Goal: Communication & Community: Answer question/provide support

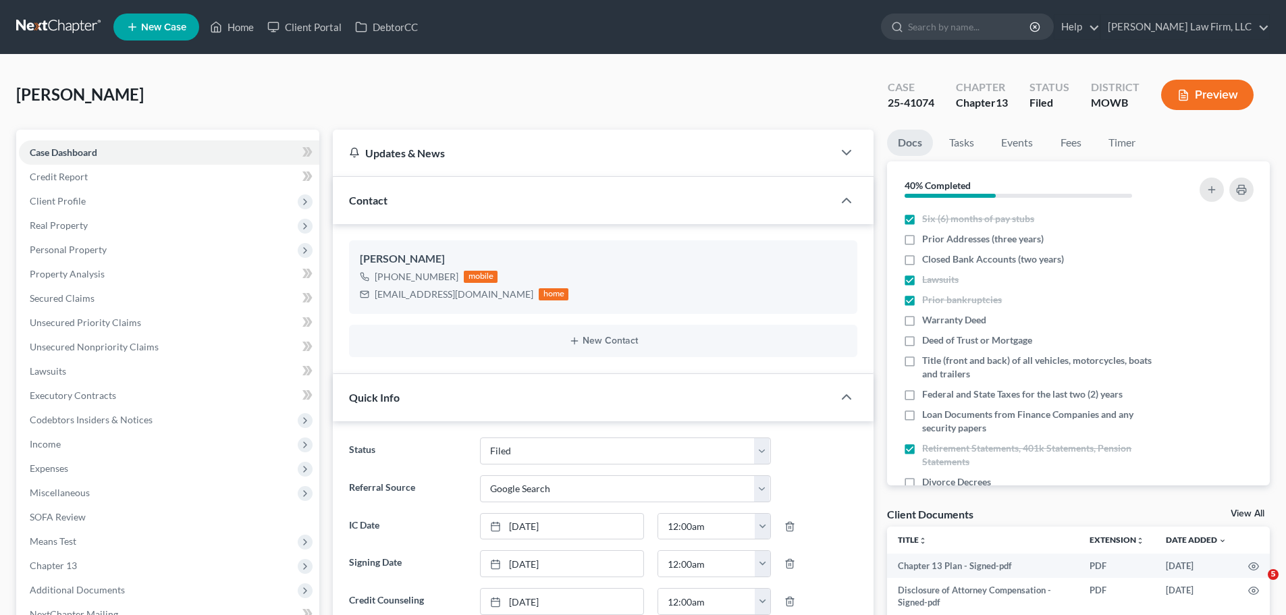
select select "3"
select select "4"
select select "0"
click at [246, 23] on link "Home" at bounding box center [231, 27] width 57 height 24
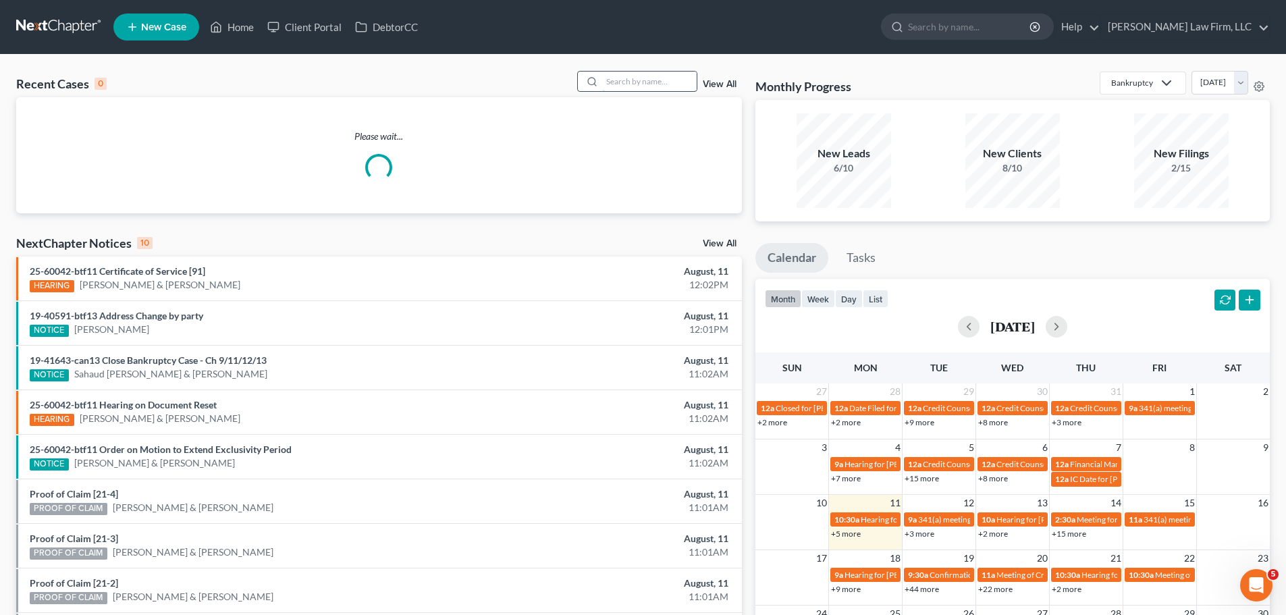
click at [613, 77] on input "search" at bounding box center [649, 82] width 95 height 20
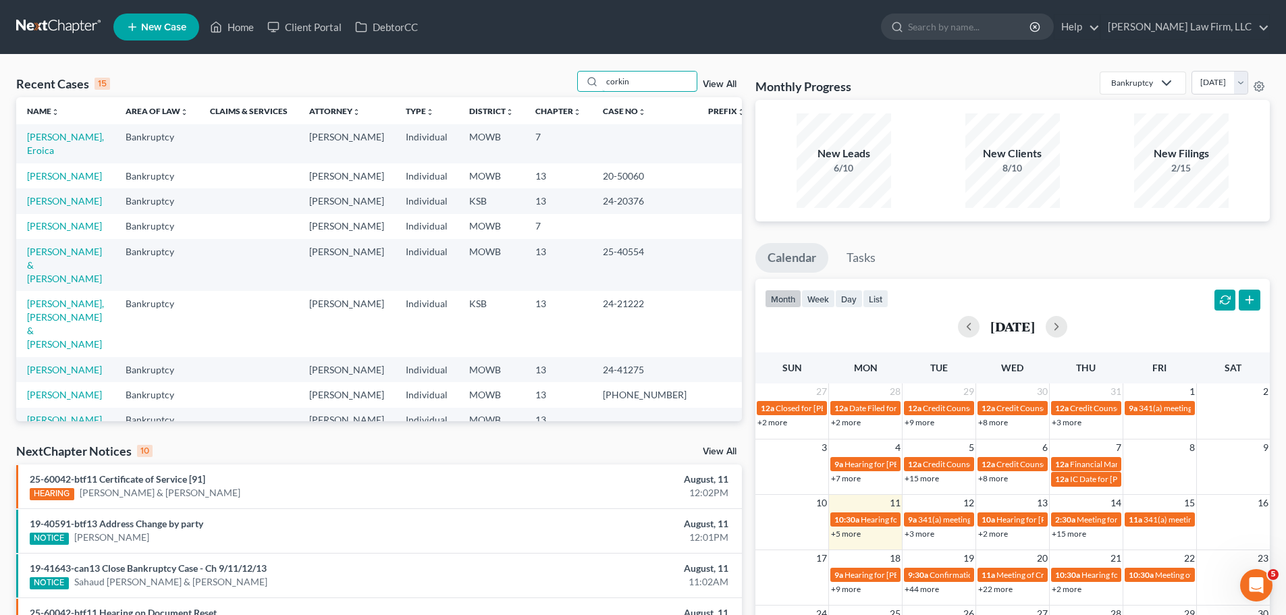
type input "corkin"
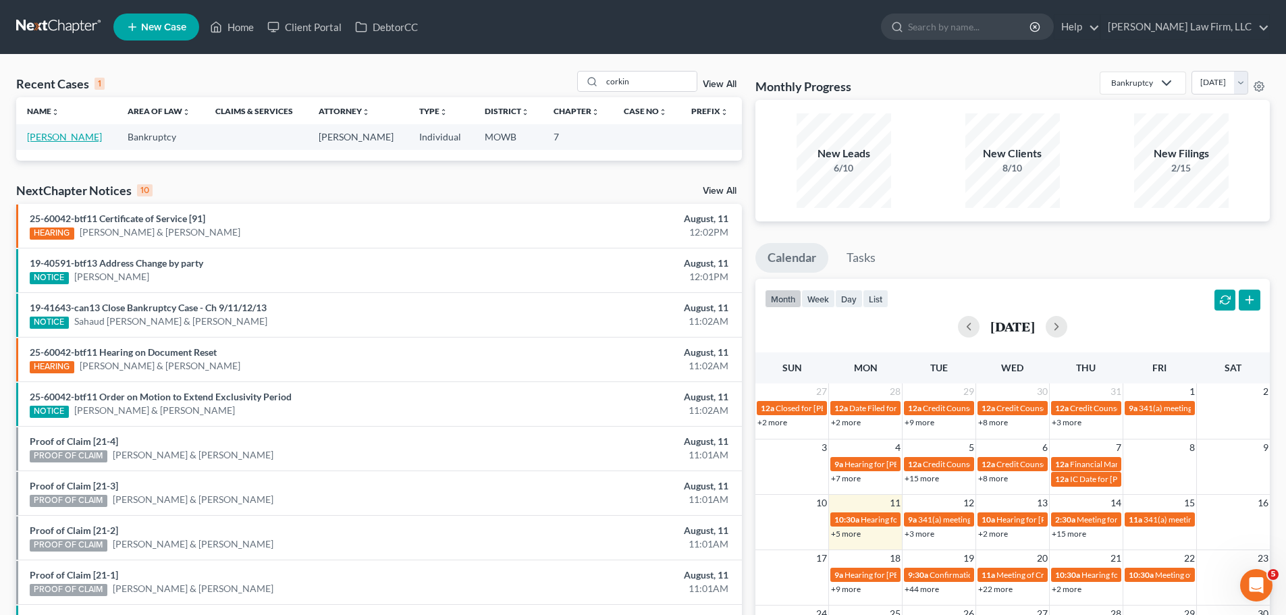
click at [80, 140] on link "[PERSON_NAME]" at bounding box center [64, 136] width 75 height 11
select select "4"
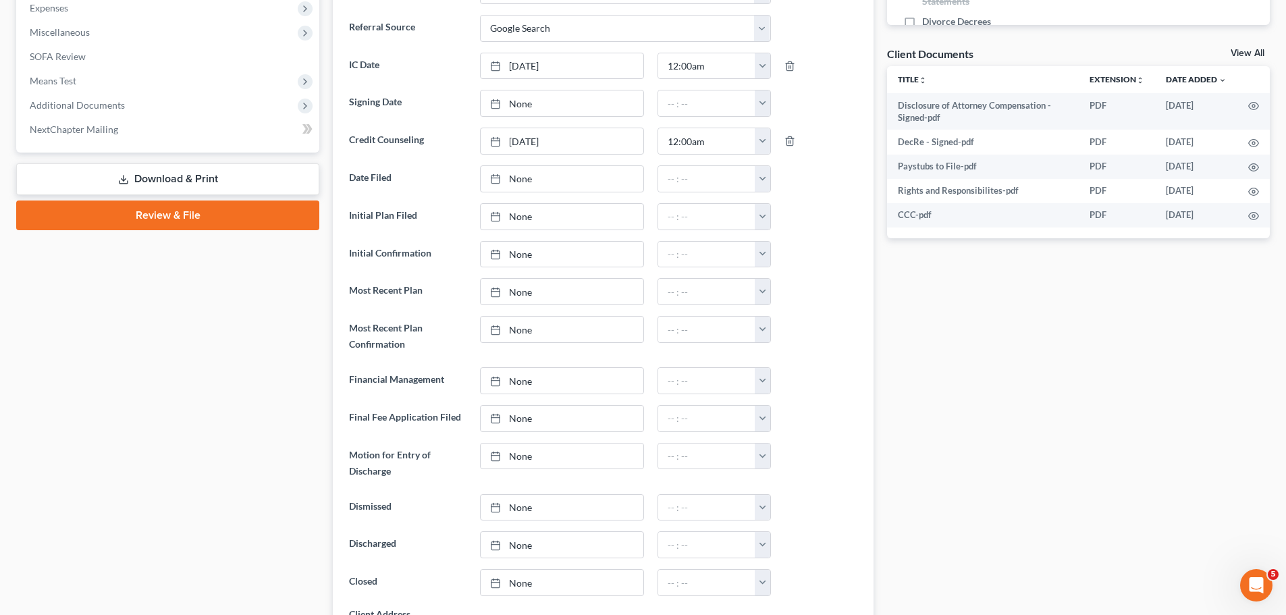
scroll to position [473, 0]
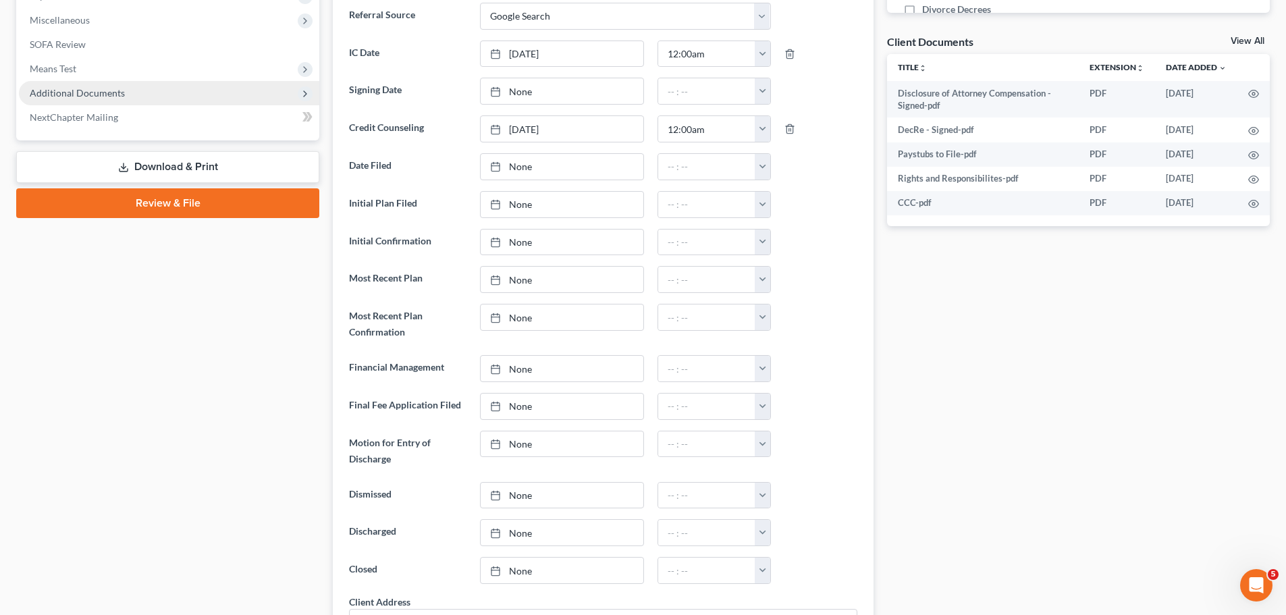
click at [112, 93] on span "Additional Documents" at bounding box center [77, 92] width 95 height 11
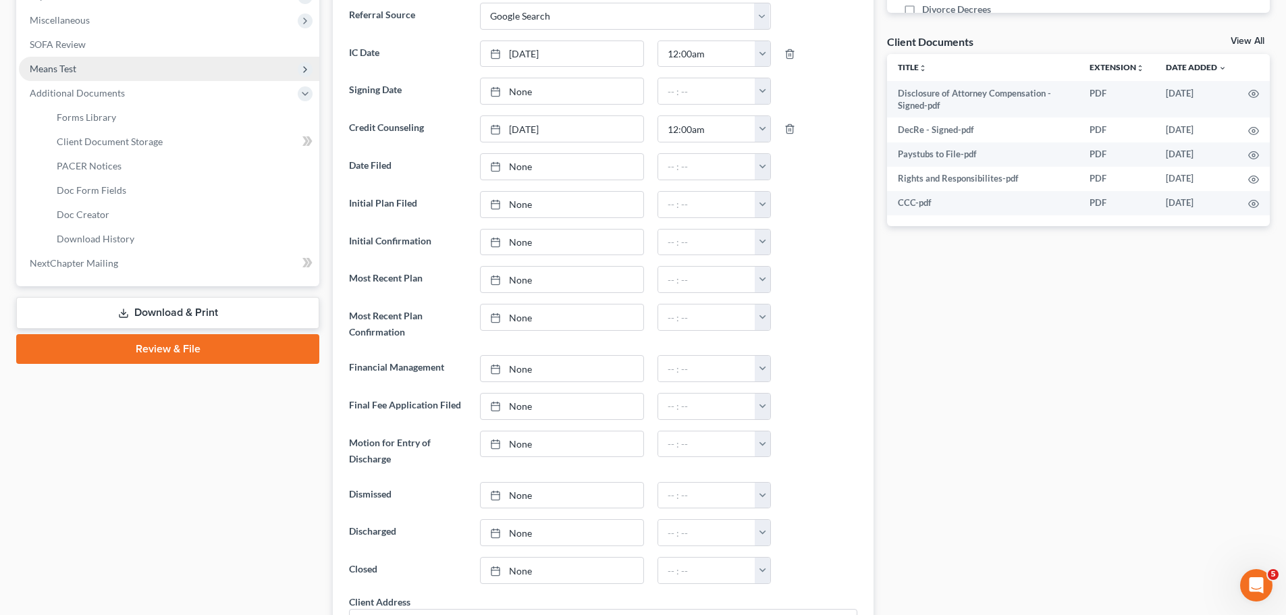
click at [115, 57] on span "Means Test" at bounding box center [169, 69] width 300 height 24
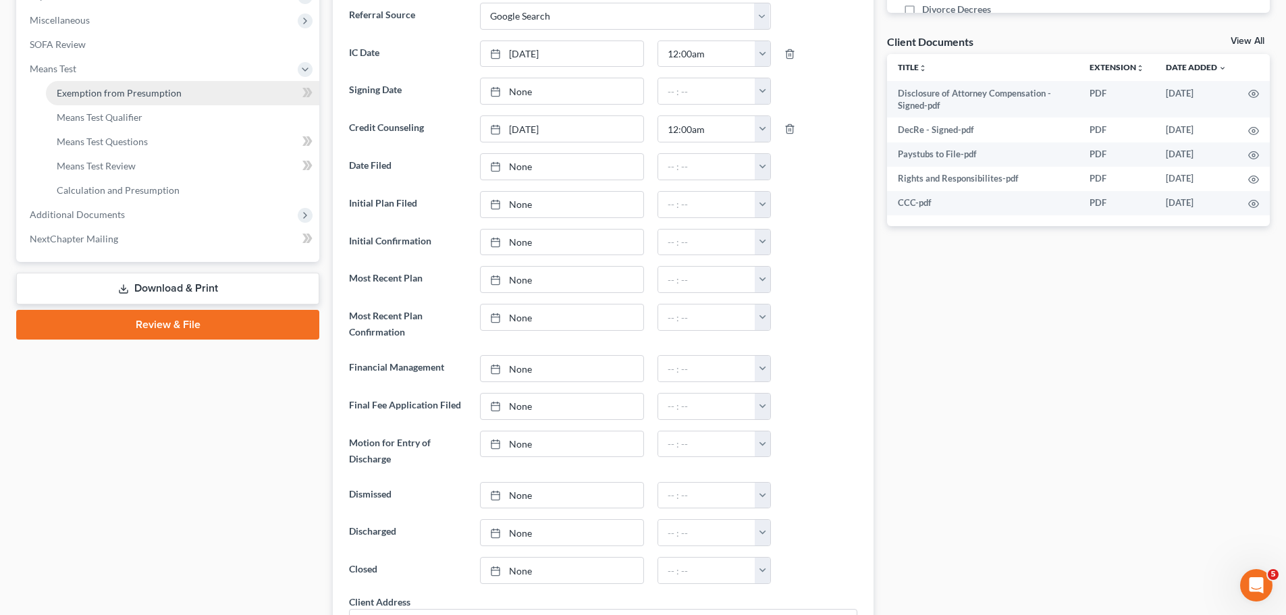
click at [134, 92] on span "Exemption from Presumption" at bounding box center [119, 92] width 125 height 11
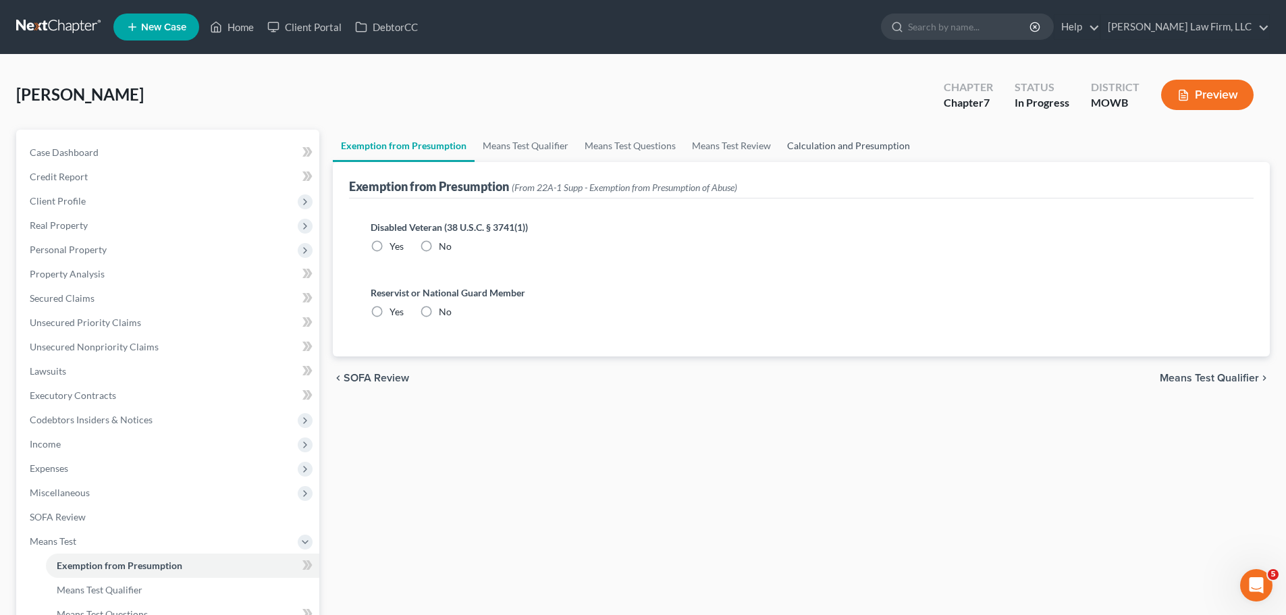
click at [901, 144] on link "Calculation and Presumption" at bounding box center [848, 146] width 139 height 32
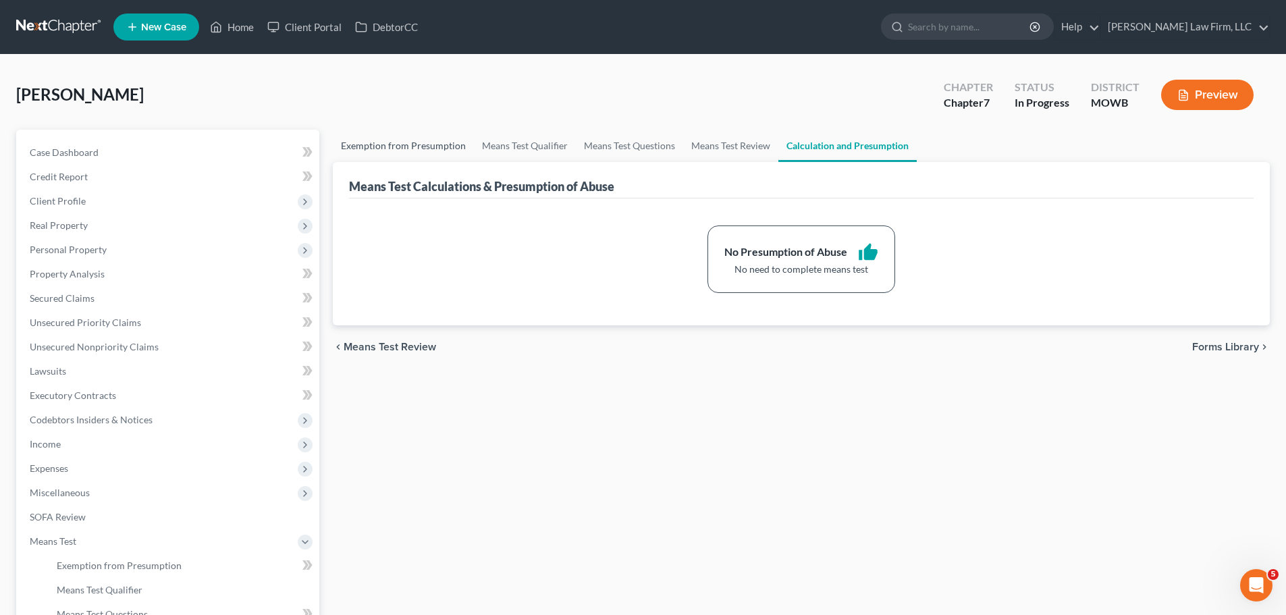
click at [392, 146] on link "Exemption from Presumption" at bounding box center [403, 146] width 141 height 32
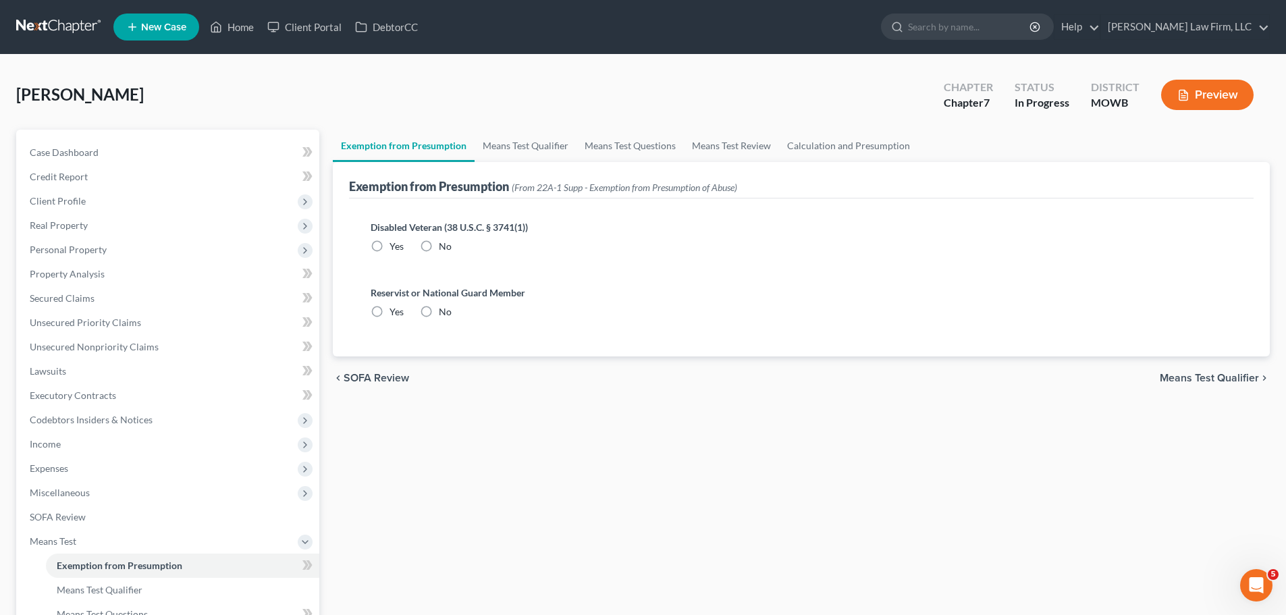
click at [439, 248] on label "No" at bounding box center [445, 247] width 13 height 14
click at [444, 248] on input "No" at bounding box center [448, 244] width 9 height 9
radio input "true"
click at [439, 315] on label "No" at bounding box center [445, 312] width 13 height 14
click at [444, 314] on input "No" at bounding box center [448, 309] width 9 height 9
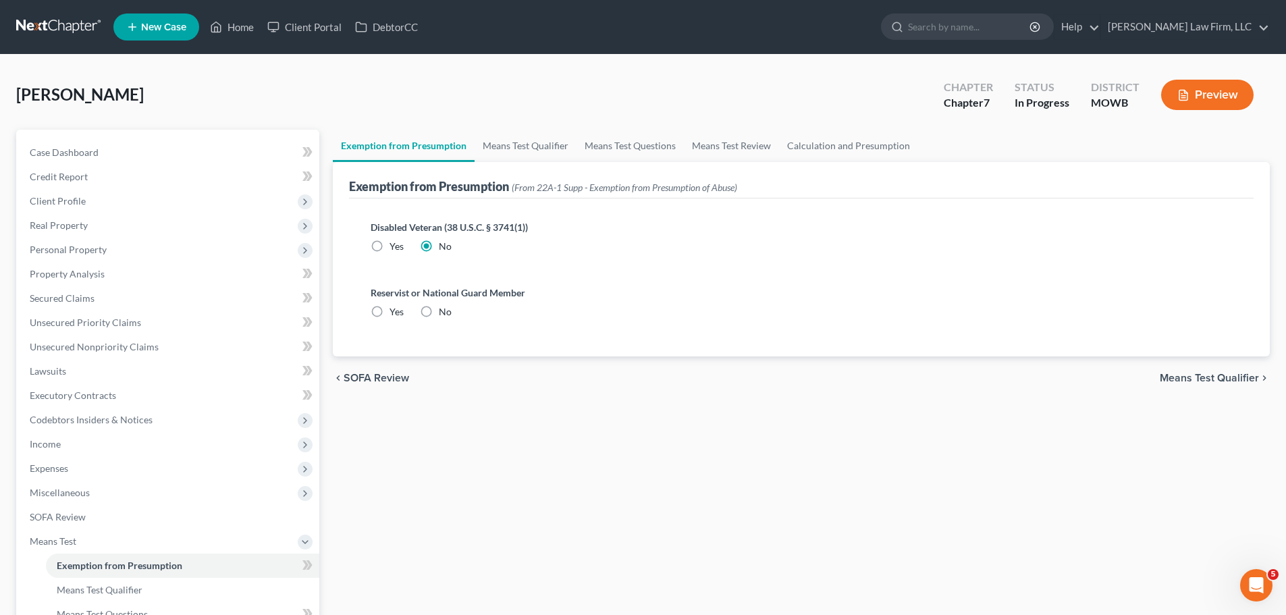
radio input "true"
drag, startPoint x: 509, startPoint y: 130, endPoint x: 509, endPoint y: 138, distance: 8.1
click at [509, 131] on link "Means Test Qualifier" at bounding box center [526, 146] width 102 height 32
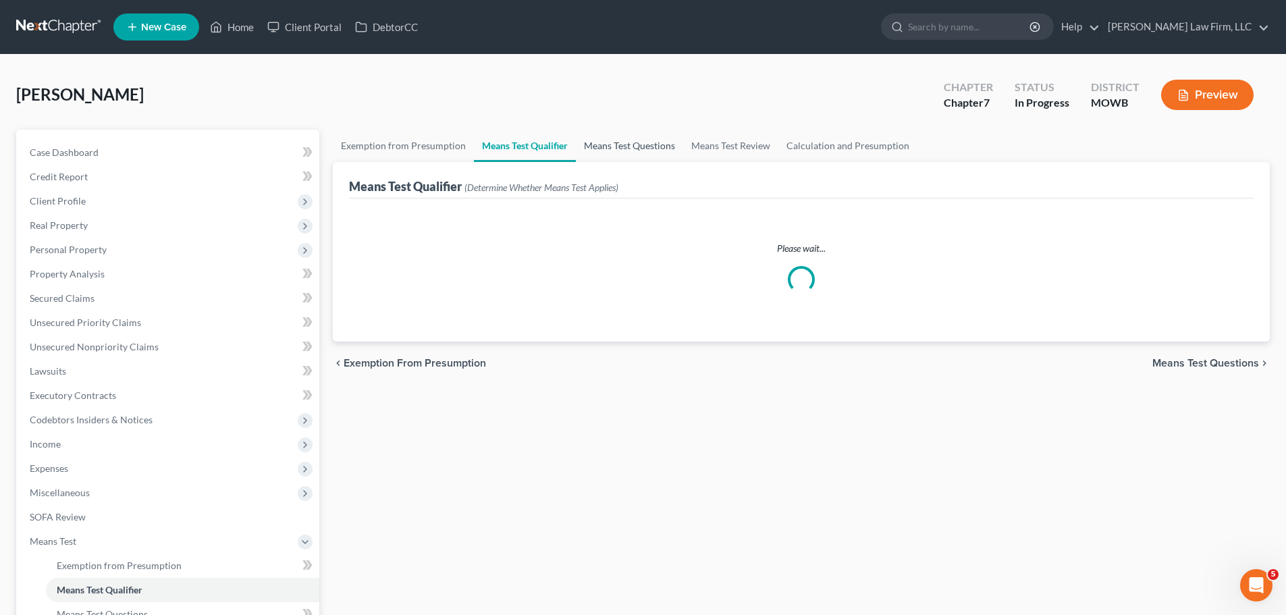
click at [513, 145] on link "Means Test Qualifier" at bounding box center [525, 146] width 102 height 32
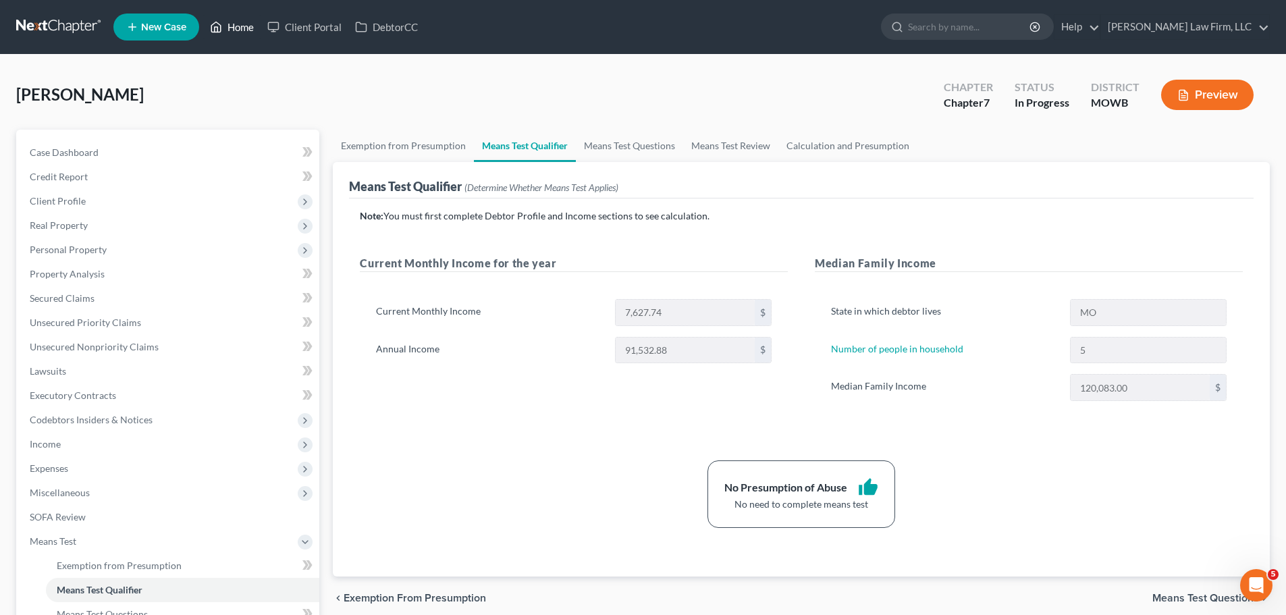
click at [234, 22] on link "Home" at bounding box center [231, 27] width 57 height 24
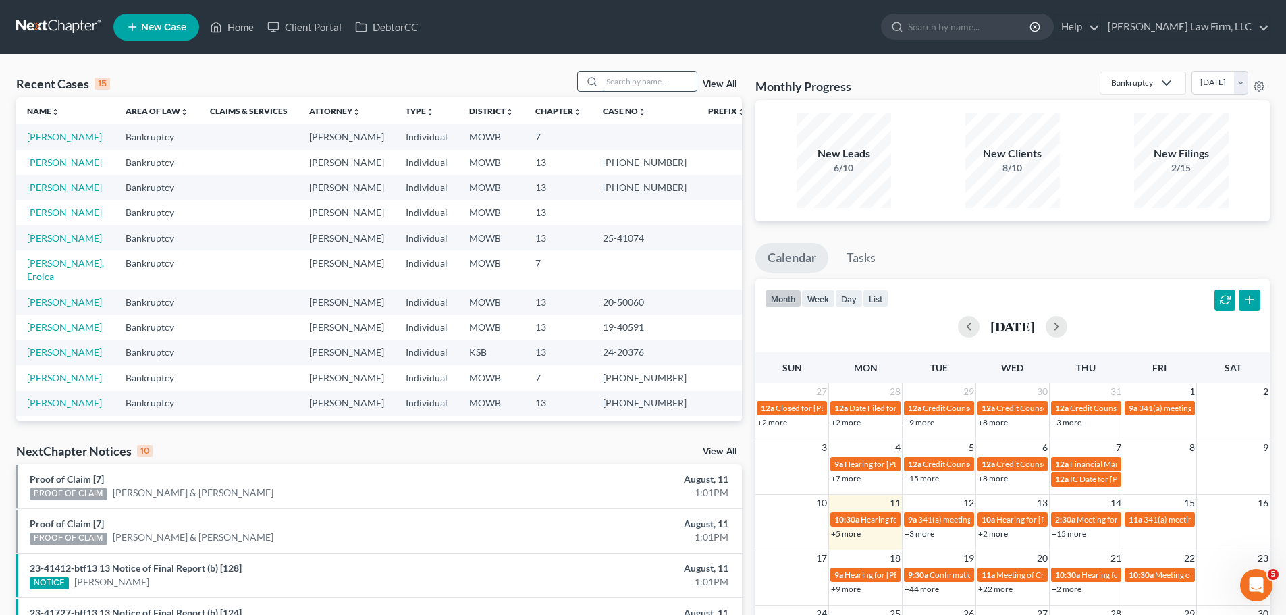
click at [679, 86] on input "search" at bounding box center [649, 82] width 95 height 20
type input "[PERSON_NAME]"
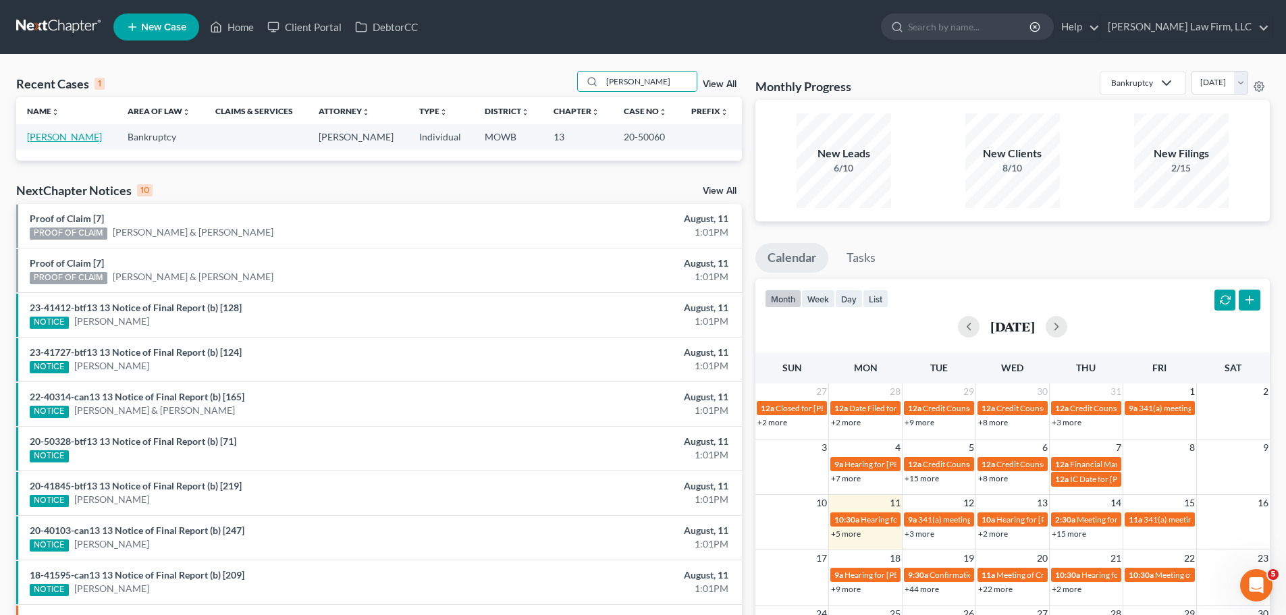
click at [75, 141] on link "[PERSON_NAME]" at bounding box center [64, 136] width 75 height 11
select select "3"
select select "6"
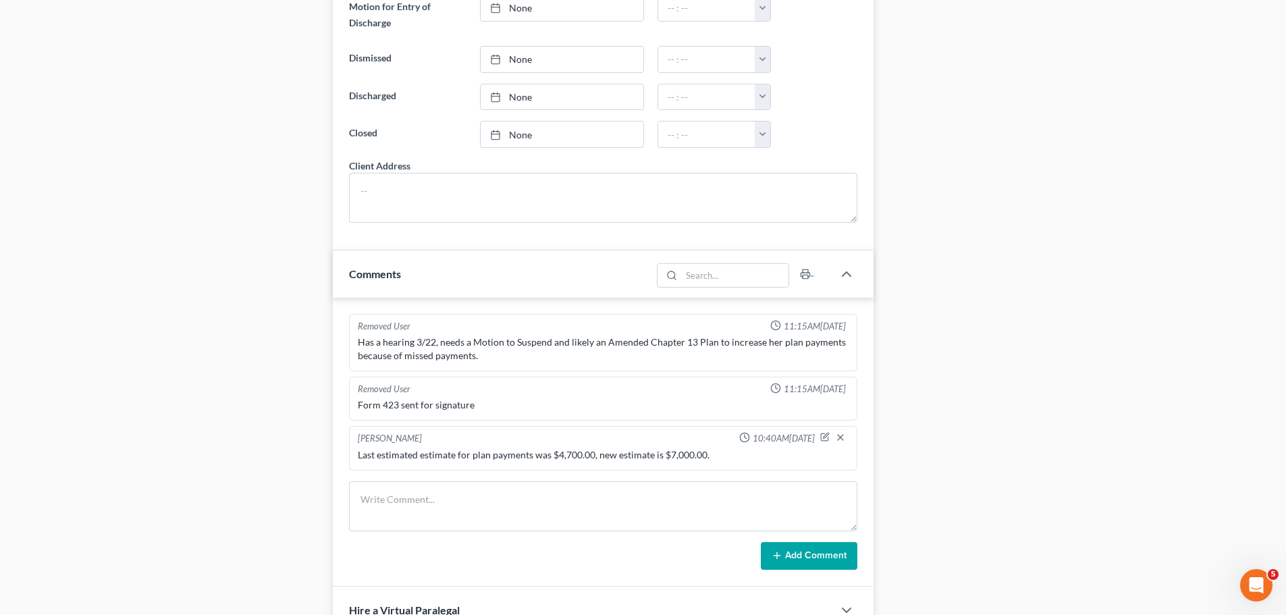
scroll to position [1528, 0]
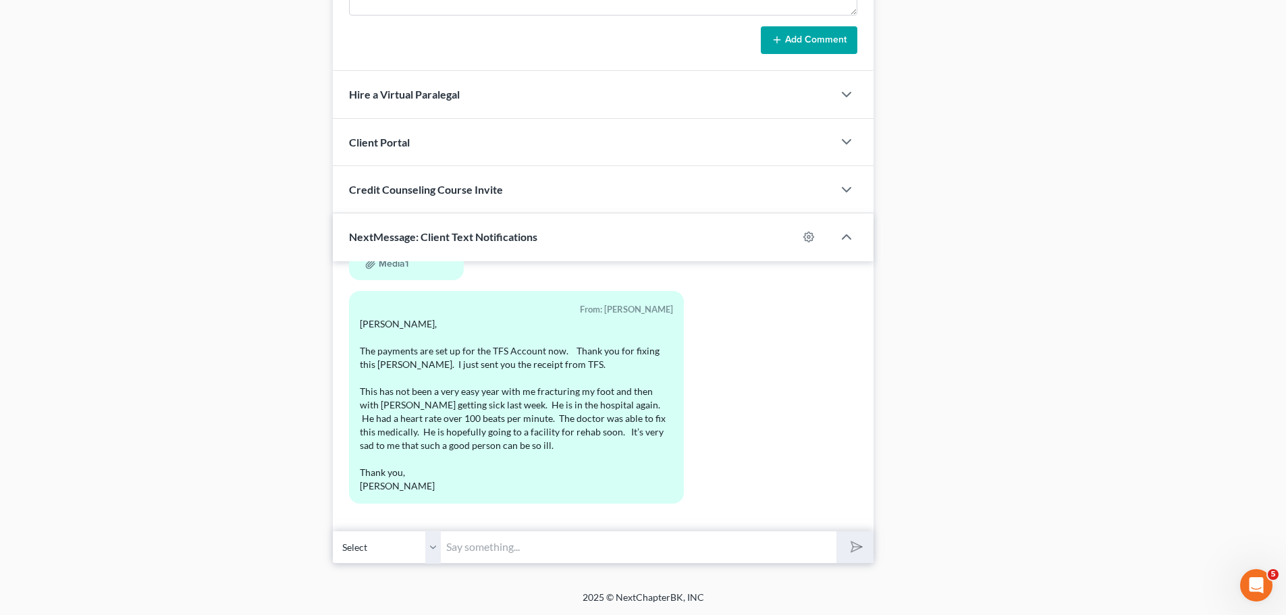
drag, startPoint x: 437, startPoint y: 537, endPoint x: 488, endPoint y: 550, distance: 52.9
click at [437, 537] on select "Select [PHONE_NUMBER] - [PERSON_NAME]" at bounding box center [387, 547] width 108 height 33
click at [482, 549] on input "text" at bounding box center [639, 547] width 396 height 33
click at [488, 550] on input "text" at bounding box center [639, 547] width 396 height 33
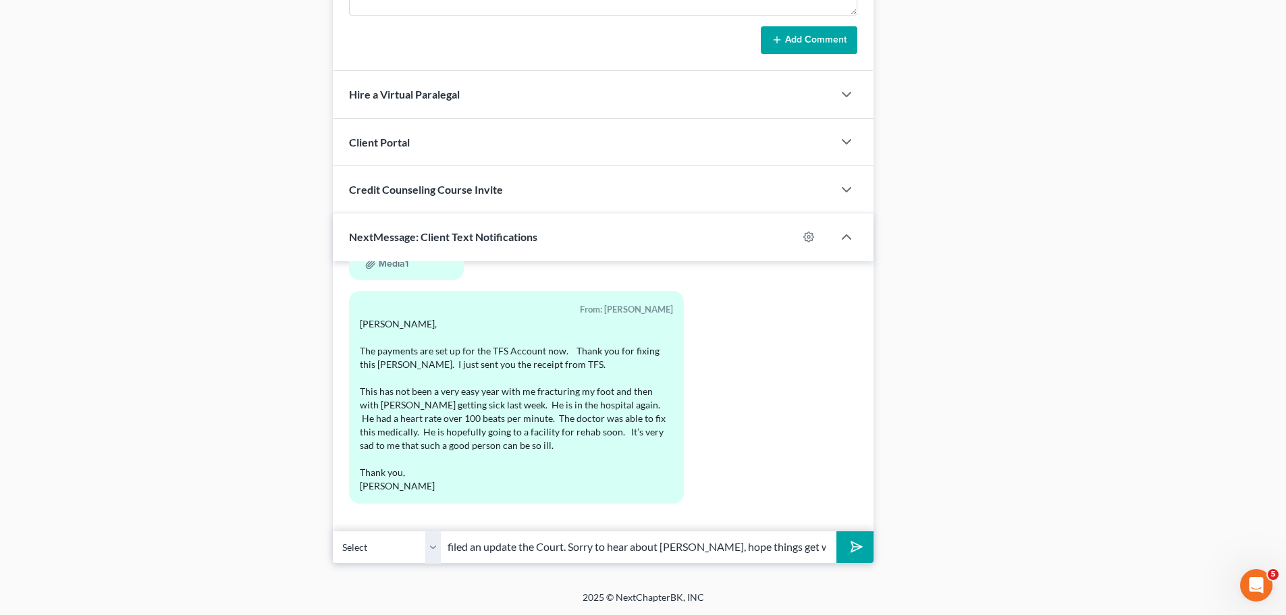
scroll to position [0, 306]
type input "Thanks for getting that taken care of, now is my turn to get things filed an up…"
click at [836, 531] on button "submit" at bounding box center [854, 547] width 37 height 32
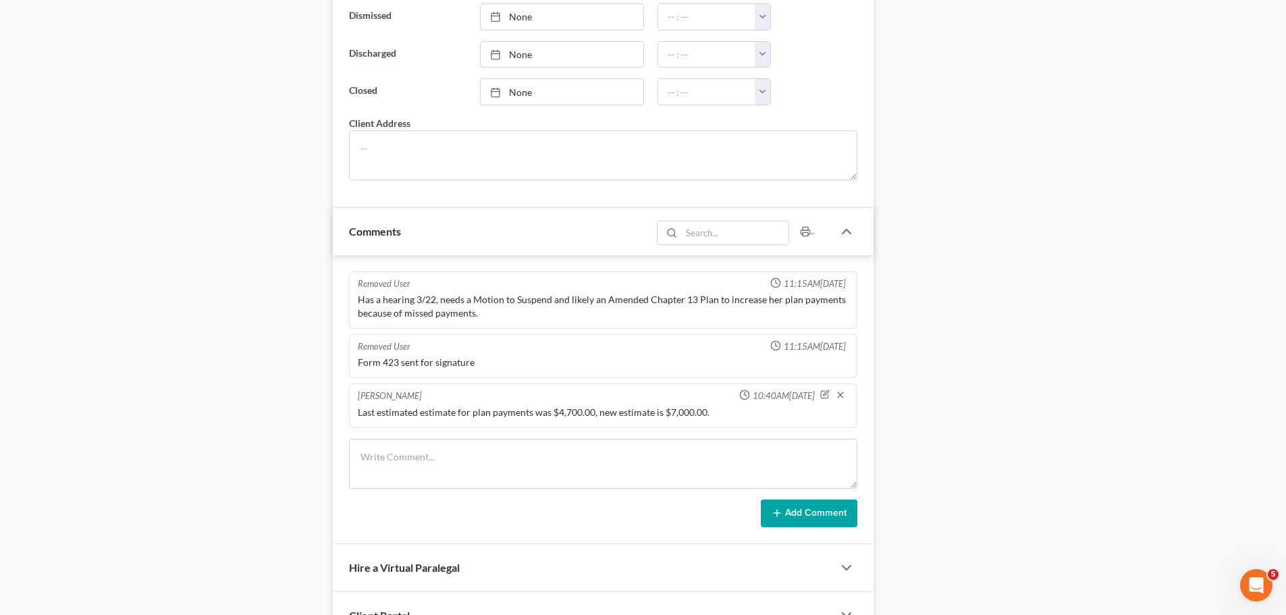
scroll to position [0, 0]
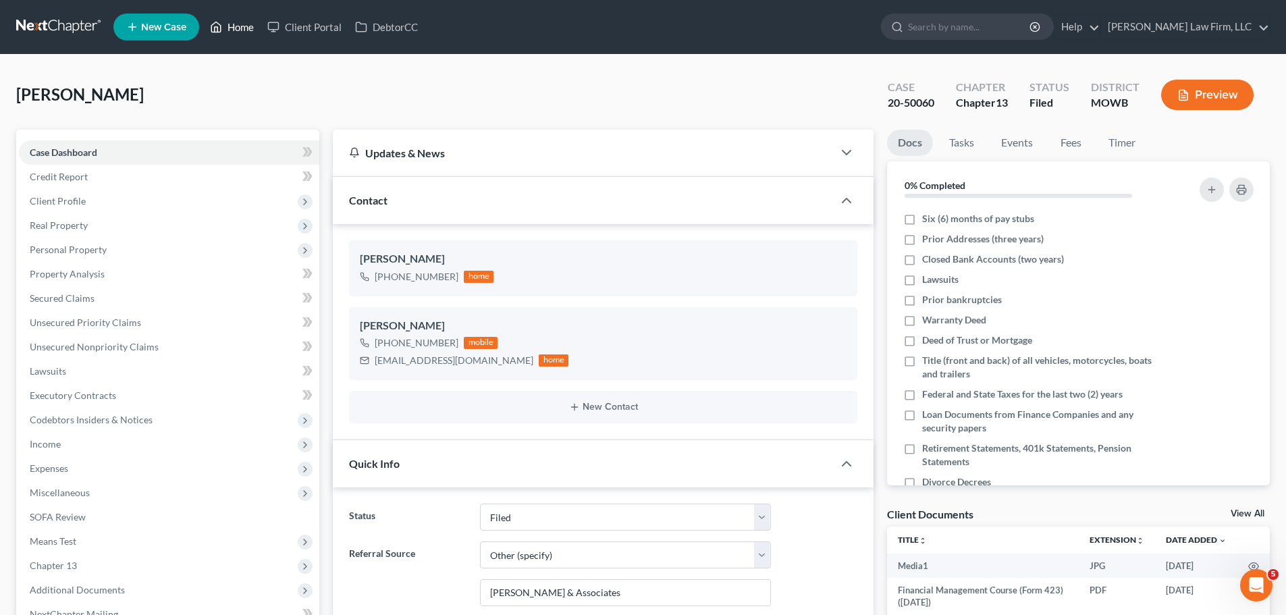
click at [236, 30] on link "Home" at bounding box center [231, 27] width 57 height 24
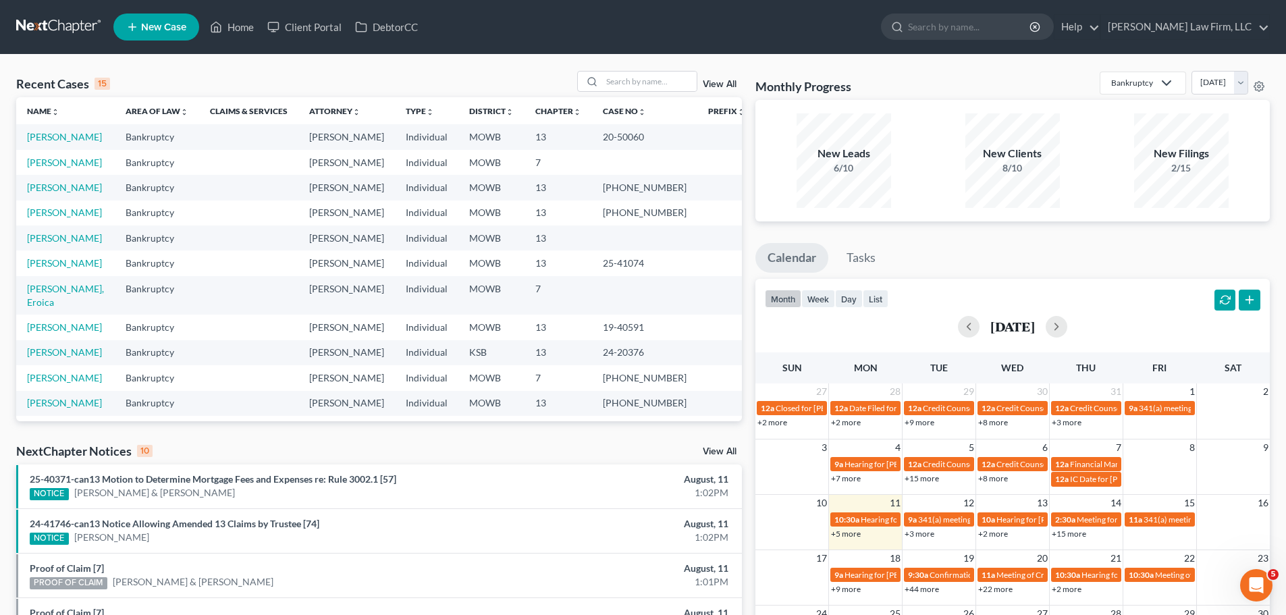
drag, startPoint x: 252, startPoint y: 76, endPoint x: 410, endPoint y: 79, distance: 158.7
click at [252, 76] on div "Recent Cases 15 View All" at bounding box center [379, 84] width 726 height 26
click at [635, 87] on input "search" at bounding box center [649, 82] width 95 height 20
type input "[PERSON_NAME]"
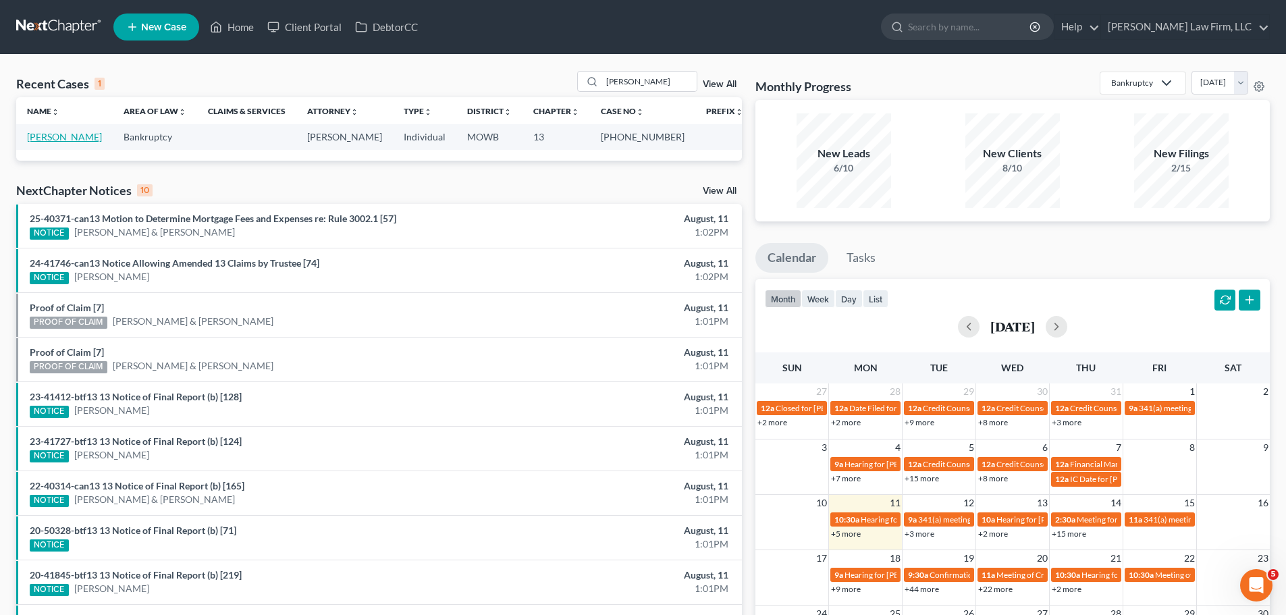
click at [79, 132] on link "[PERSON_NAME]" at bounding box center [64, 136] width 75 height 11
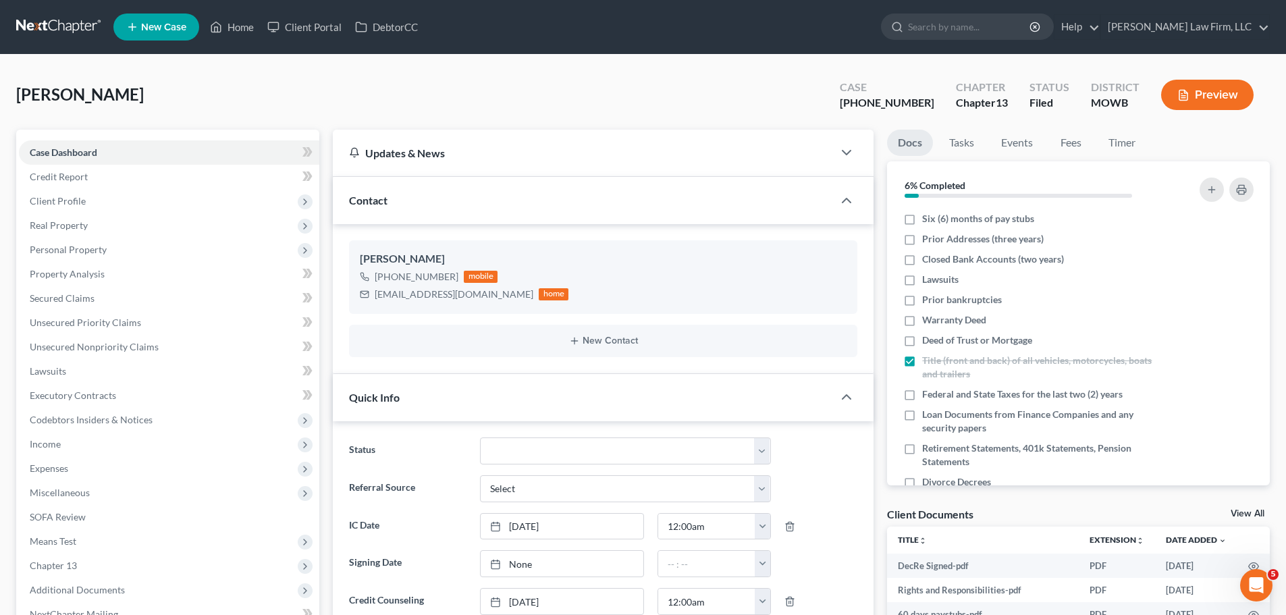
scroll to position [4437, 0]
drag, startPoint x: 242, startPoint y: 33, endPoint x: 698, endPoint y: 120, distance: 464.6
click at [242, 33] on link "Home" at bounding box center [231, 27] width 57 height 24
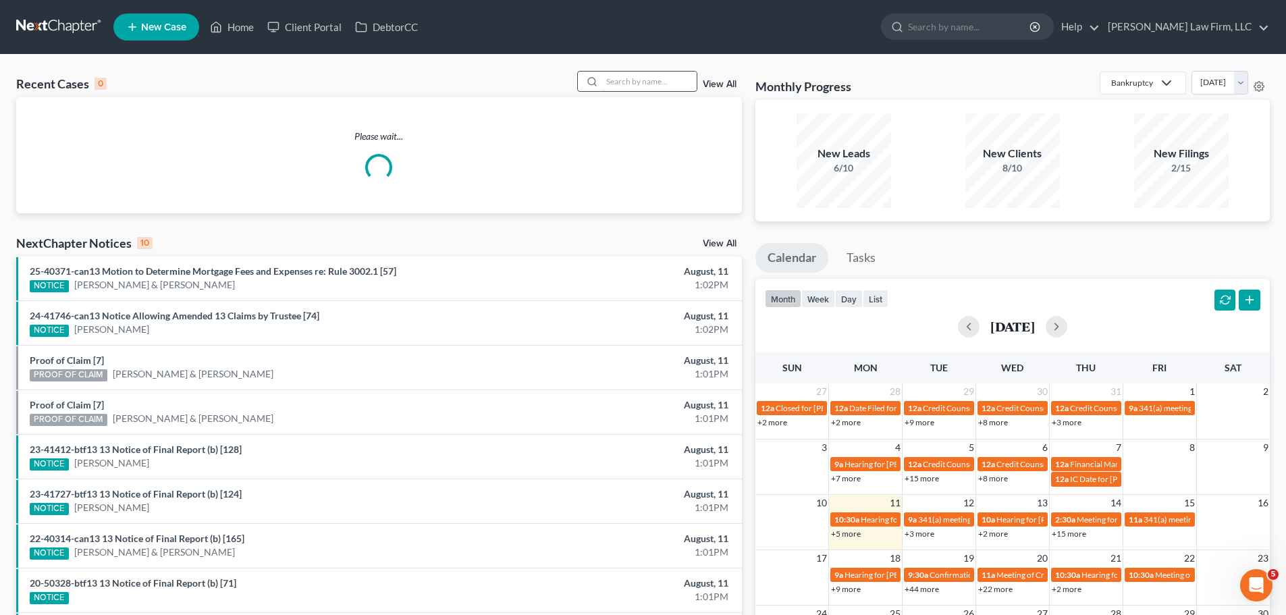
click at [635, 86] on input "search" at bounding box center [649, 82] width 95 height 20
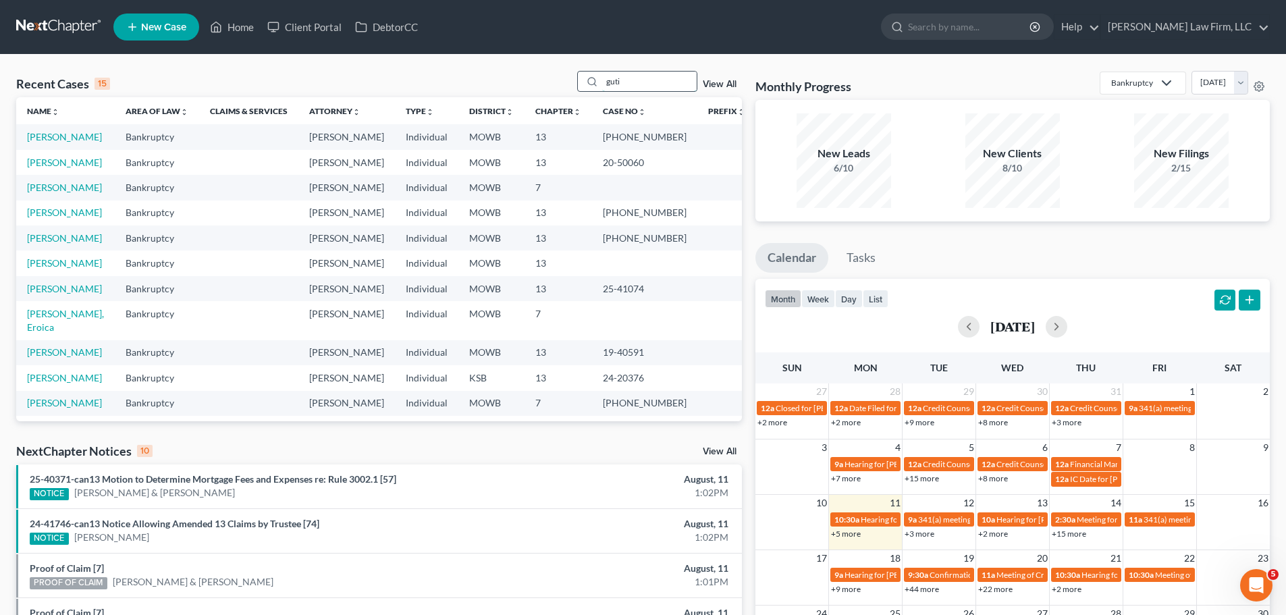
type input "guti"
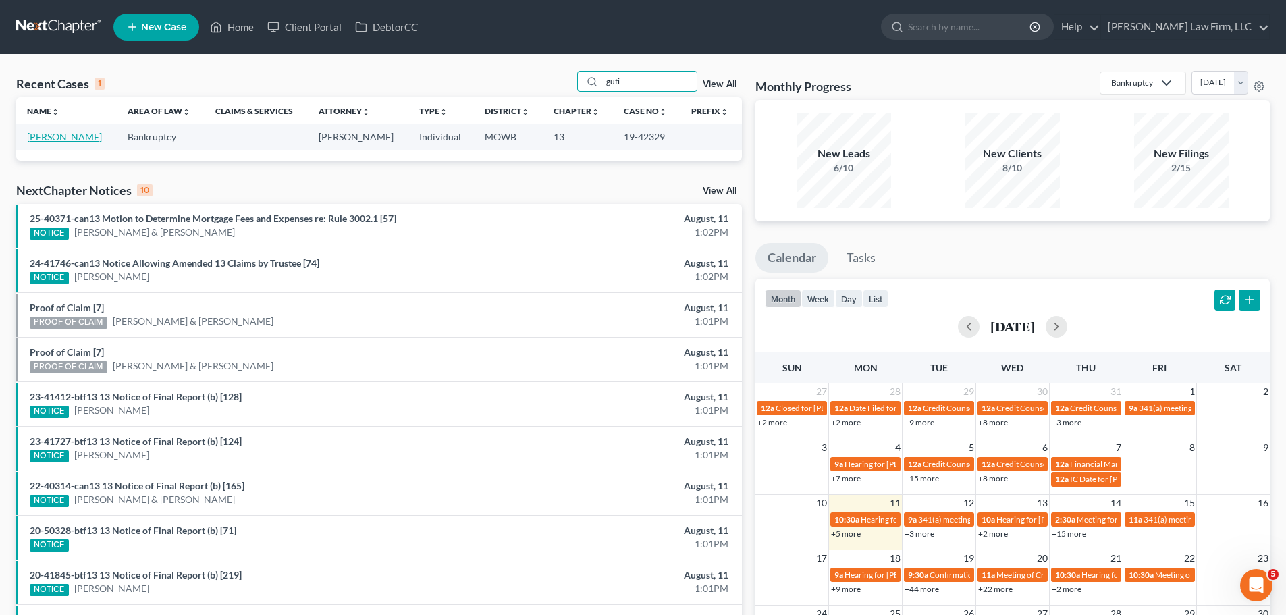
click at [68, 133] on link "[PERSON_NAME]" at bounding box center [64, 136] width 75 height 11
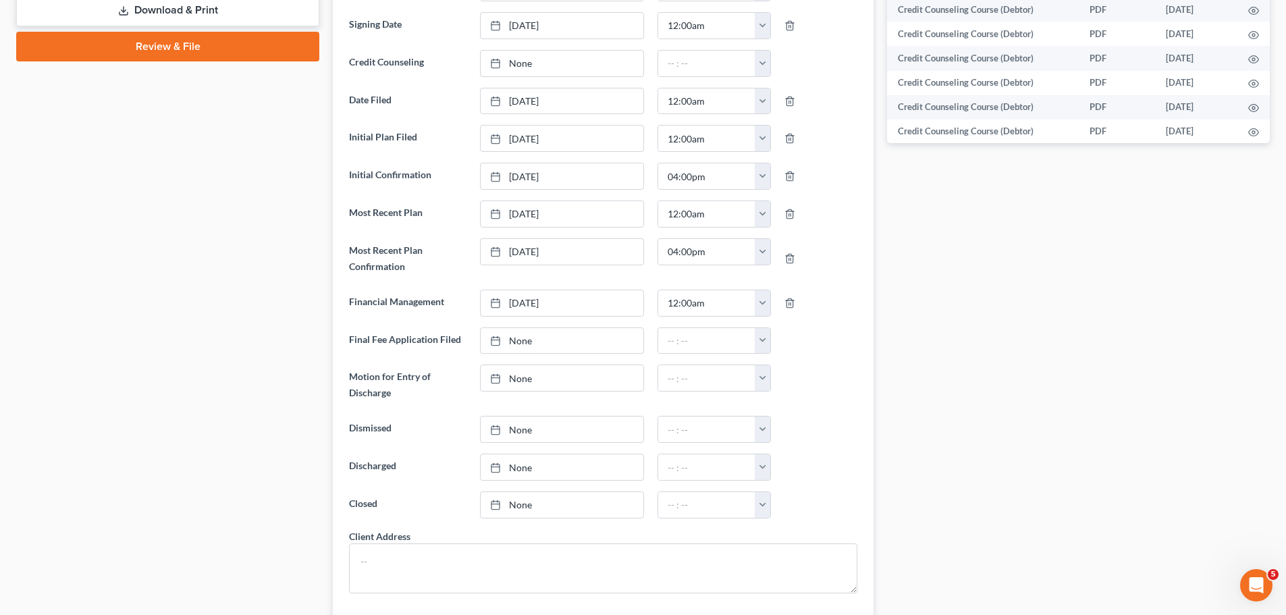
scroll to position [508, 0]
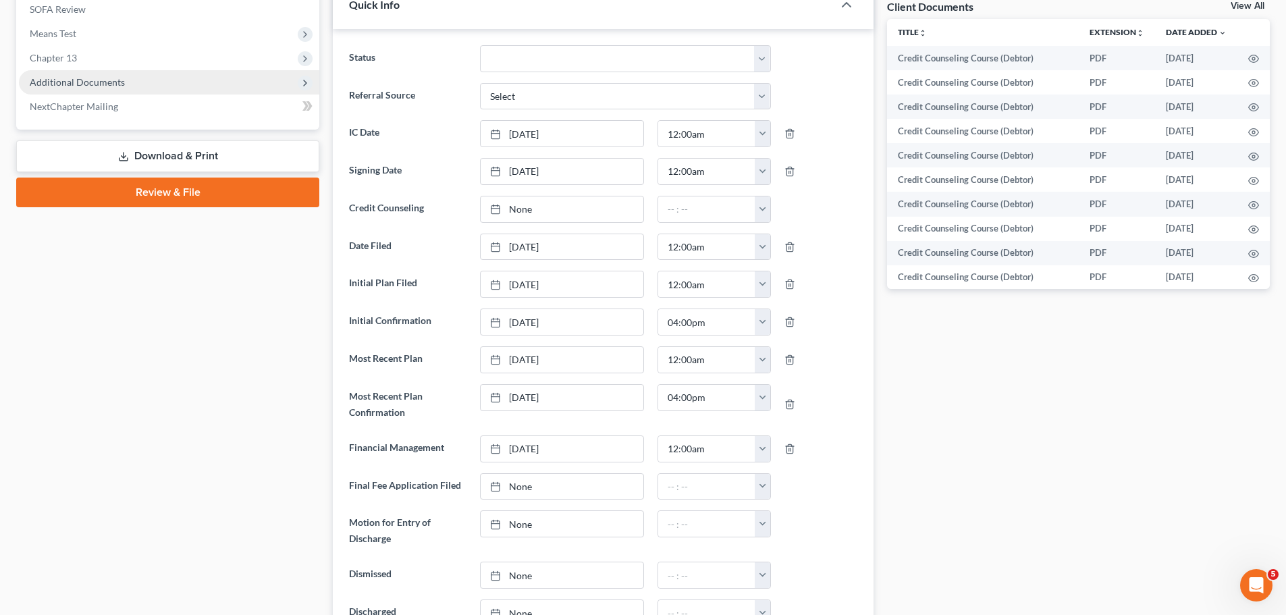
click at [99, 84] on span "Additional Documents" at bounding box center [77, 81] width 95 height 11
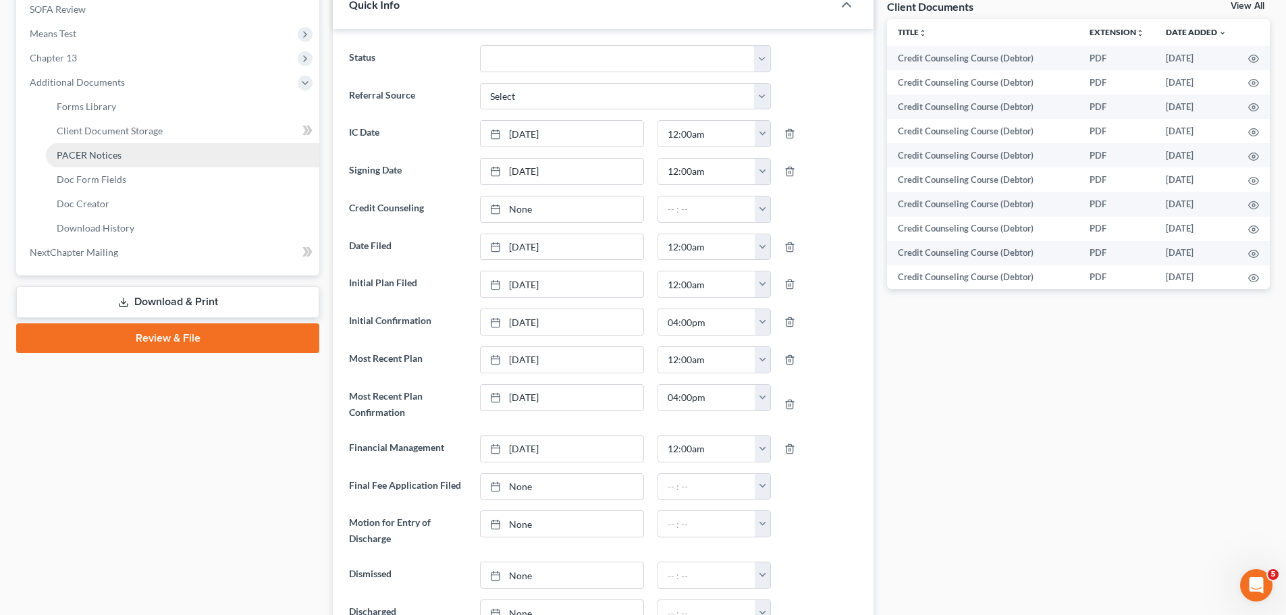
click at [130, 155] on link "PACER Notices" at bounding box center [182, 155] width 273 height 24
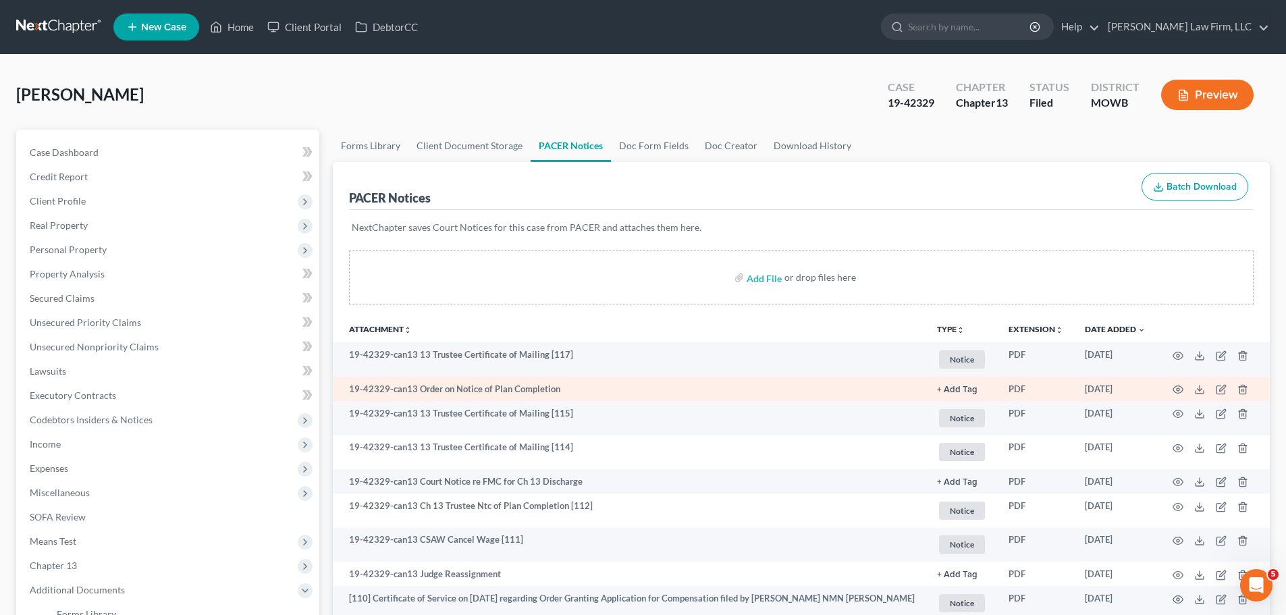
click at [968, 387] on button "+ Add Tag" at bounding box center [957, 389] width 41 height 9
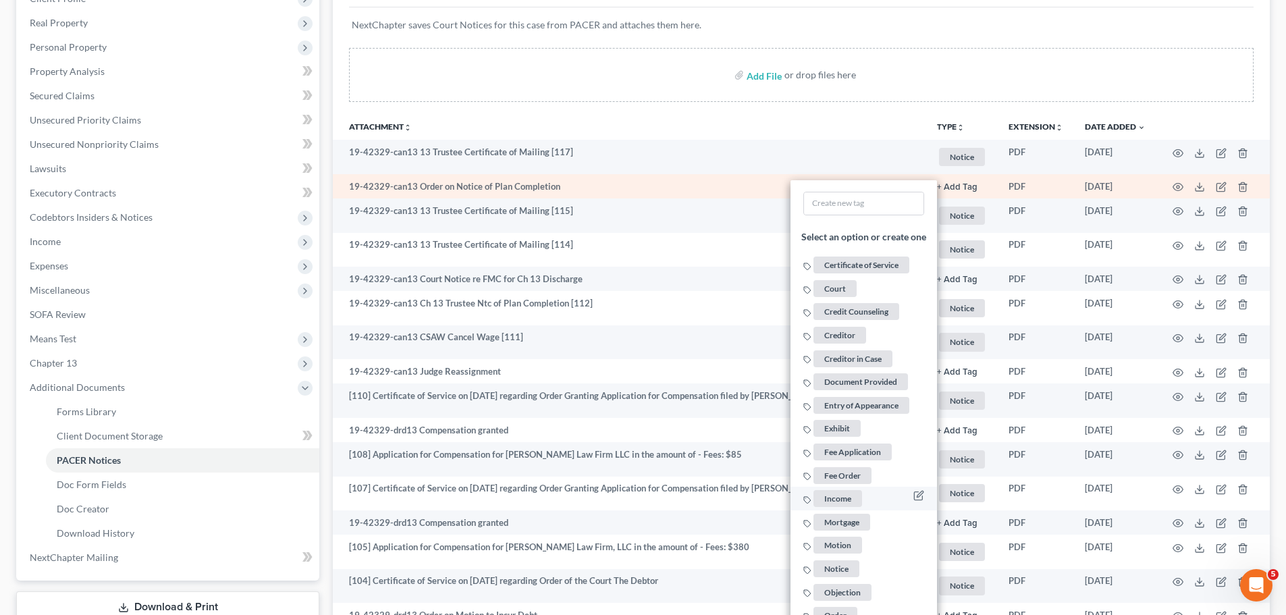
scroll to position [270, 0]
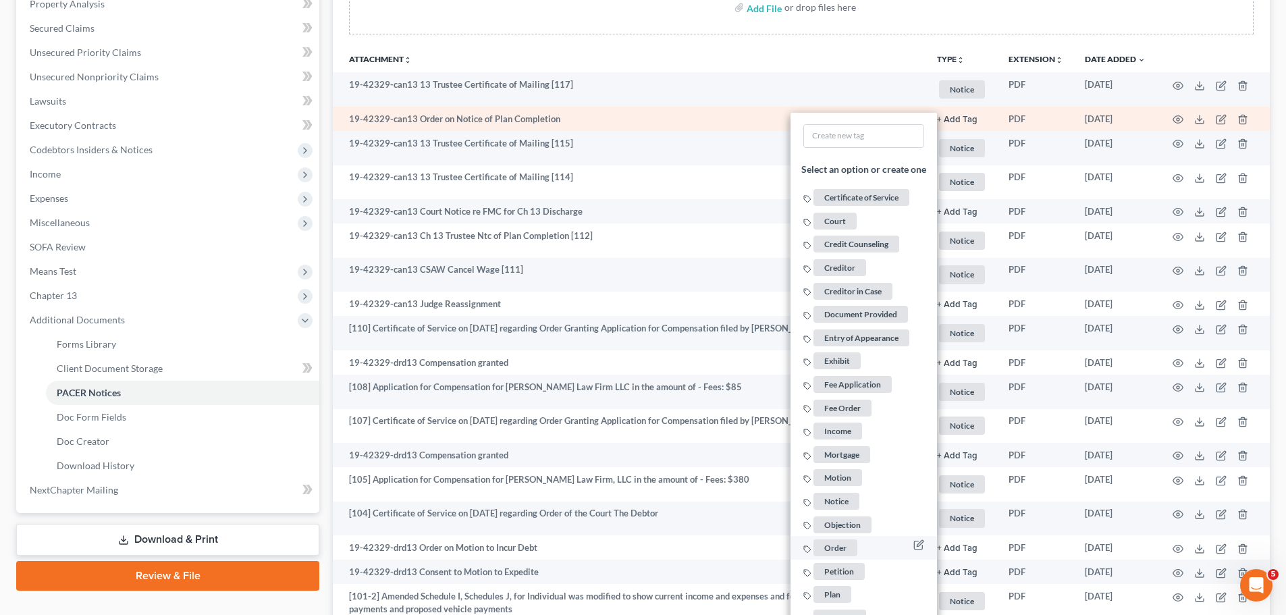
click at [842, 543] on span "Order" at bounding box center [835, 547] width 44 height 17
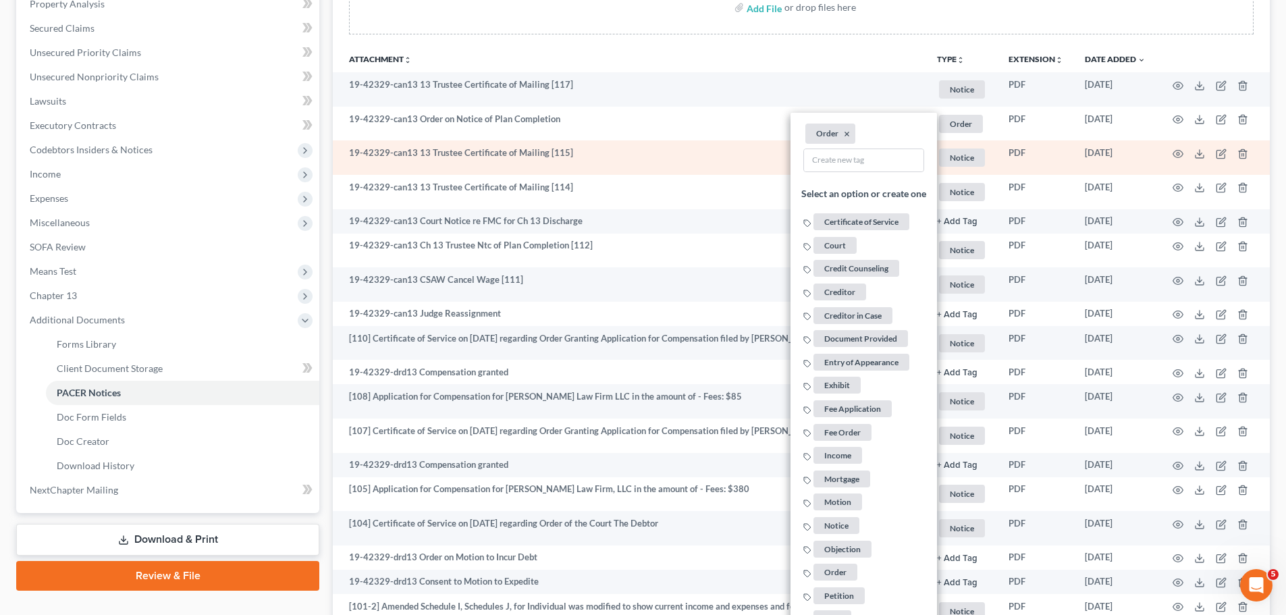
click at [976, 169] on td "Notice + Add Tag Notice × Select an option or create one Certificate of Service…" at bounding box center [962, 157] width 72 height 34
click at [973, 99] on span "Notice" at bounding box center [962, 89] width 46 height 18
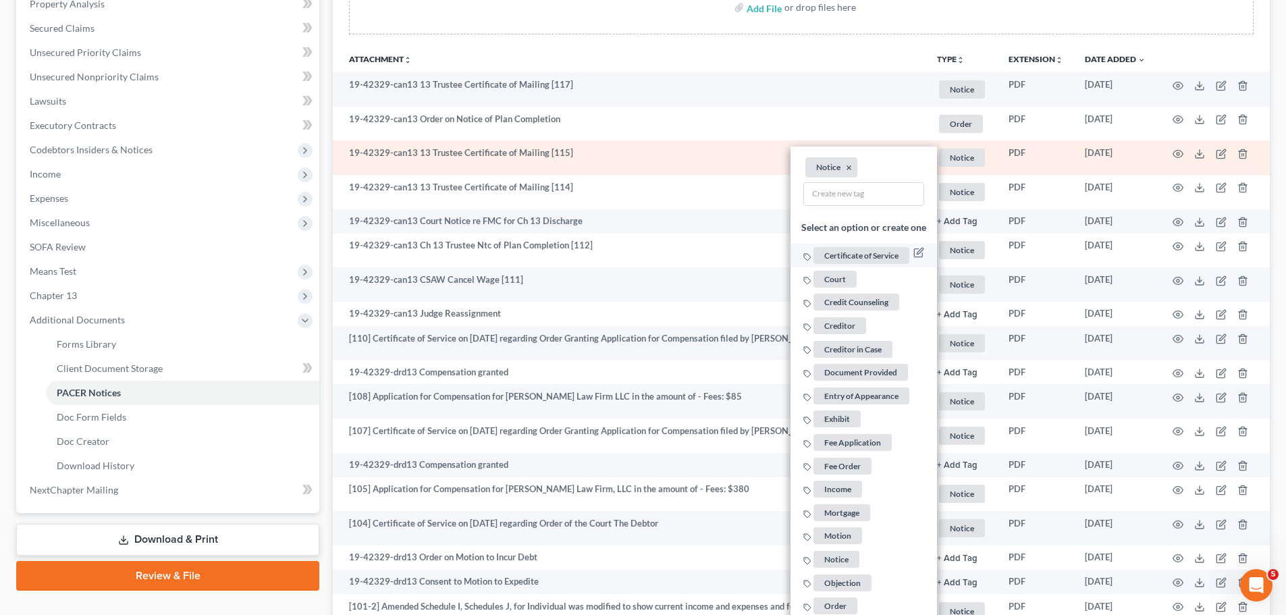
click at [862, 247] on span "Certificate of Service" at bounding box center [861, 255] width 96 height 17
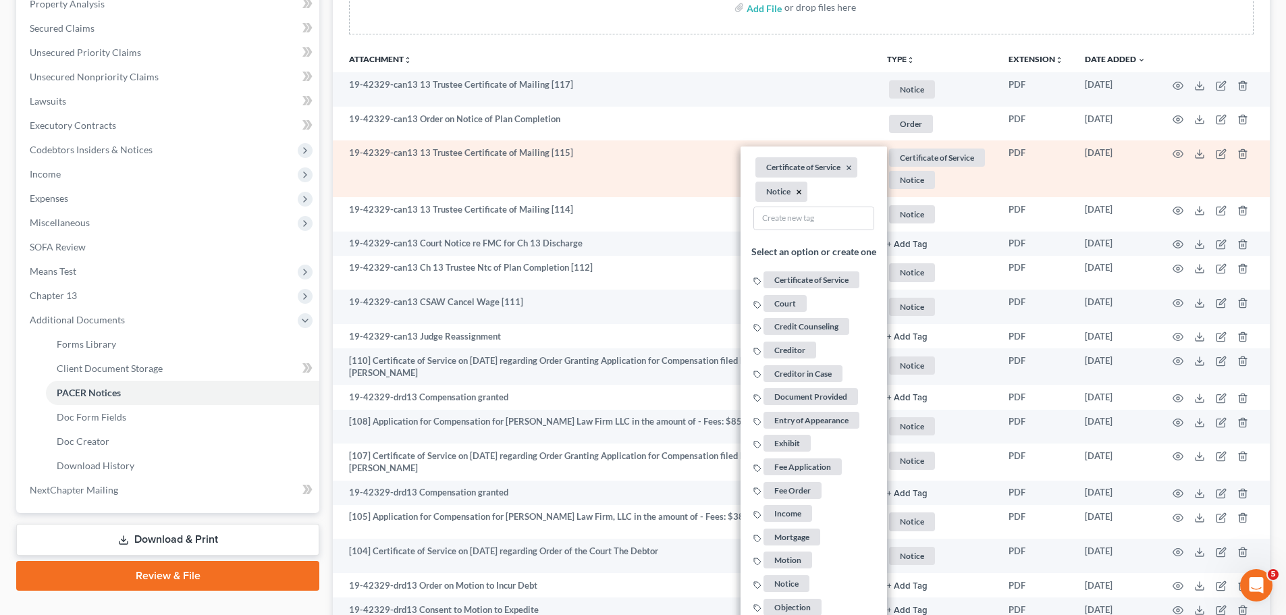
click at [797, 190] on button "×" at bounding box center [799, 192] width 6 height 12
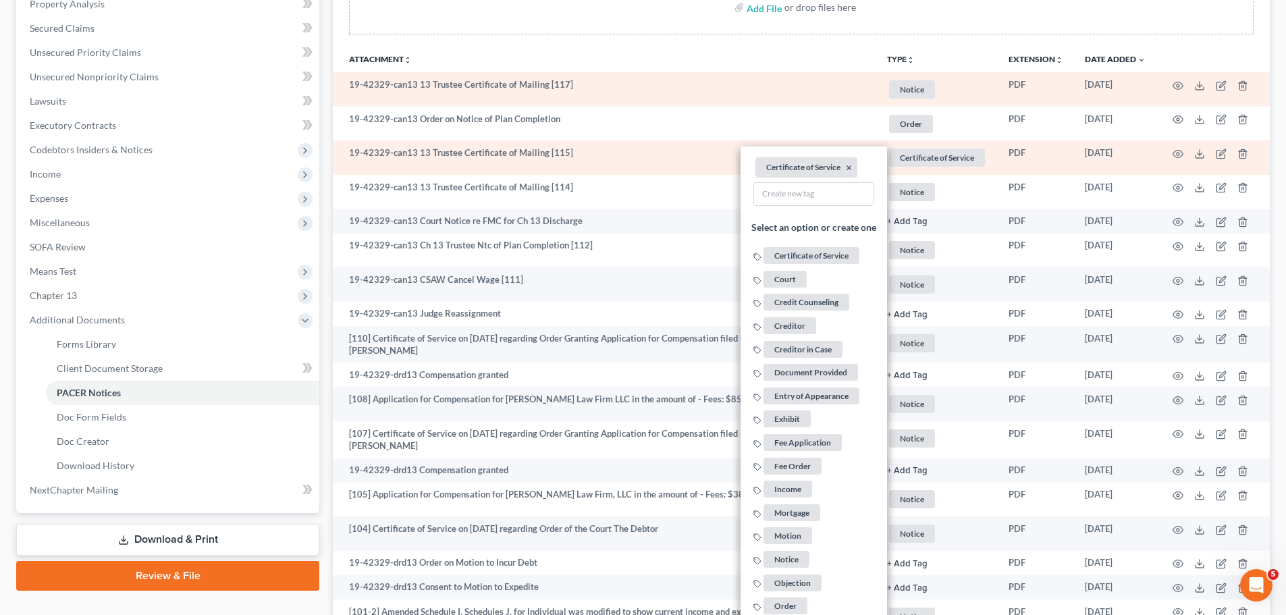
click at [911, 88] on span "Notice" at bounding box center [912, 89] width 46 height 18
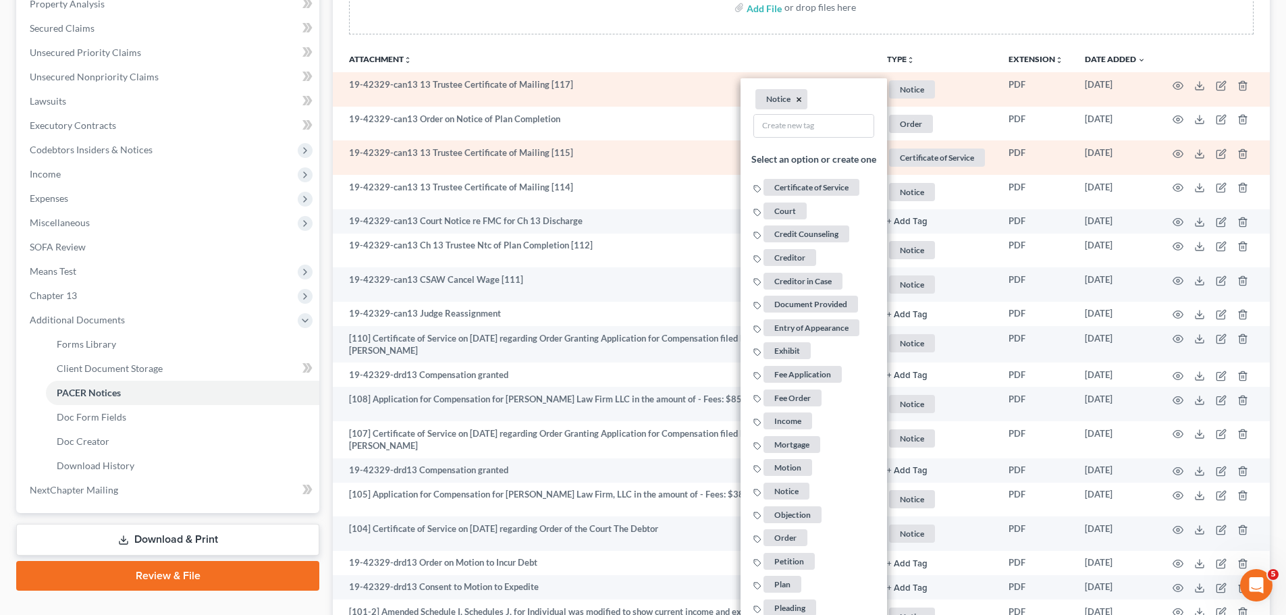
click at [799, 98] on button "×" at bounding box center [799, 100] width 6 height 12
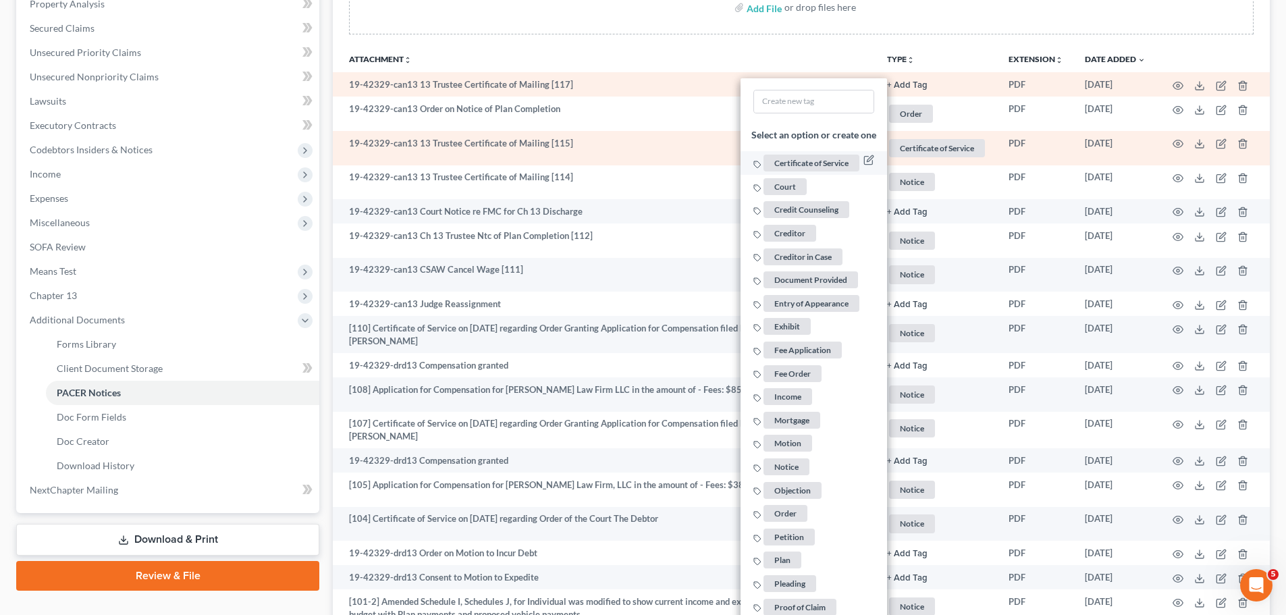
click at [811, 169] on span "Certificate of Service" at bounding box center [811, 163] width 96 height 17
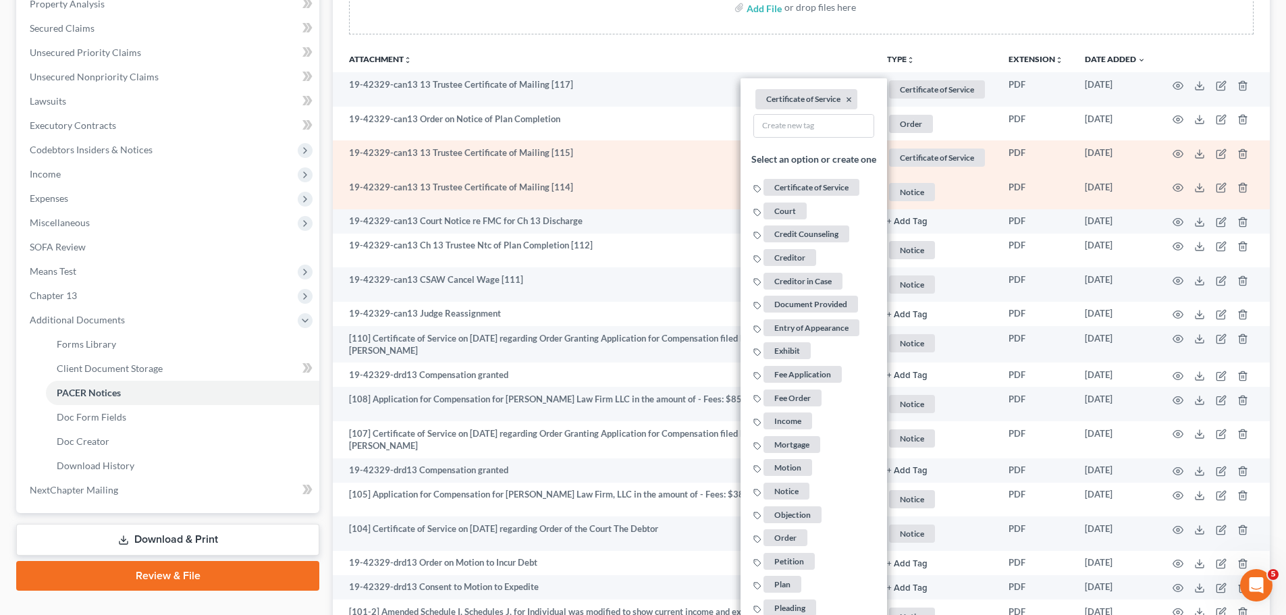
click at [895, 99] on span "Notice" at bounding box center [937, 89] width 96 height 18
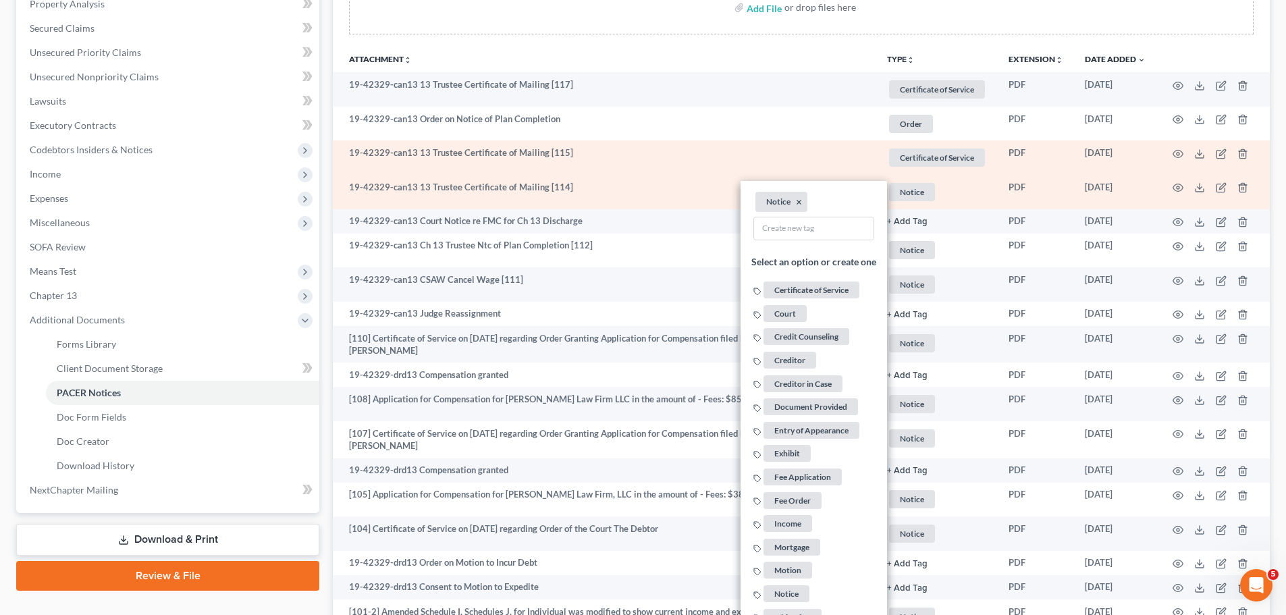
click at [792, 200] on li "Notice ×" at bounding box center [781, 202] width 52 height 20
click at [799, 202] on button "×" at bounding box center [799, 202] width 6 height 12
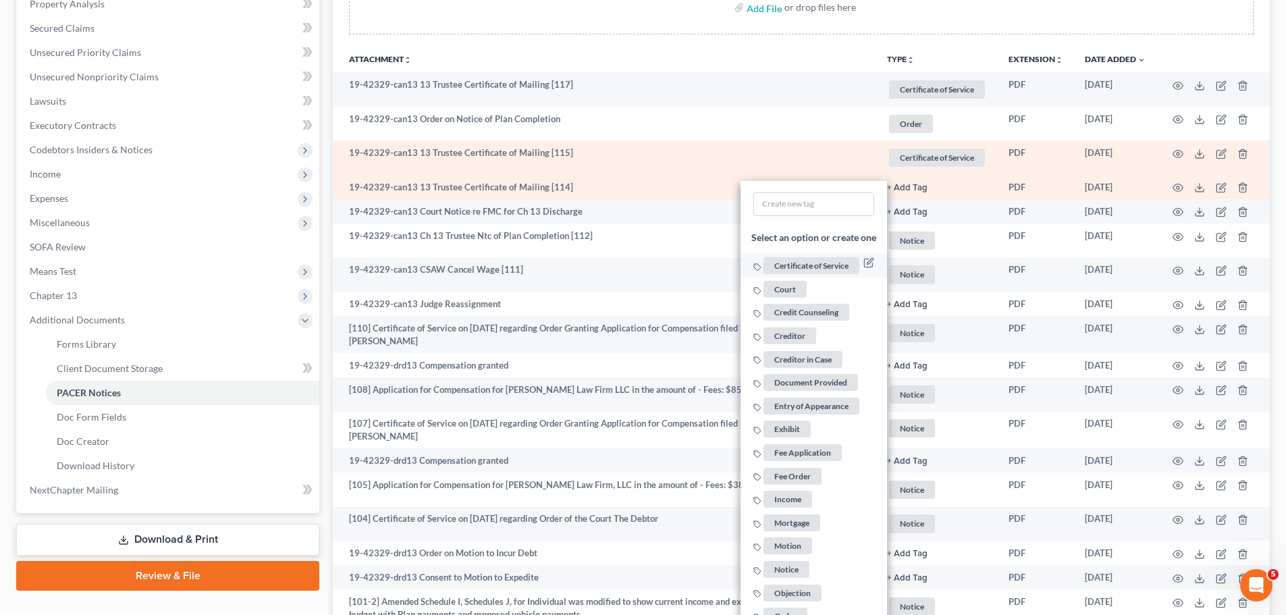
click at [821, 257] on span "Certificate of Service" at bounding box center [811, 265] width 96 height 17
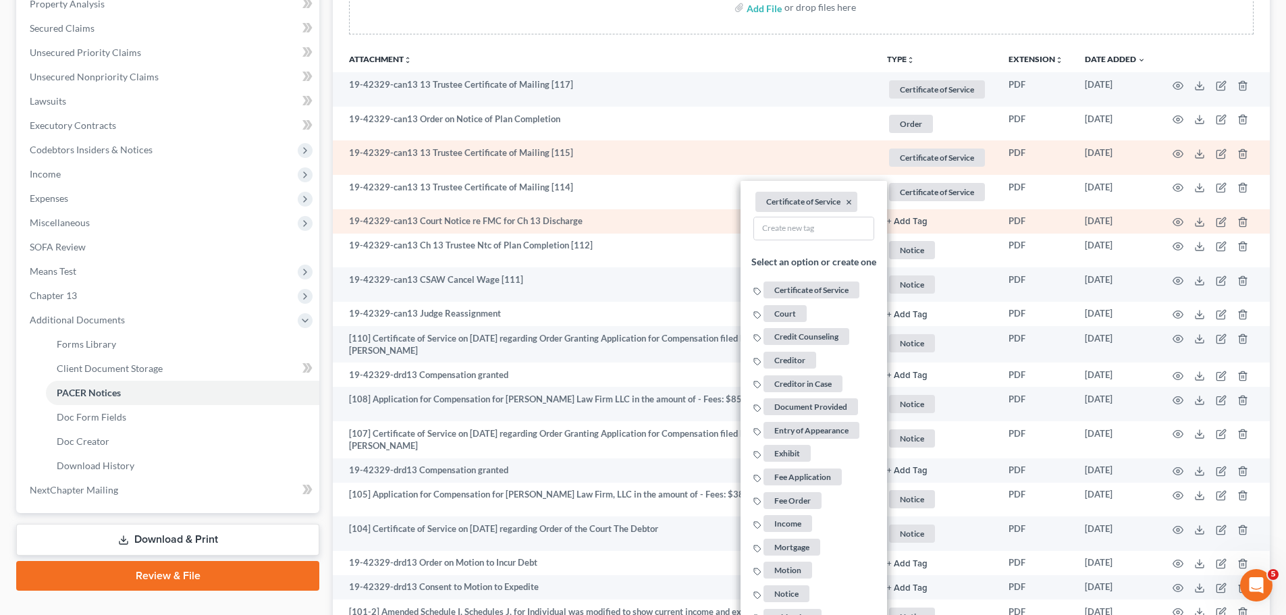
click at [925, 213] on td "+ Add Tag Select an option or create one Certificate of Service Court Credit Co…" at bounding box center [937, 221] width 122 height 24
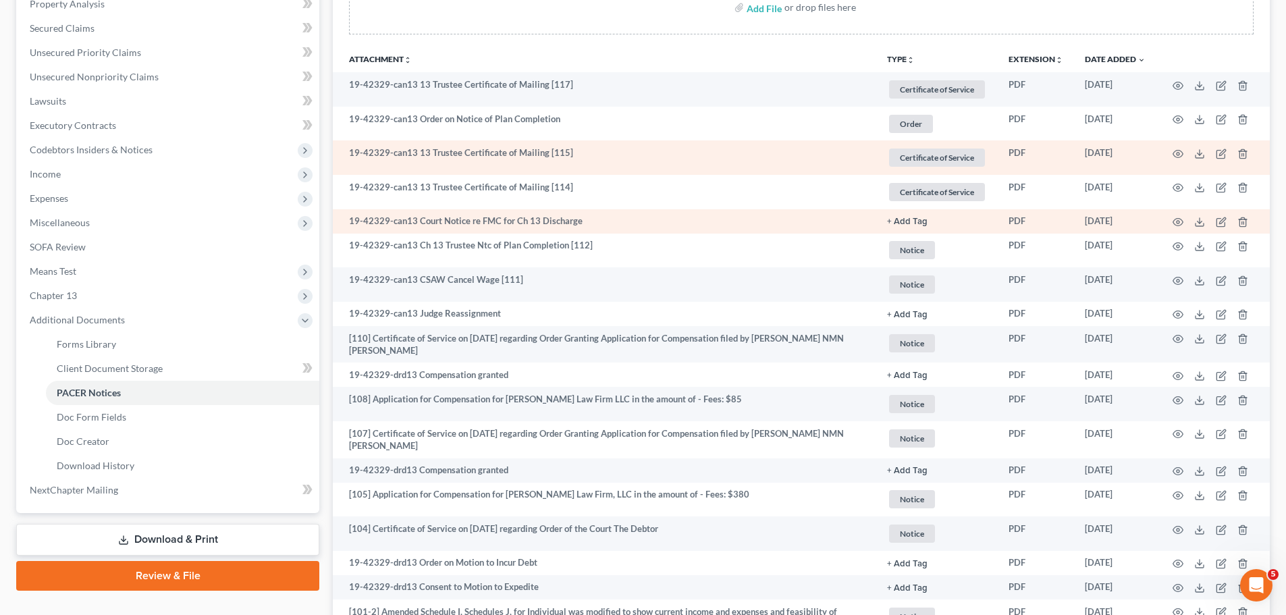
click at [918, 217] on button "+ Add Tag" at bounding box center [907, 221] width 41 height 9
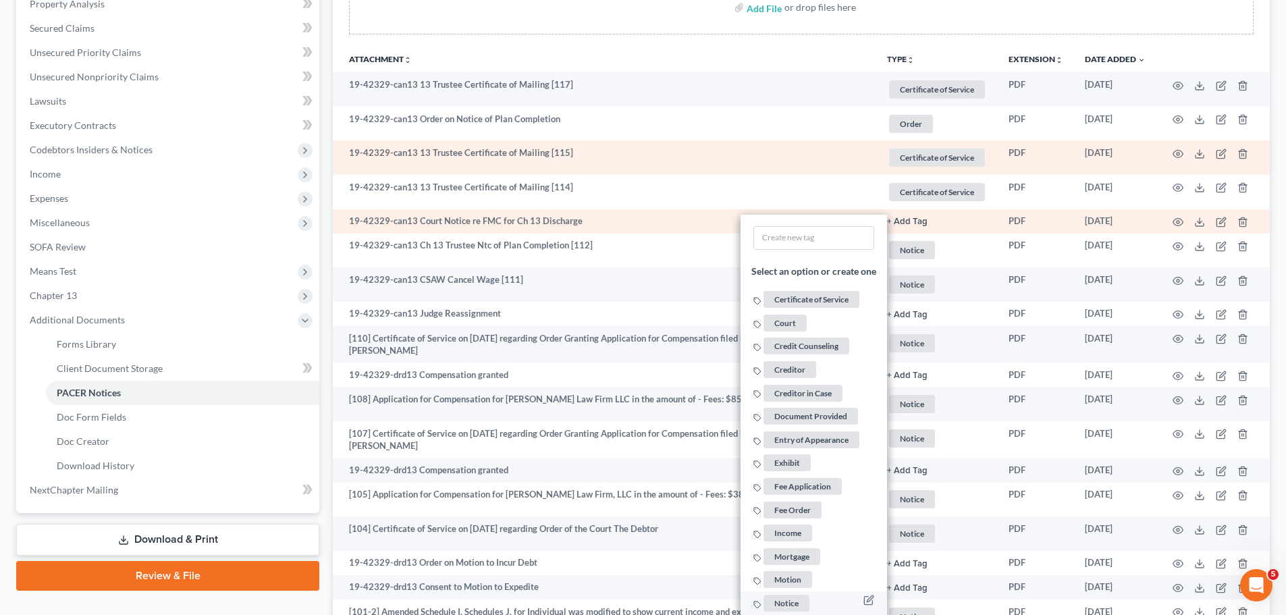
click at [797, 601] on span "Notice" at bounding box center [786, 603] width 46 height 17
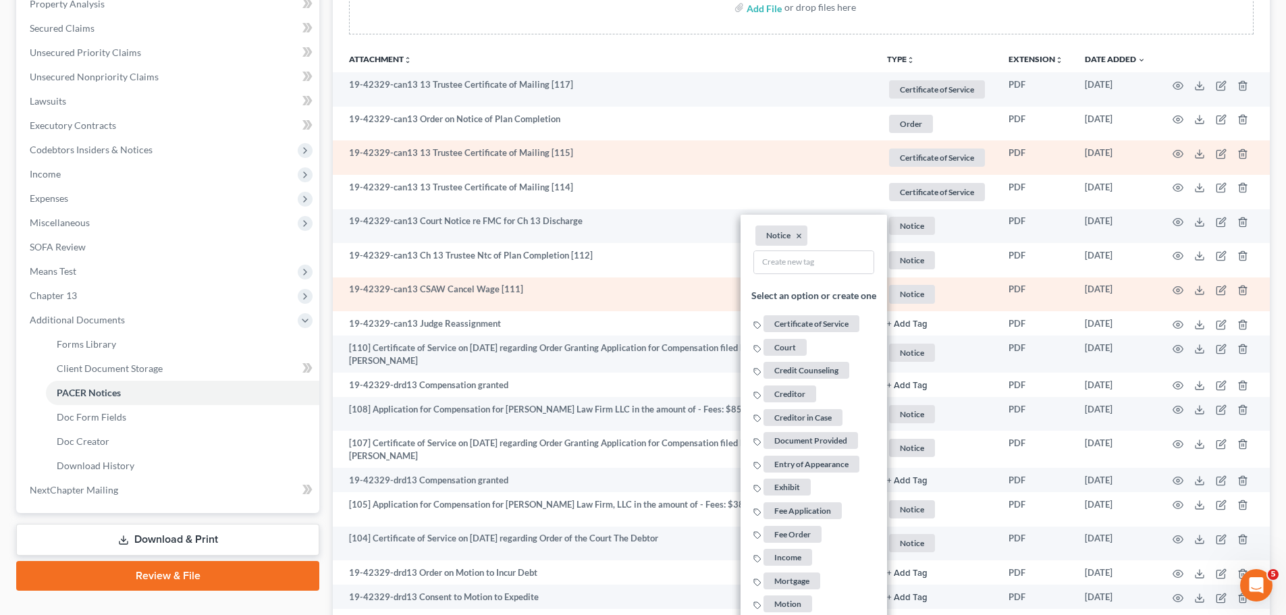
click at [913, 99] on span "Notice" at bounding box center [937, 89] width 96 height 18
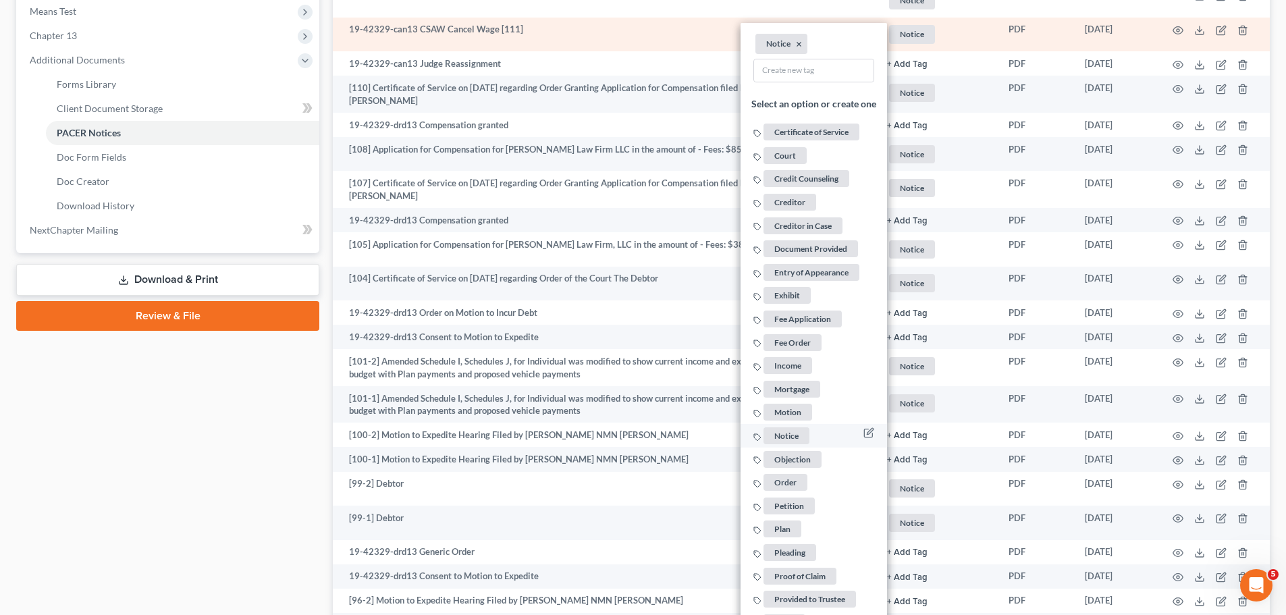
scroll to position [540, 0]
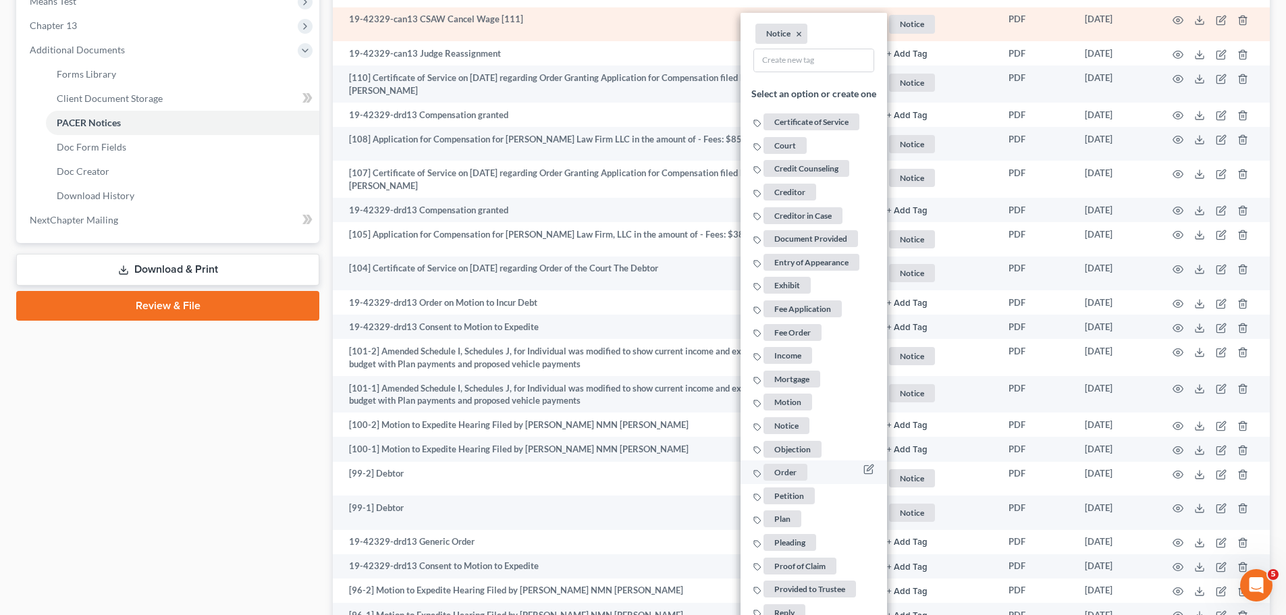
click at [796, 466] on span "Order" at bounding box center [785, 472] width 44 height 17
click at [796, 38] on button "×" at bounding box center [799, 34] width 6 height 12
click at [1195, 19] on icon at bounding box center [1199, 20] width 11 height 11
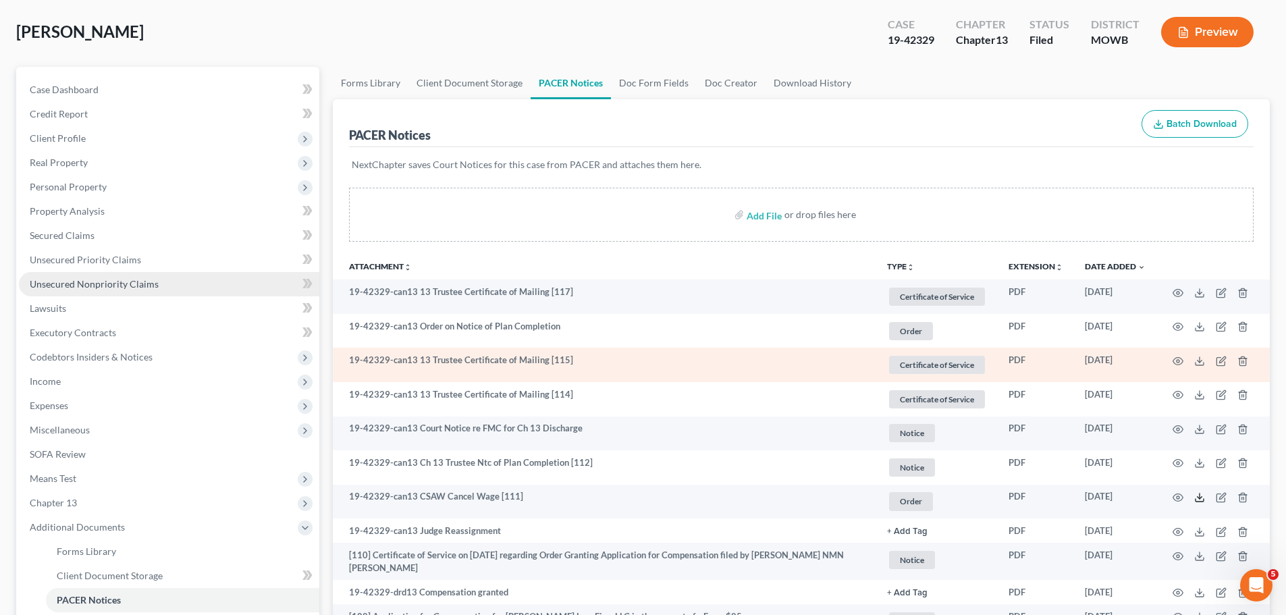
scroll to position [0, 0]
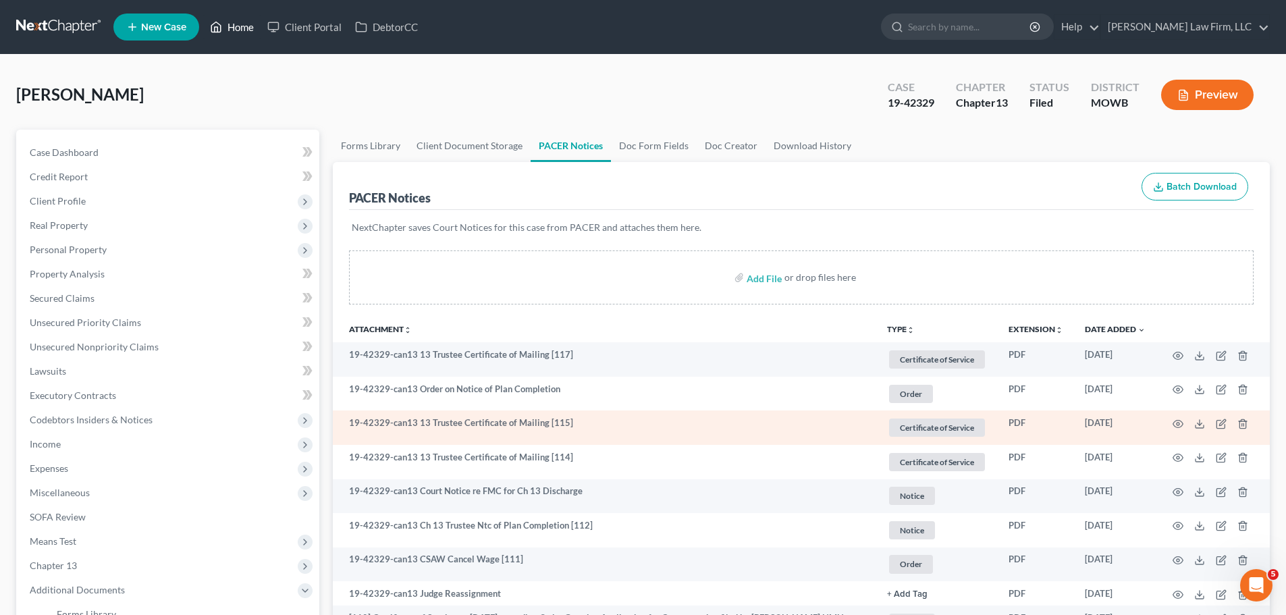
click at [227, 27] on link "Home" at bounding box center [231, 27] width 57 height 24
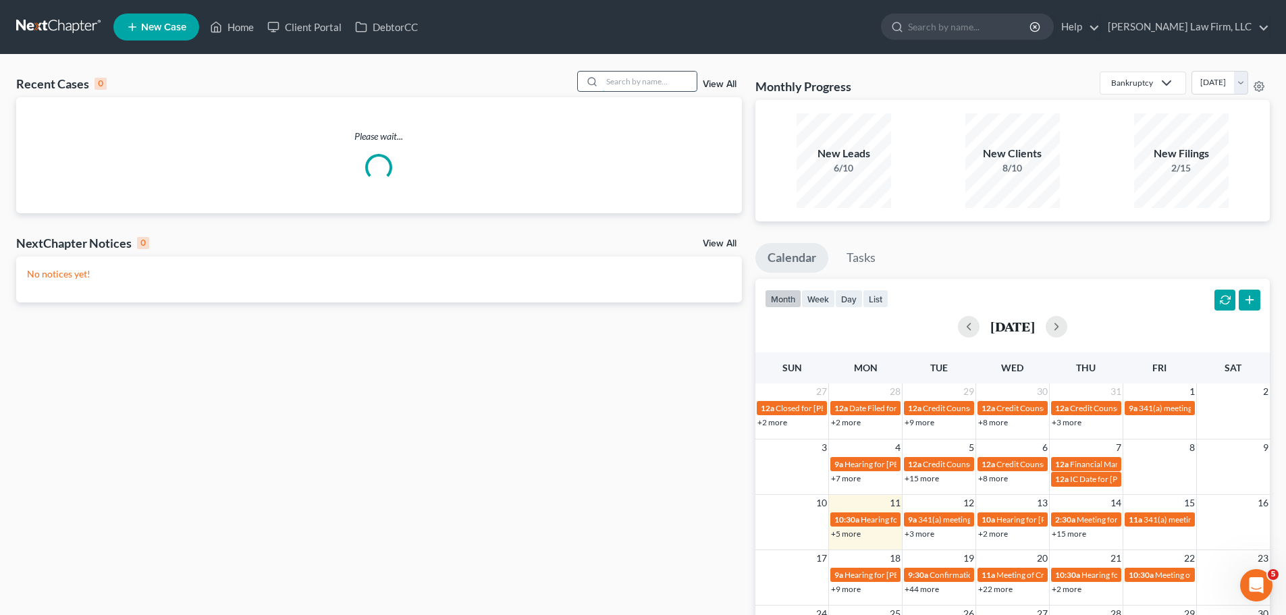
click at [641, 80] on input "search" at bounding box center [649, 82] width 95 height 20
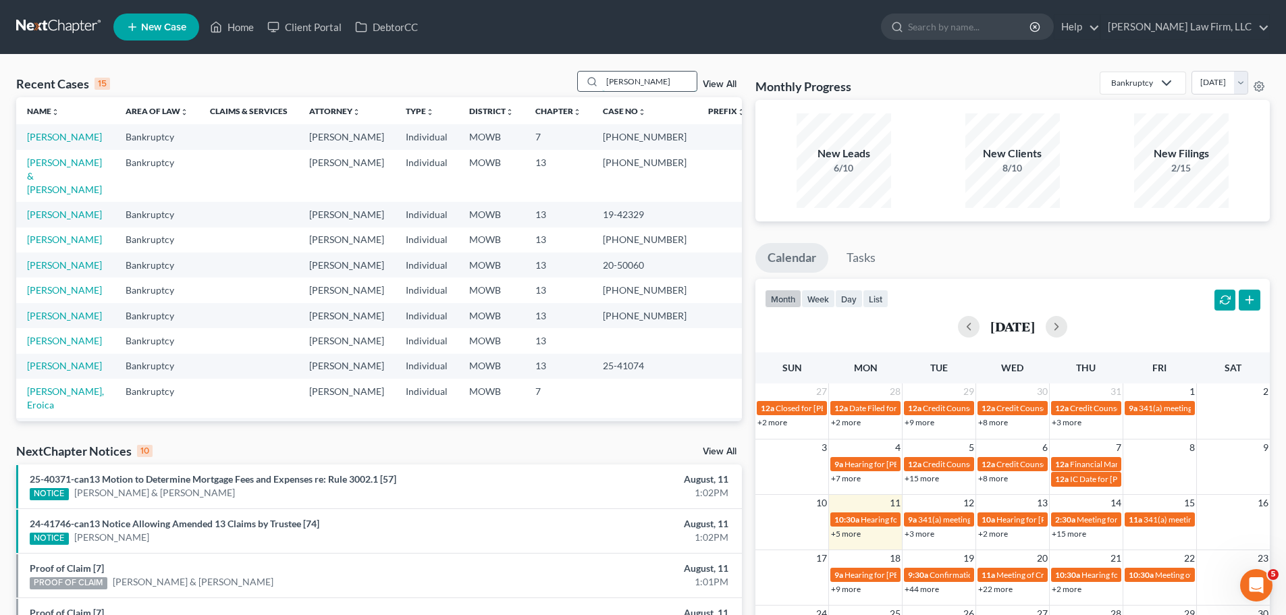
type input "[PERSON_NAME]"
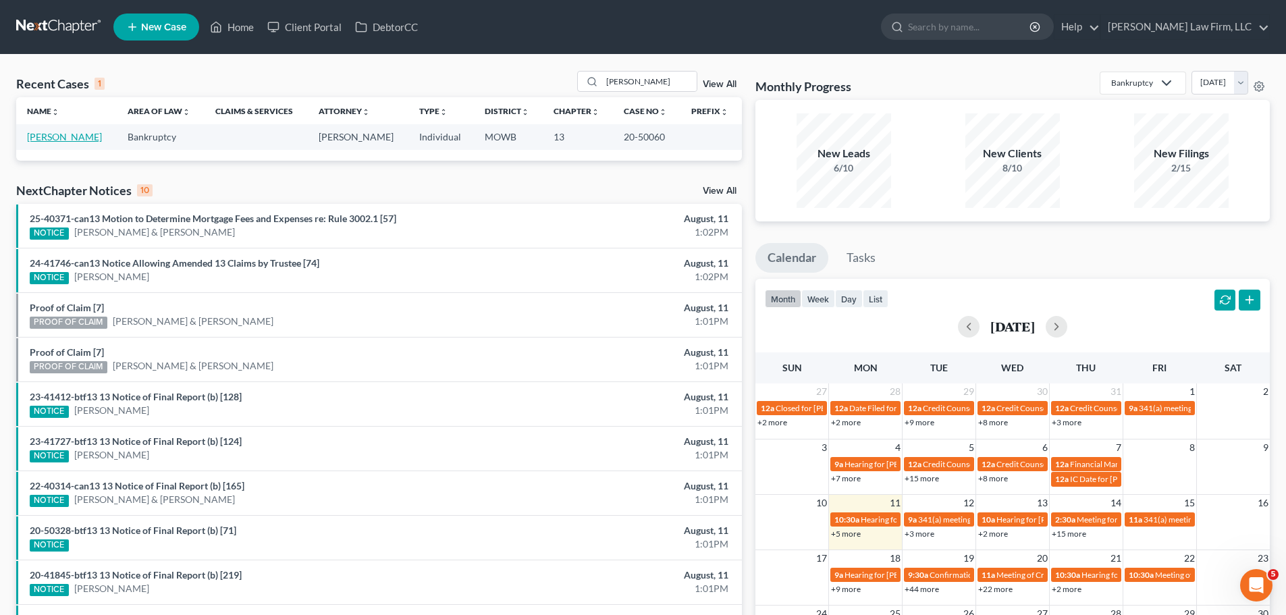
click at [65, 137] on link "[PERSON_NAME]" at bounding box center [64, 136] width 75 height 11
select select "3"
select select "6"
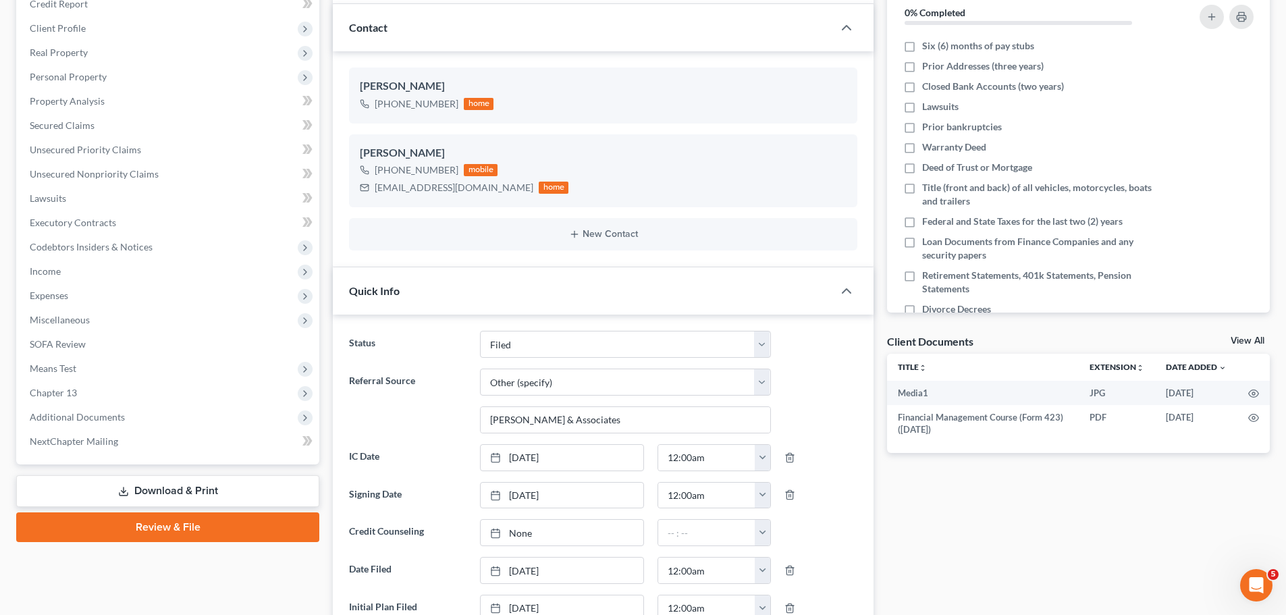
scroll to position [473, 0]
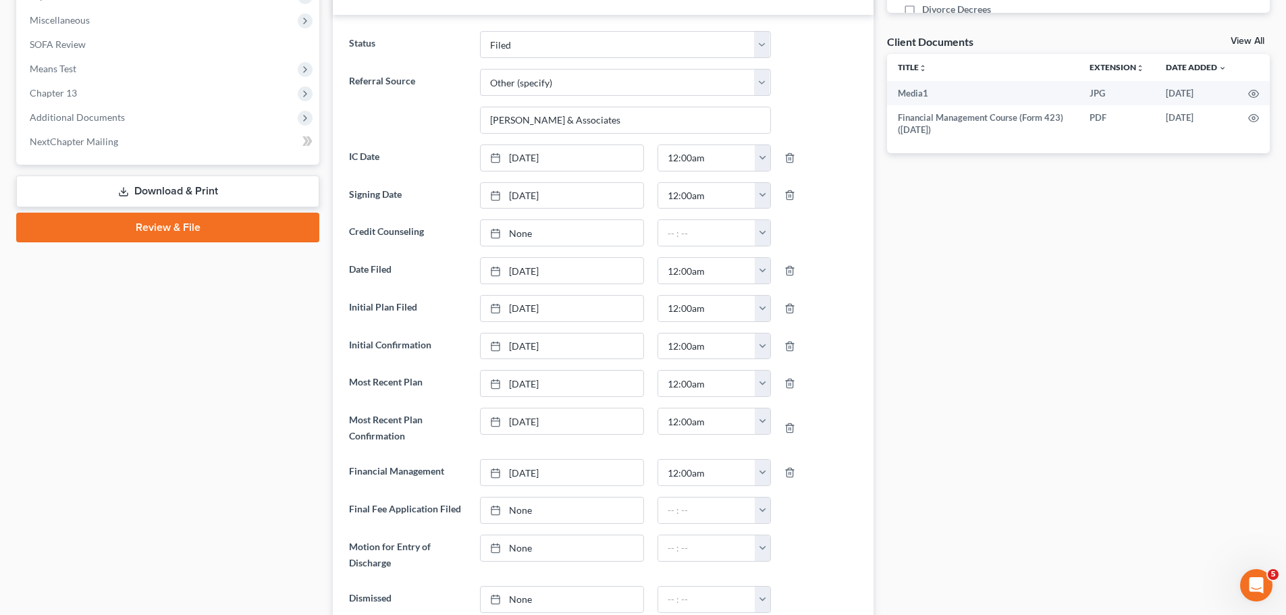
drag, startPoint x: 88, startPoint y: 114, endPoint x: 193, endPoint y: 251, distance: 172.4
click at [88, 114] on span "Additional Documents" at bounding box center [77, 116] width 95 height 11
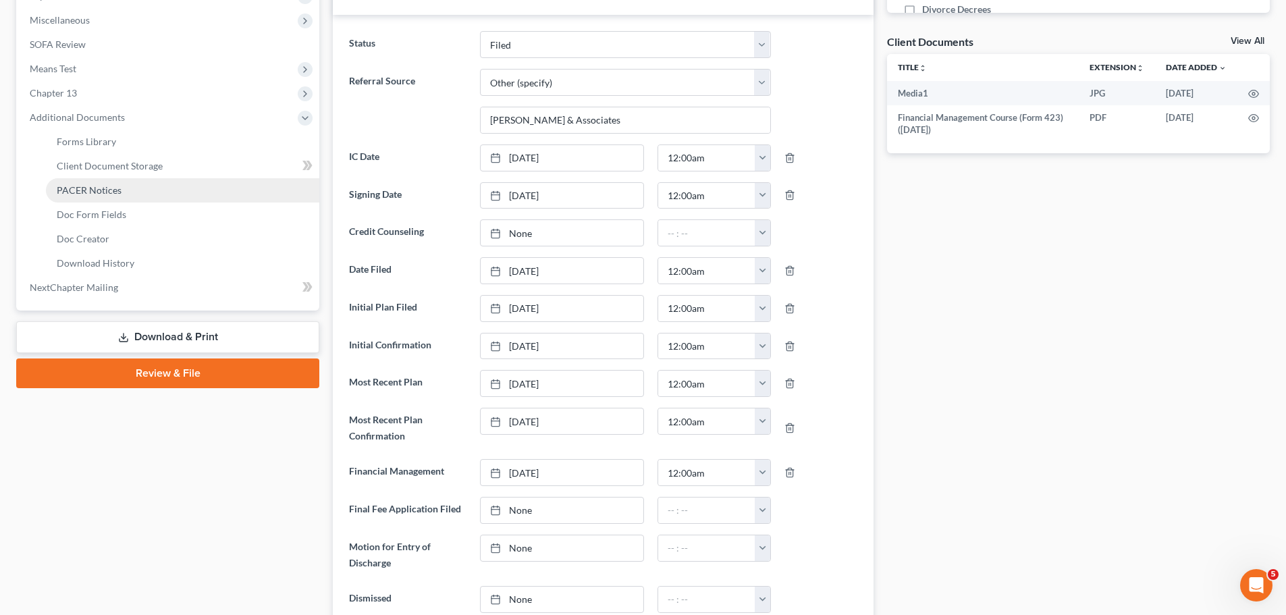
click at [103, 196] on link "PACER Notices" at bounding box center [182, 190] width 273 height 24
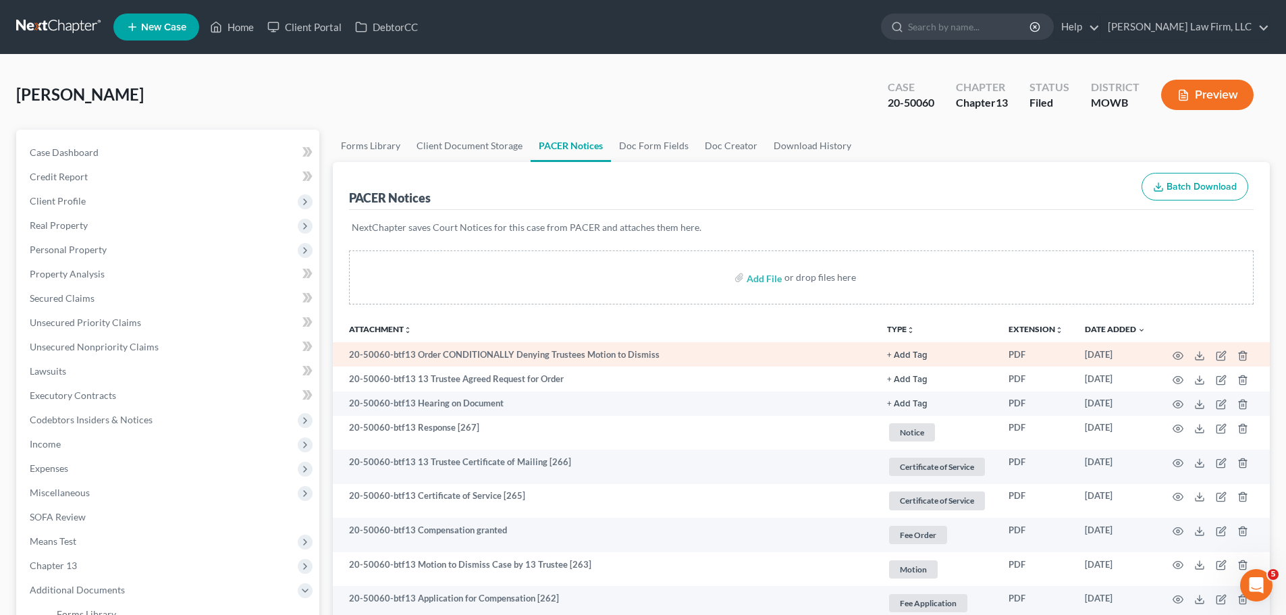
click at [912, 356] on button "+ Add Tag" at bounding box center [907, 355] width 41 height 9
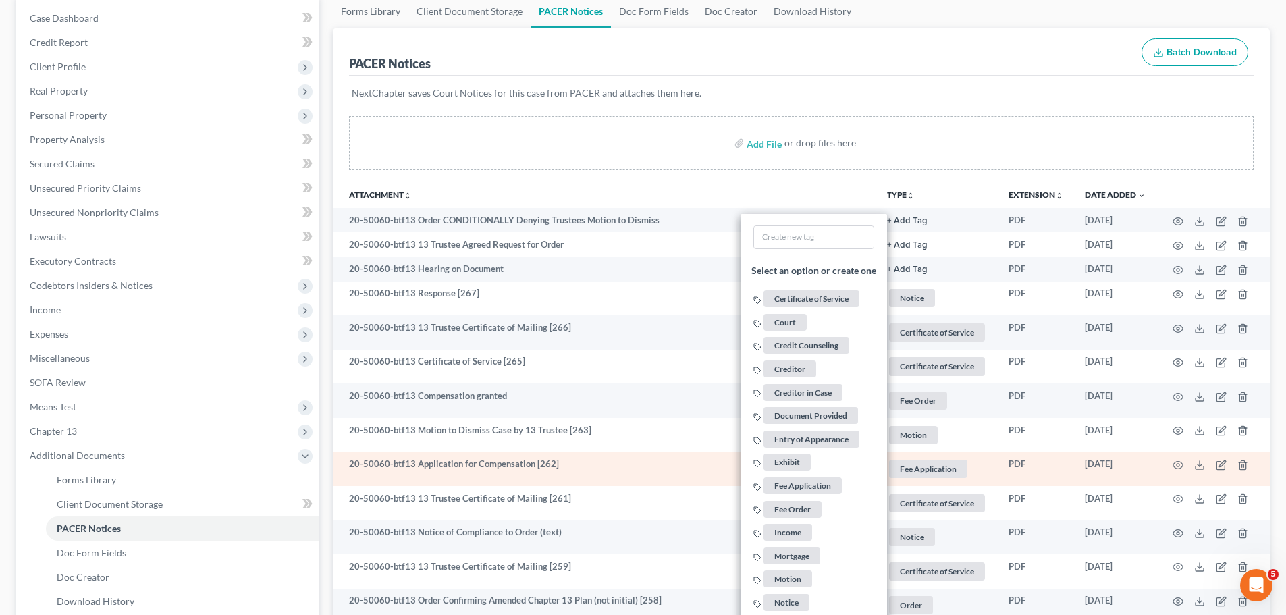
scroll to position [405, 0]
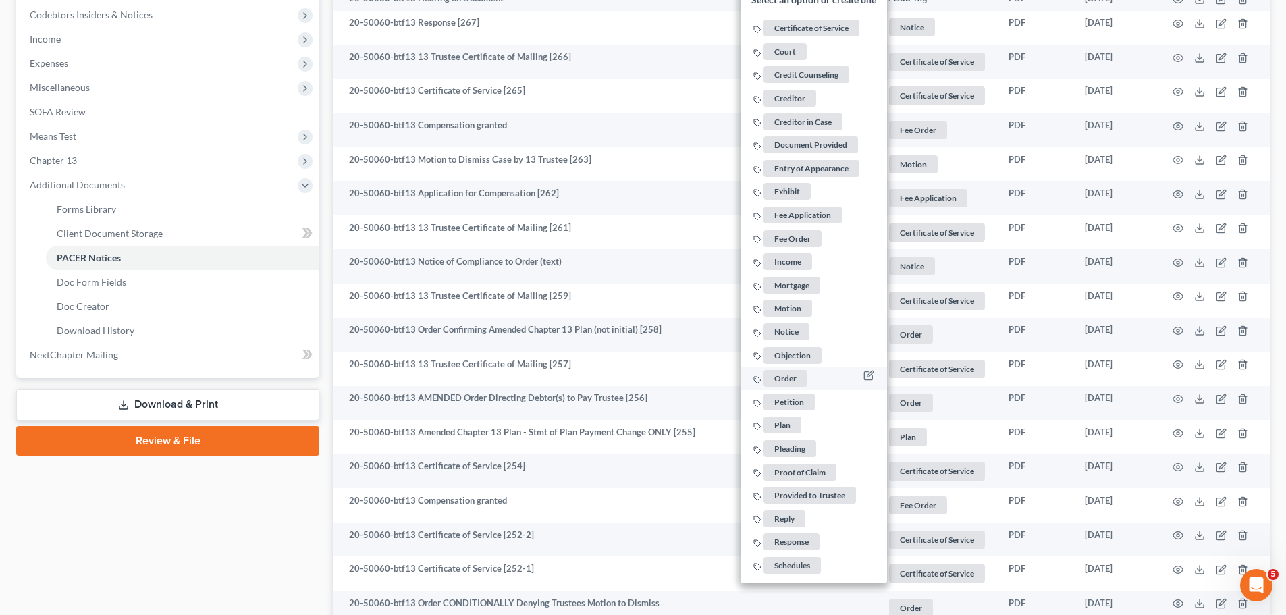
click at [793, 375] on span "Order" at bounding box center [785, 378] width 44 height 17
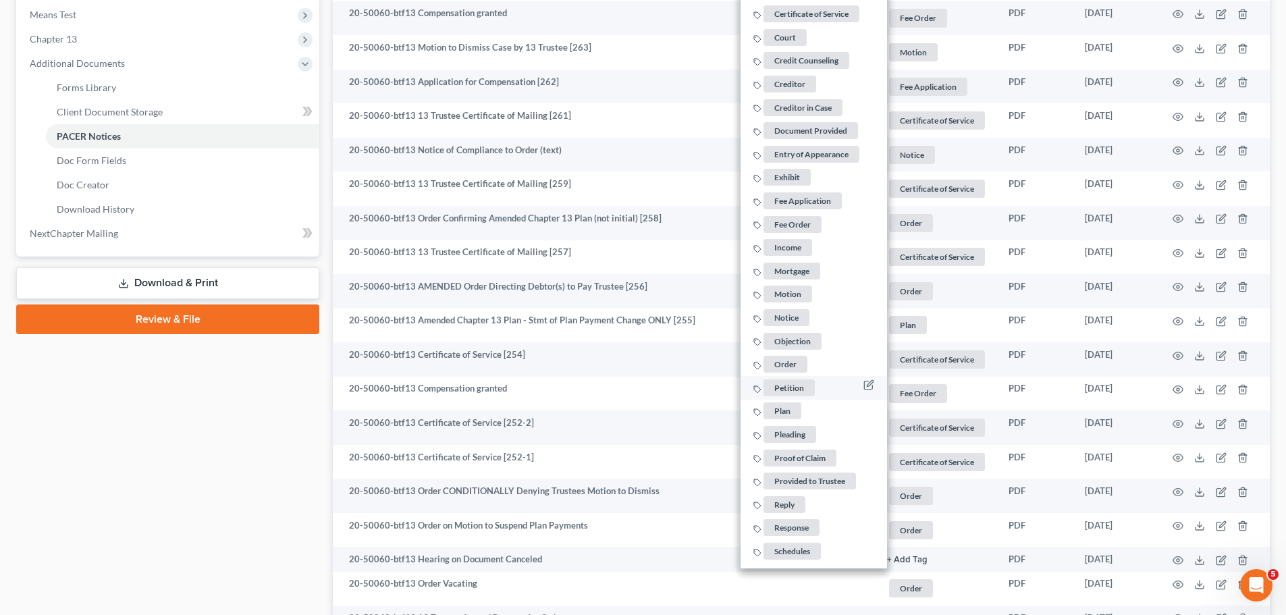
scroll to position [540, 0]
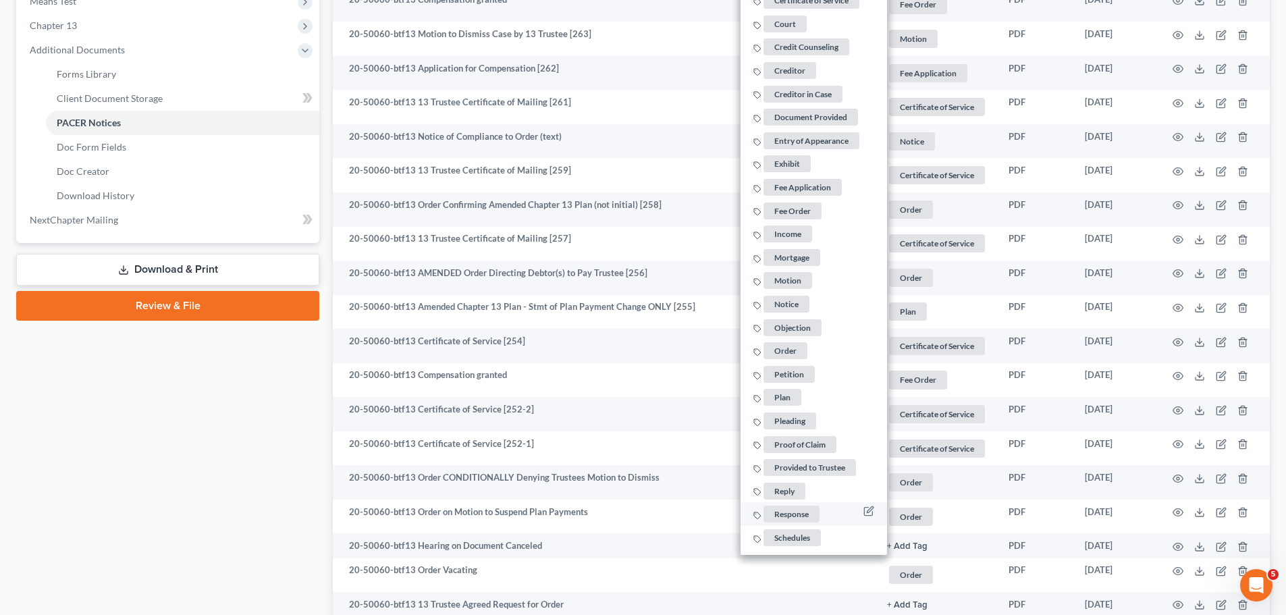
click at [808, 515] on span "Response" at bounding box center [791, 514] width 56 height 17
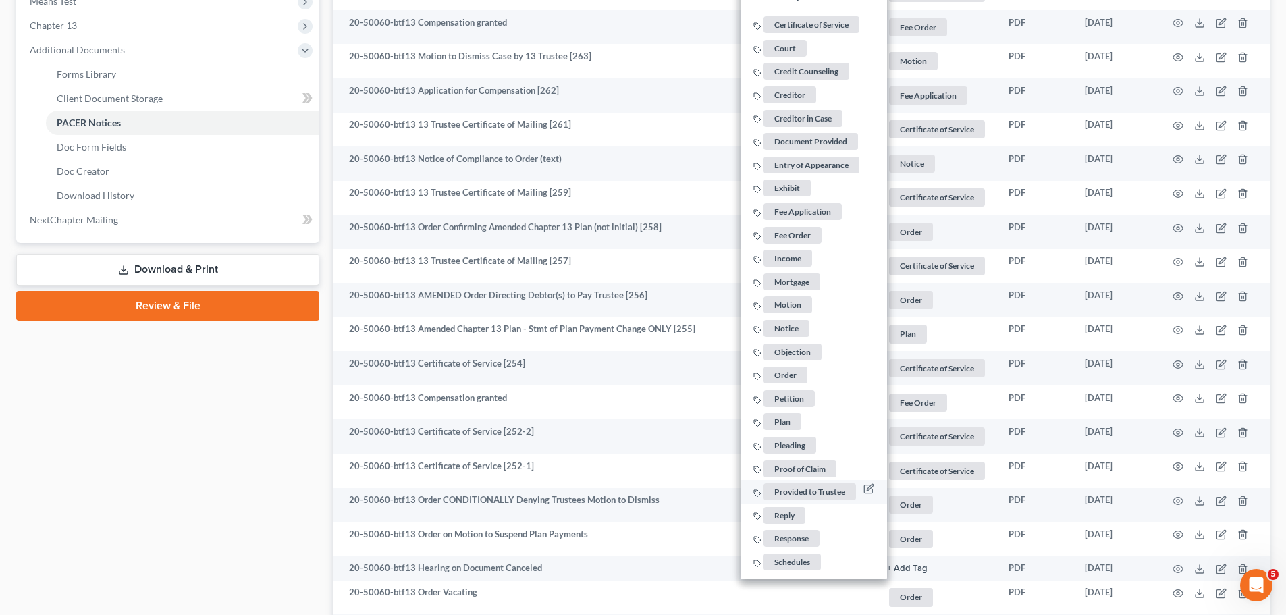
scroll to position [338, 0]
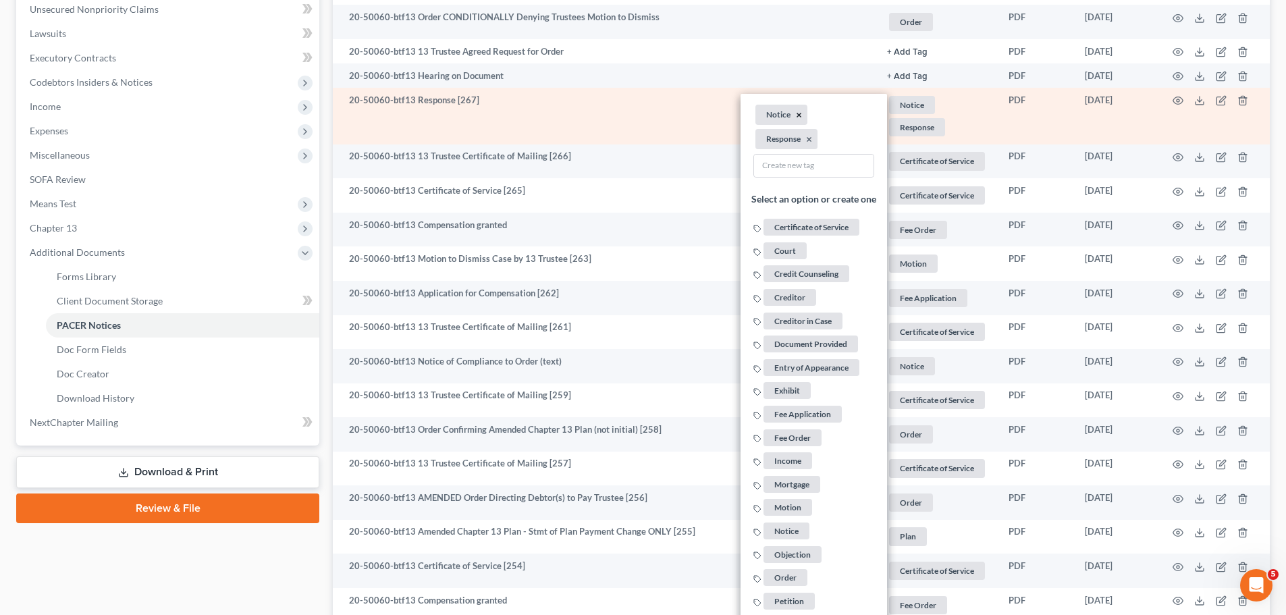
click at [798, 115] on button "×" at bounding box center [799, 115] width 6 height 12
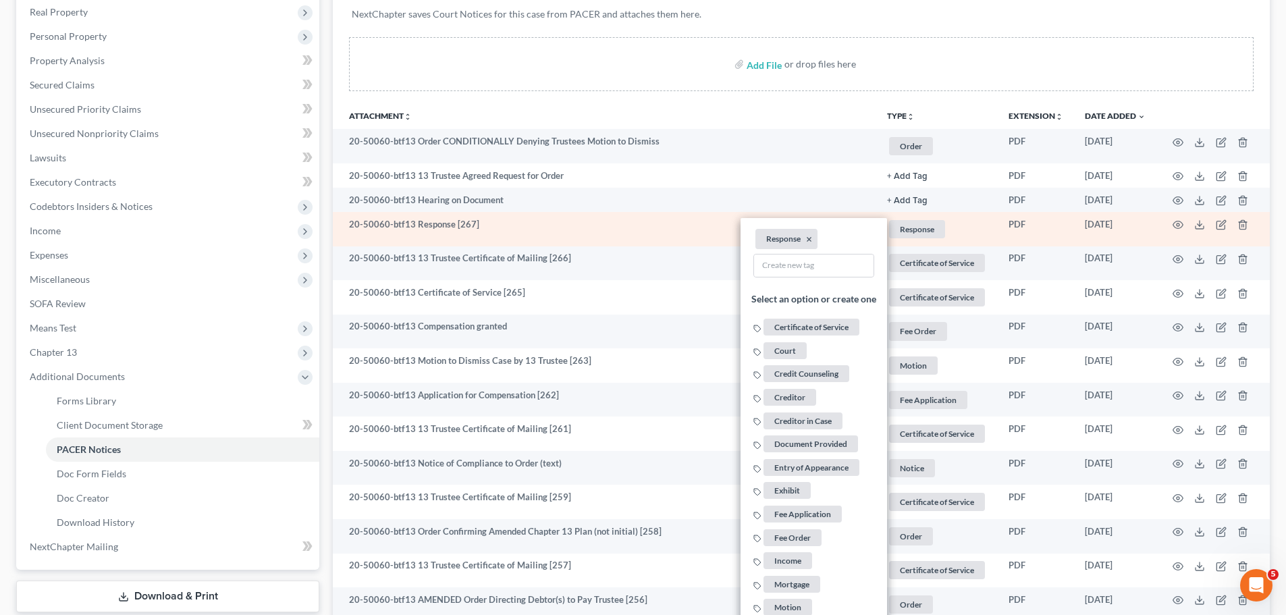
scroll to position [203, 0]
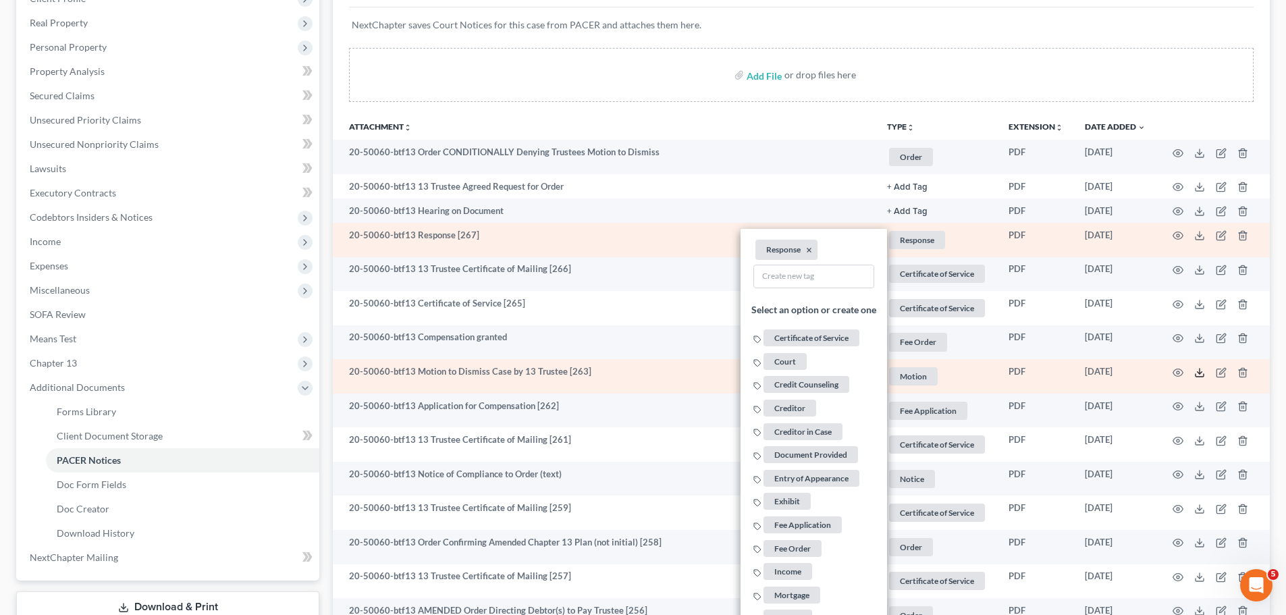
click at [1203, 372] on icon at bounding box center [1199, 372] width 11 height 11
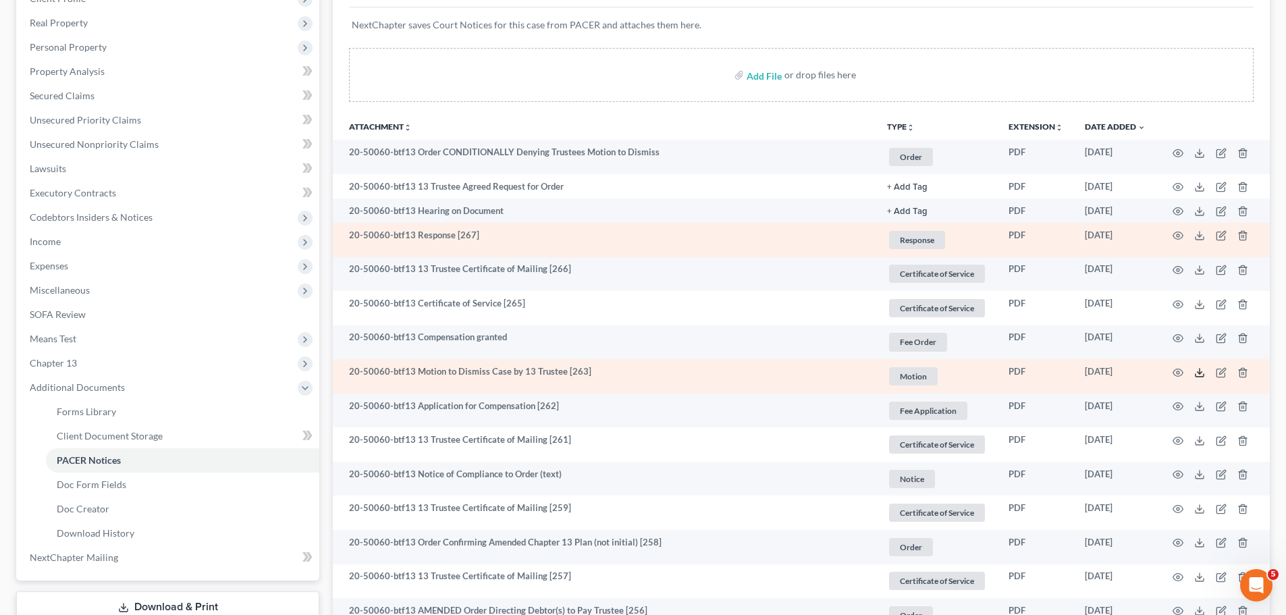
click at [1203, 377] on icon at bounding box center [1199, 375] width 8 height 3
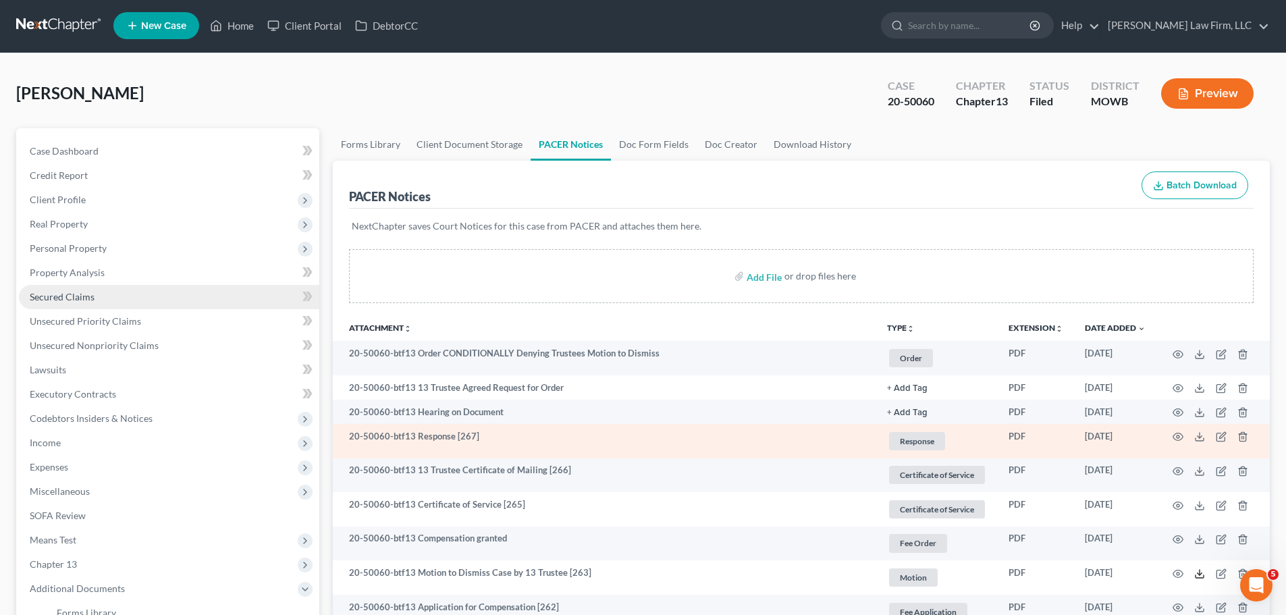
scroll to position [0, 0]
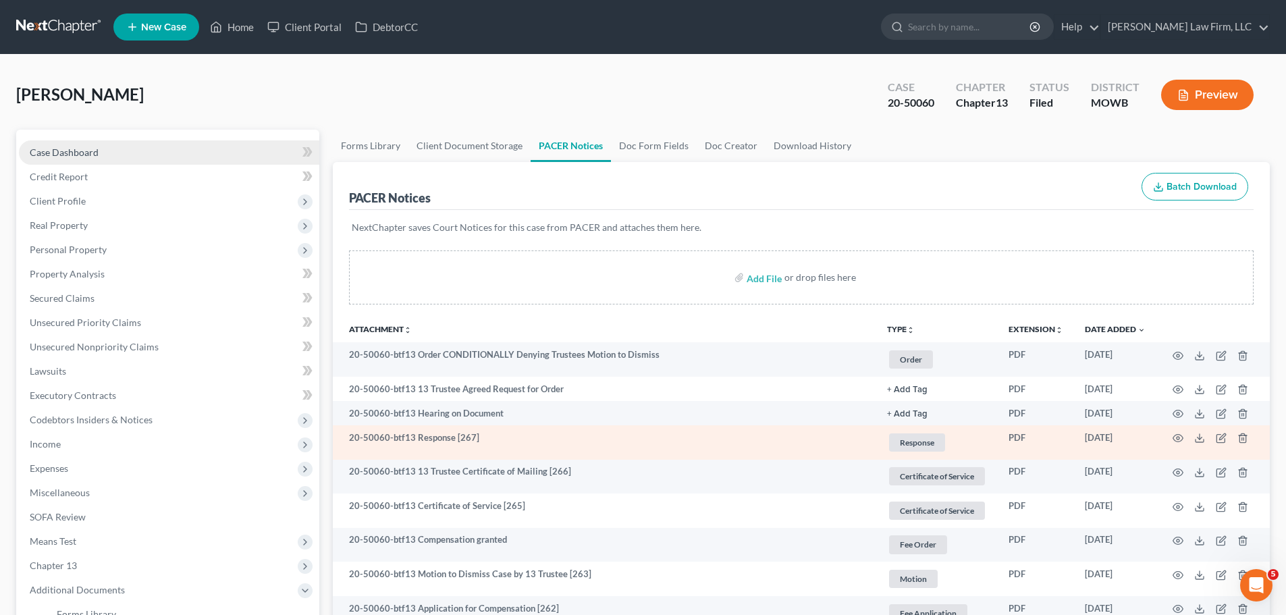
click at [139, 159] on link "Case Dashboard" at bounding box center [169, 152] width 300 height 24
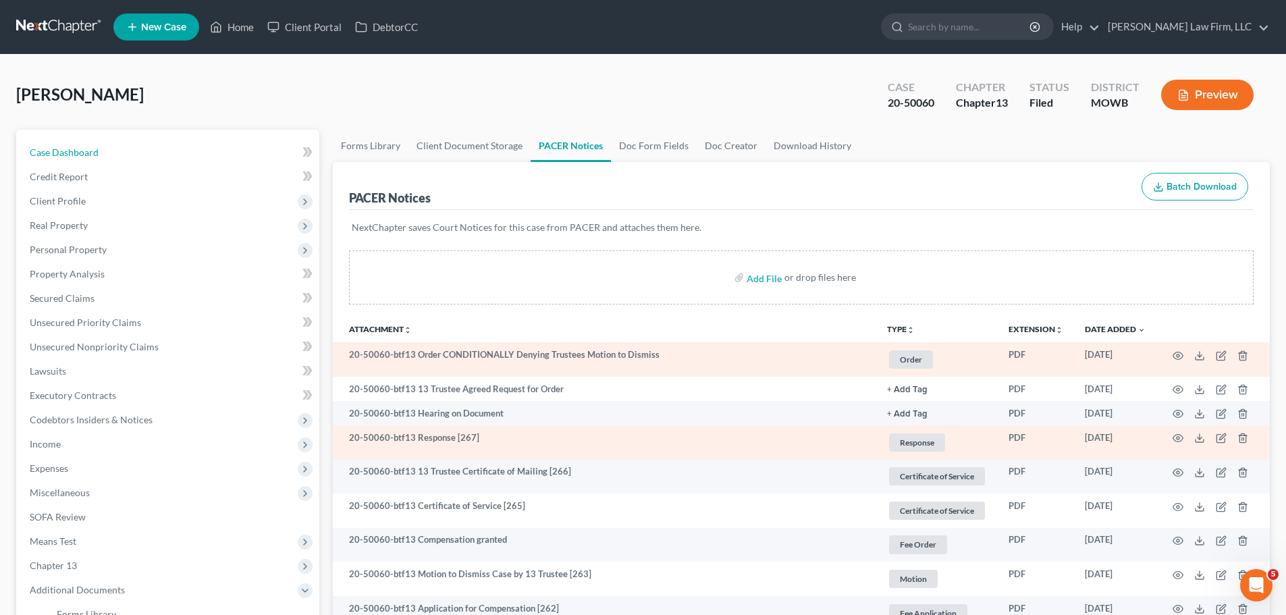
select select "6"
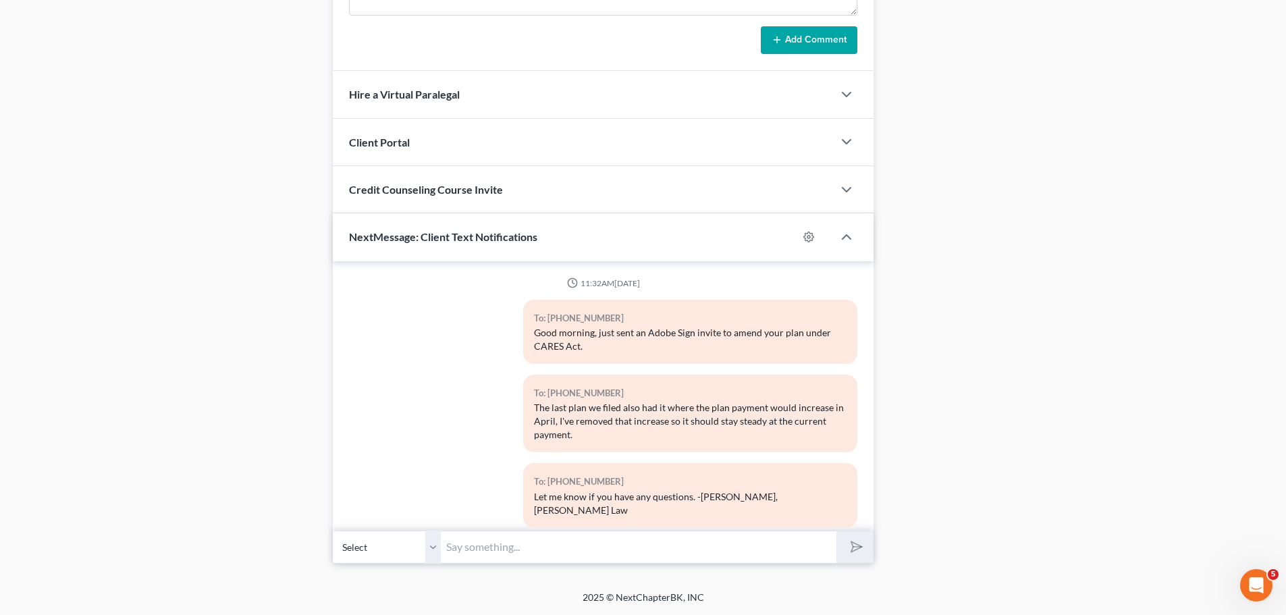
scroll to position [4732, 0]
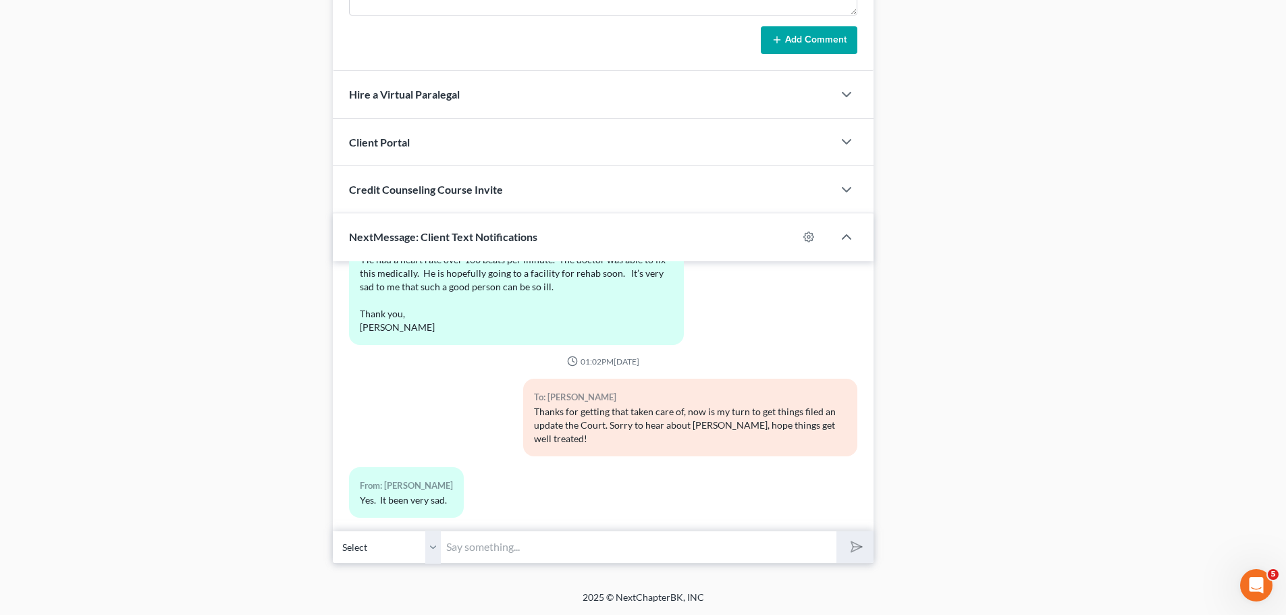
click at [493, 537] on input "text" at bounding box center [639, 547] width 396 height 33
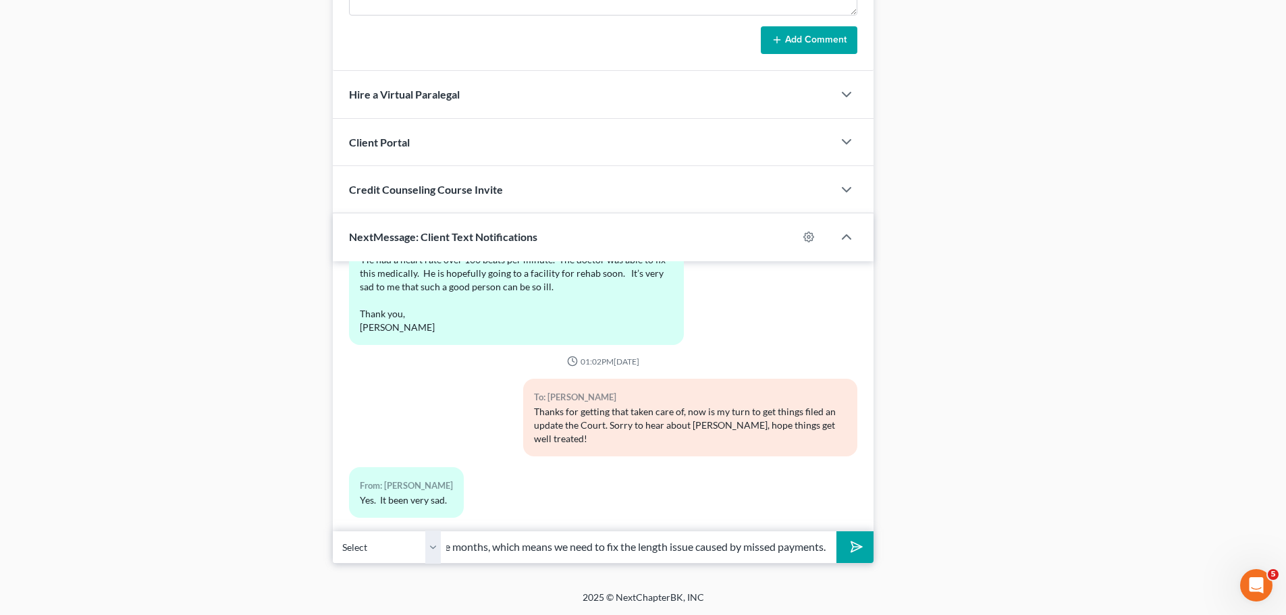
scroll to position [0, 230]
type input "Next bit, the plan can run no longer than 18 more months, which means we need t…"
click at [854, 556] on icon "submit" at bounding box center [853, 546] width 19 height 19
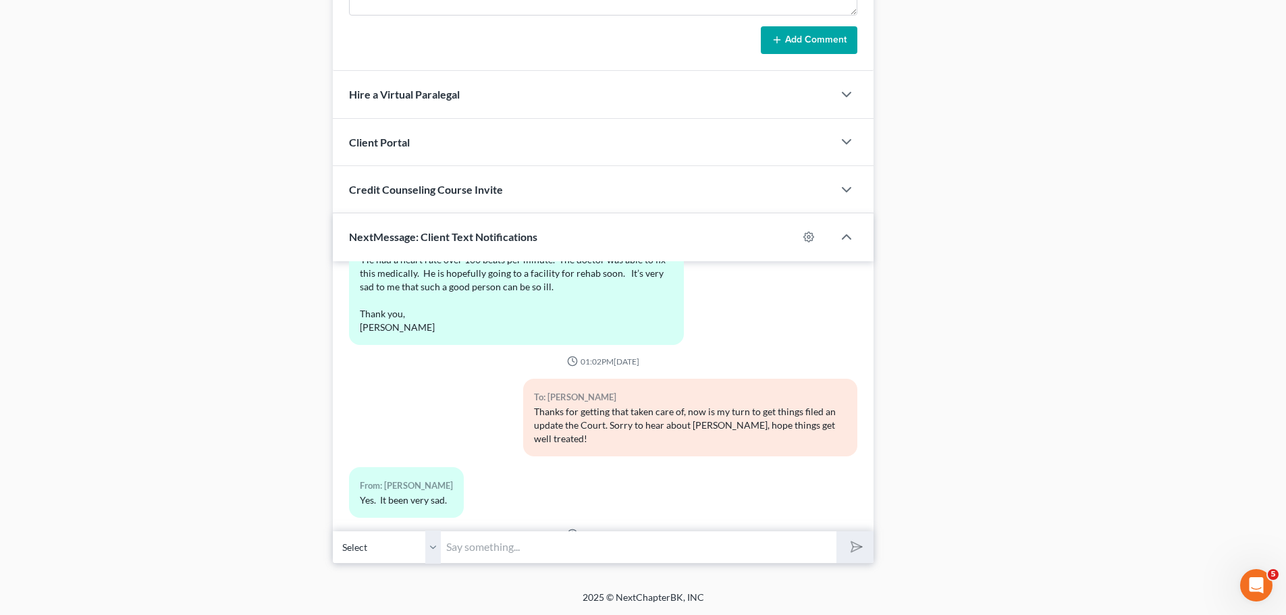
scroll to position [4830, 0]
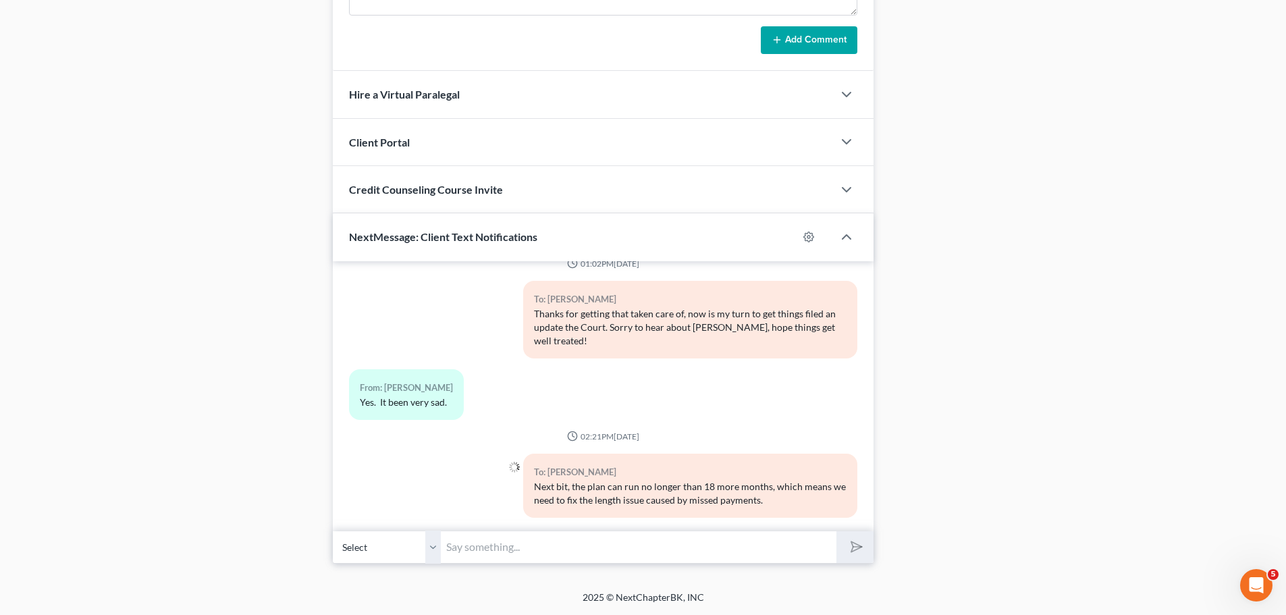
click at [764, 554] on input "text" at bounding box center [639, 547] width 396 height 33
type input "Option A: Plan payment increases to $440/mo (up $90/mo"
click at [836, 531] on button "submit" at bounding box center [854, 547] width 37 height 32
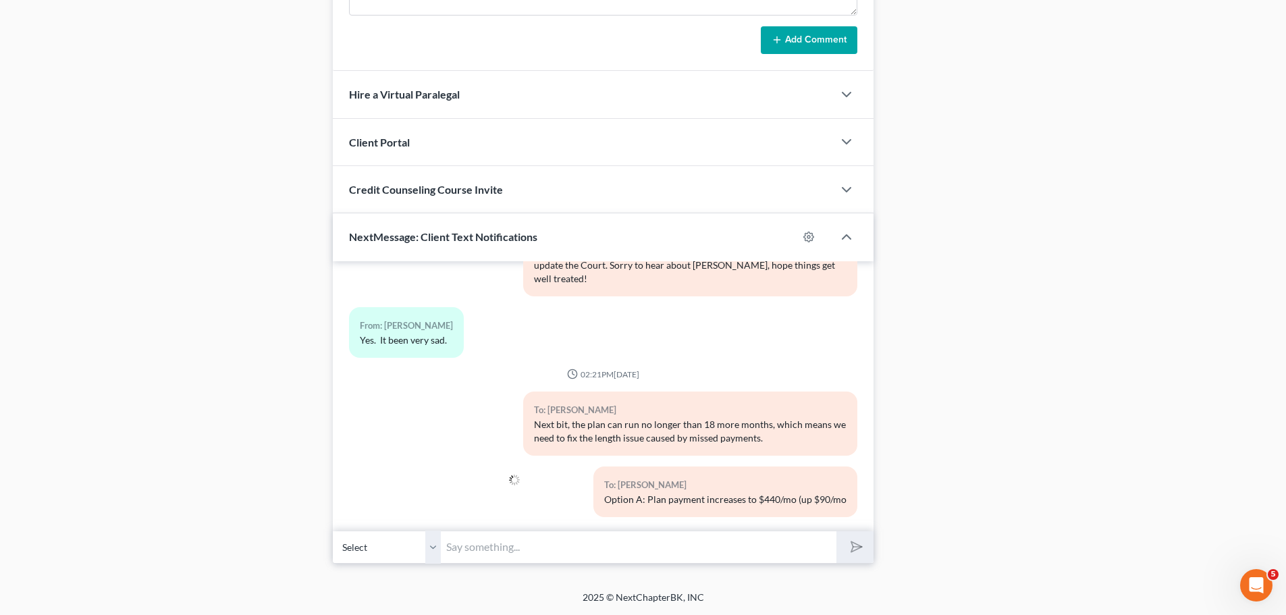
type input "O"
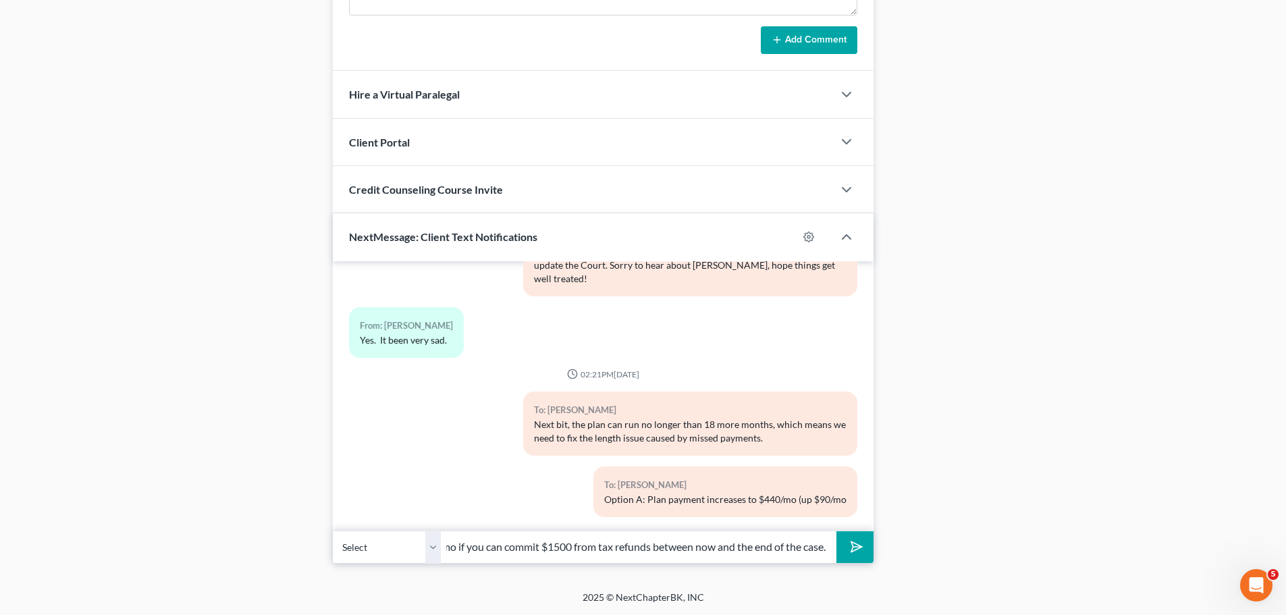
scroll to position [0, 173]
type input "Option B: We can leave it at $350/mo if you can commit $1500 from tax refunds b…"
click at [836, 531] on button "submit" at bounding box center [854, 547] width 37 height 32
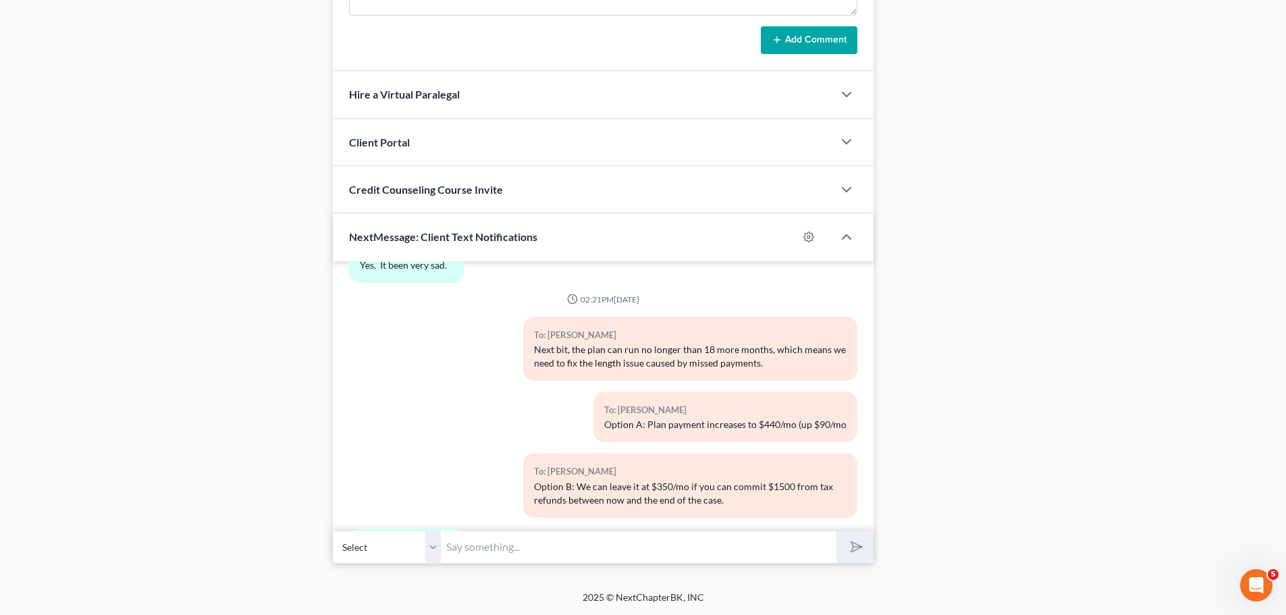
scroll to position [5029, 0]
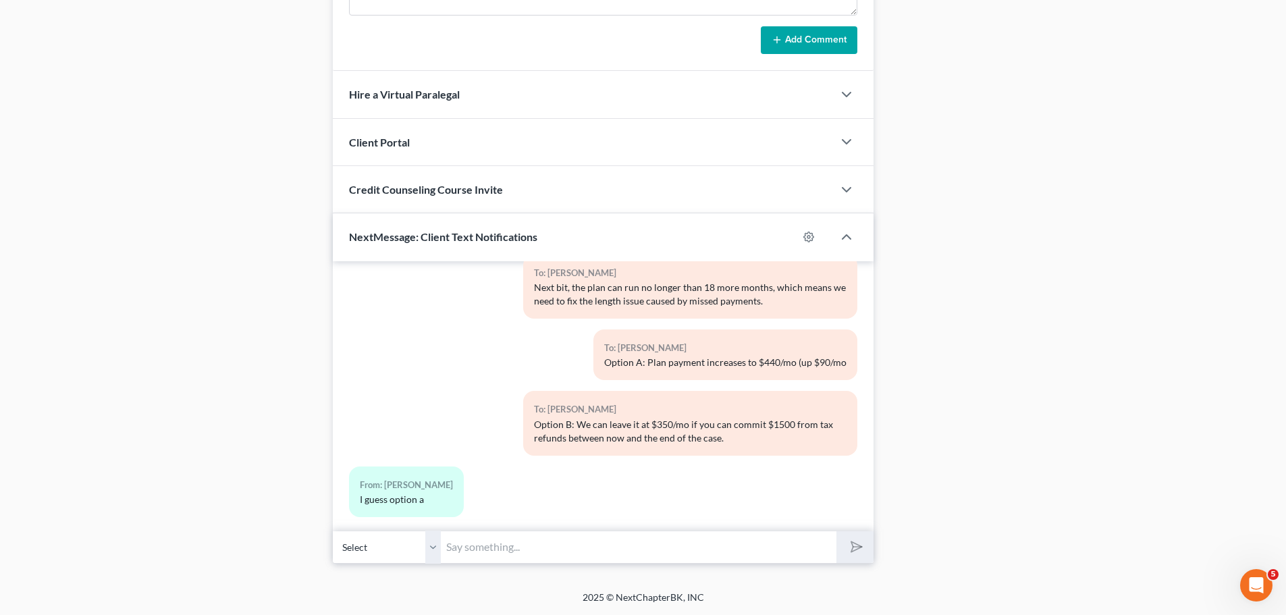
click at [498, 541] on input "text" at bounding box center [639, 547] width 396 height 33
type input "I'll get it done."
click at [836, 531] on button "submit" at bounding box center [854, 547] width 37 height 32
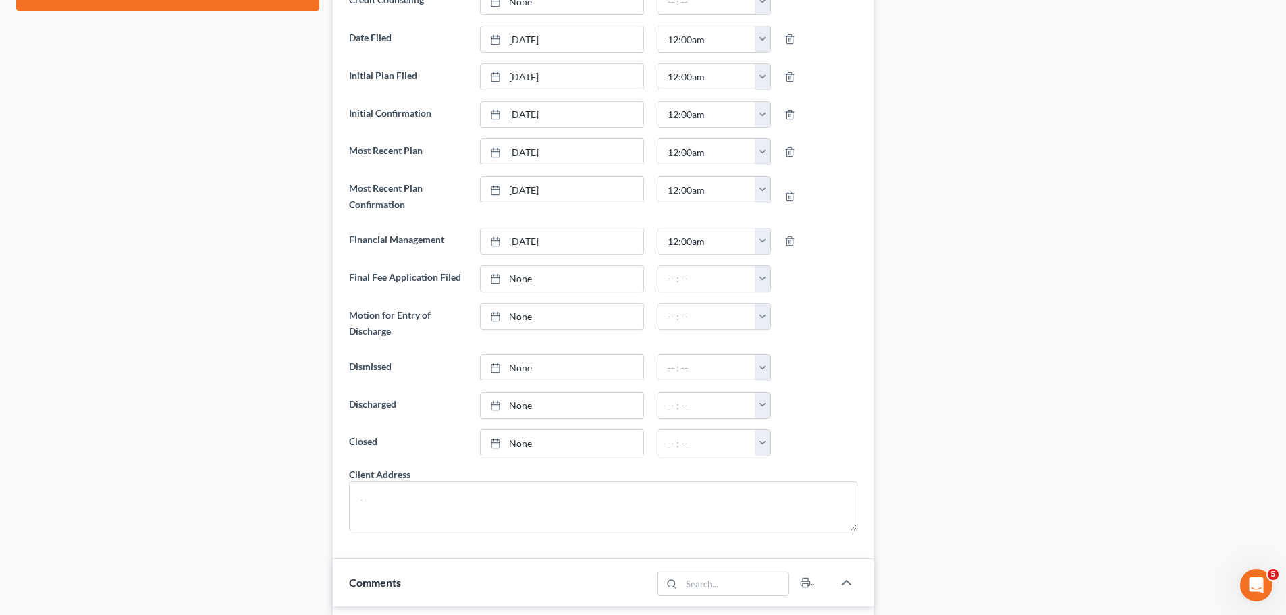
scroll to position [0, 0]
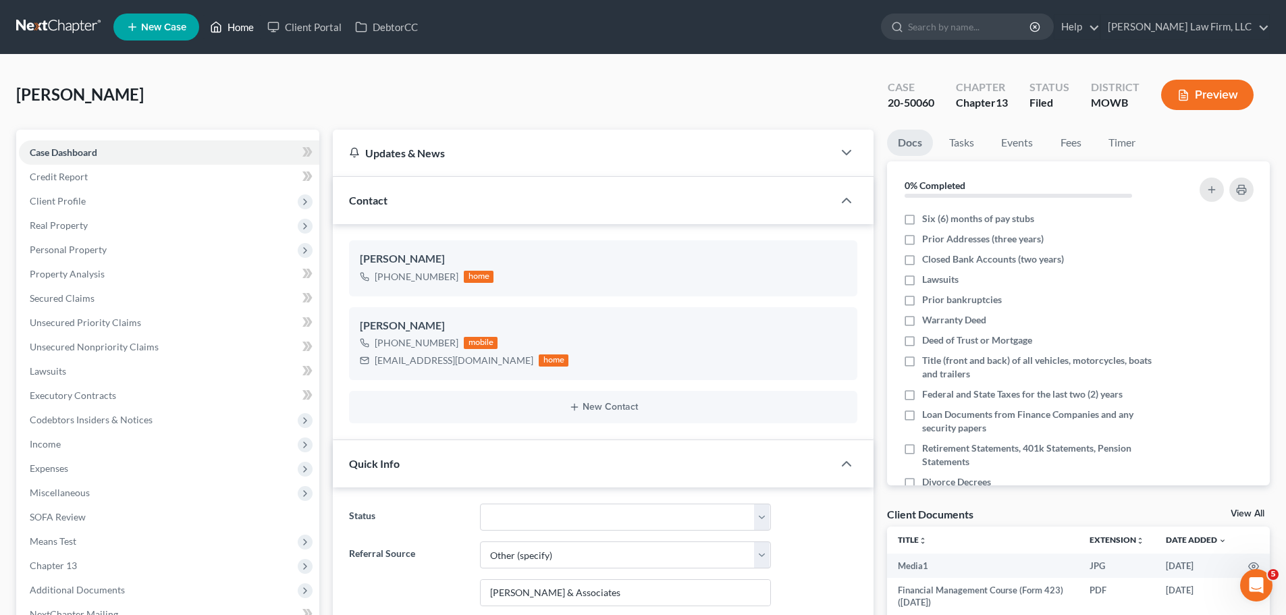
click at [245, 18] on link "Home" at bounding box center [231, 27] width 57 height 24
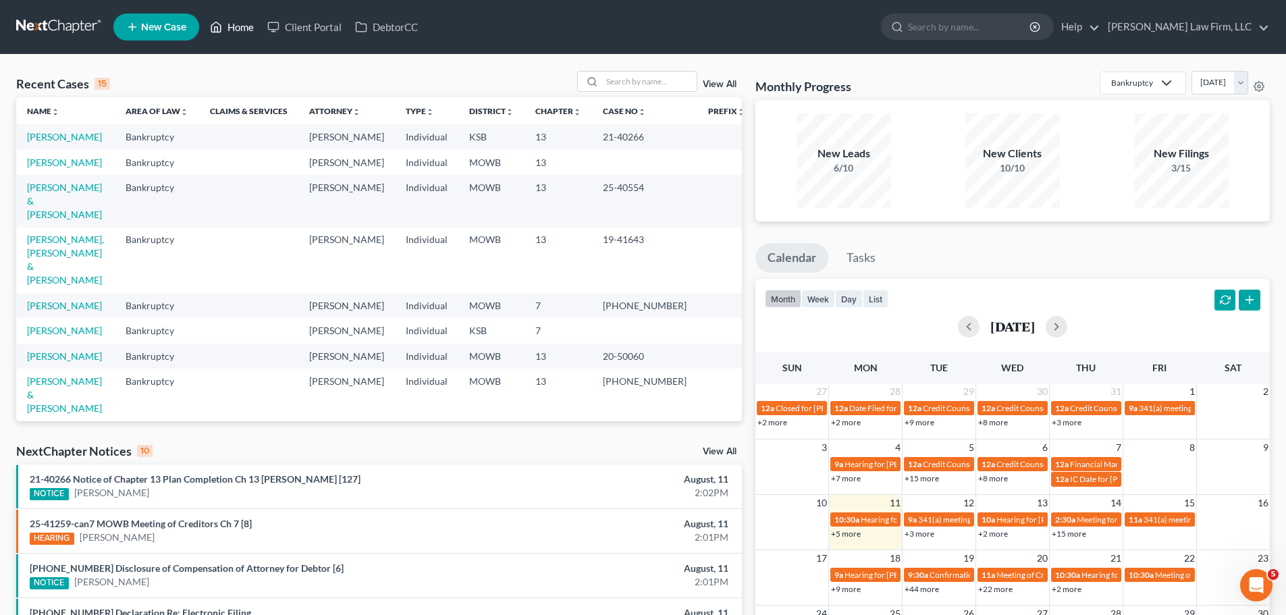
click at [238, 23] on link "Home" at bounding box center [231, 27] width 57 height 24
click at [640, 84] on input "search" at bounding box center [649, 82] width 95 height 20
type input "[PERSON_NAME]"
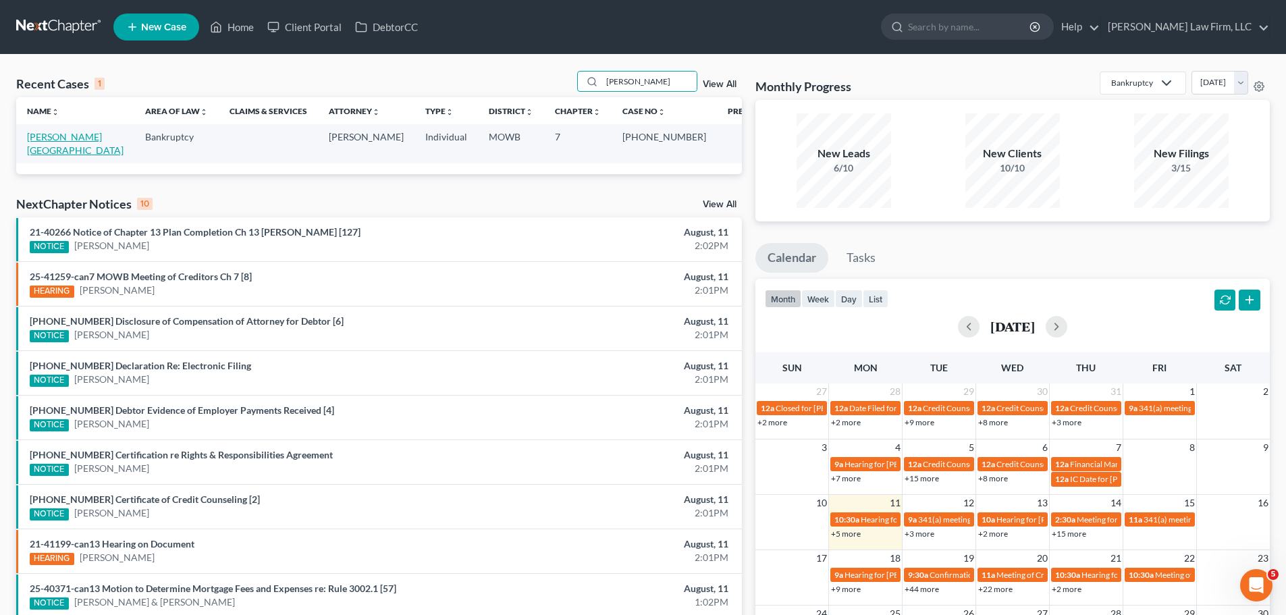
click at [73, 138] on link "[PERSON_NAME][GEOGRAPHIC_DATA]" at bounding box center [75, 143] width 97 height 25
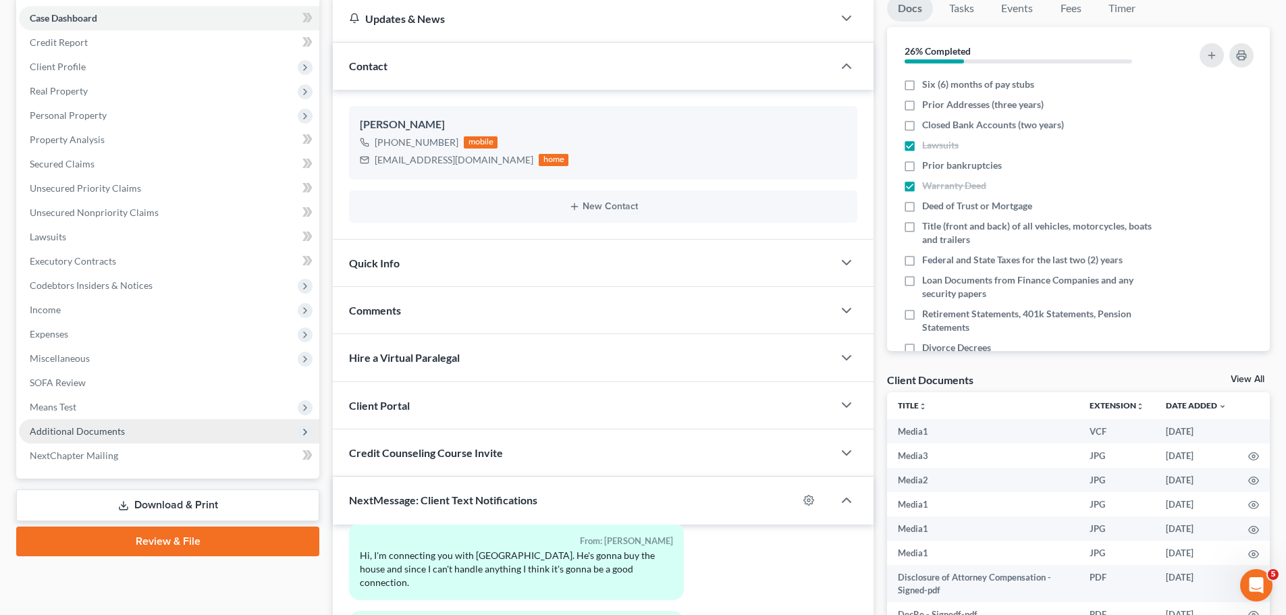
scroll to position [135, 0]
click at [130, 428] on span "Additional Documents" at bounding box center [169, 431] width 300 height 24
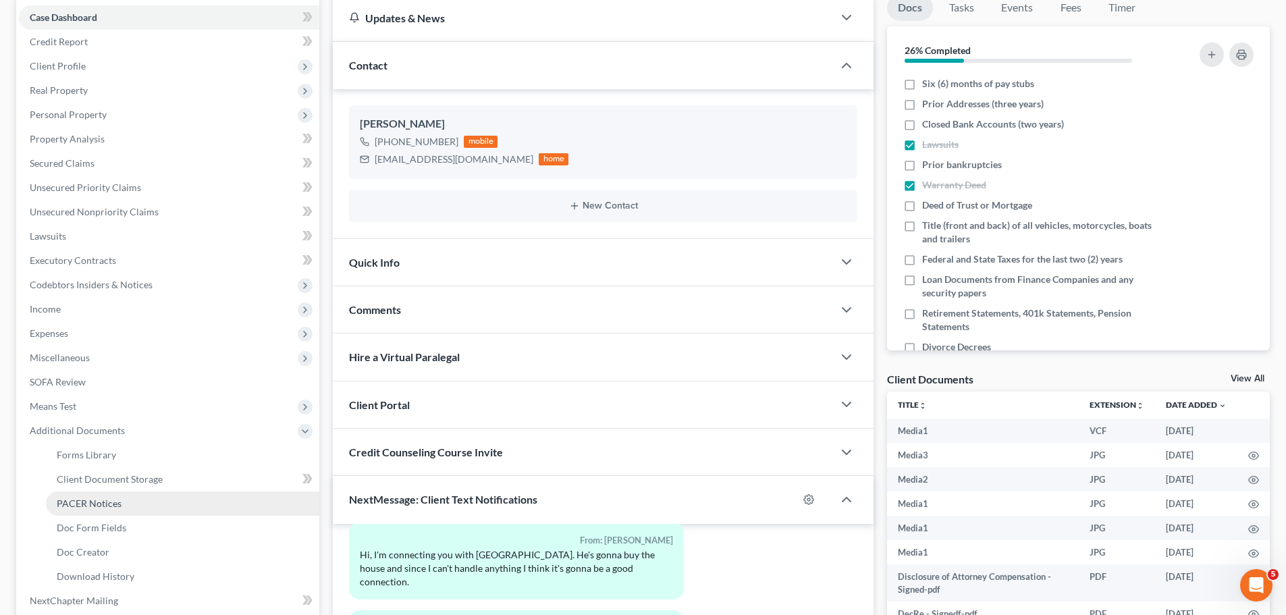
click at [109, 510] on link "PACER Notices" at bounding box center [182, 503] width 273 height 24
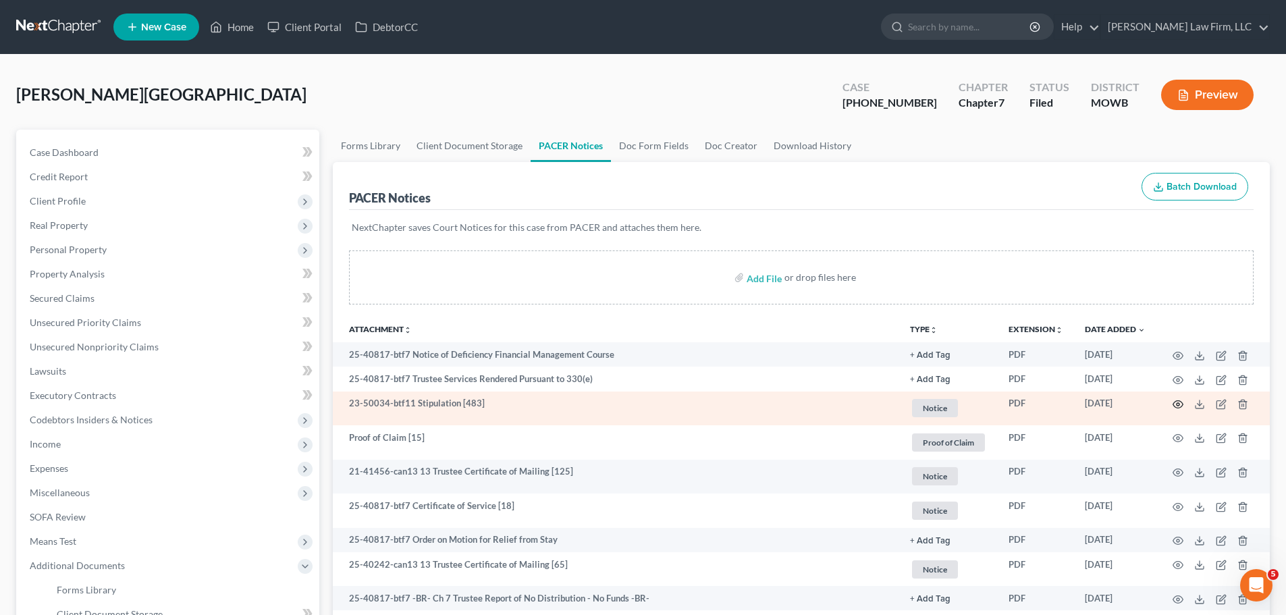
click at [1179, 407] on icon "button" at bounding box center [1178, 404] width 11 height 11
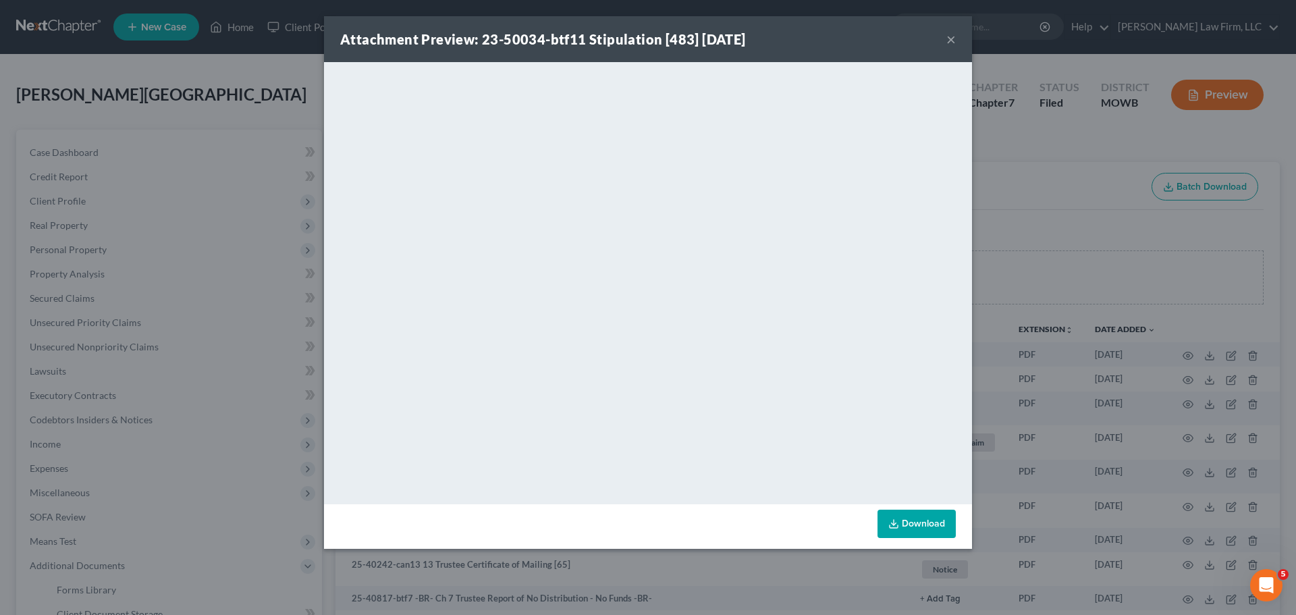
click at [958, 38] on div "Attachment Preview: 23-50034-btf11 Stipulation [483] [DATE] ×" at bounding box center [648, 39] width 648 height 46
click at [958, 32] on div "Attachment Preview: 23-50034-btf11 Stipulation [483] [DATE] ×" at bounding box center [648, 39] width 648 height 46
click at [955, 32] on button "×" at bounding box center [950, 39] width 9 height 16
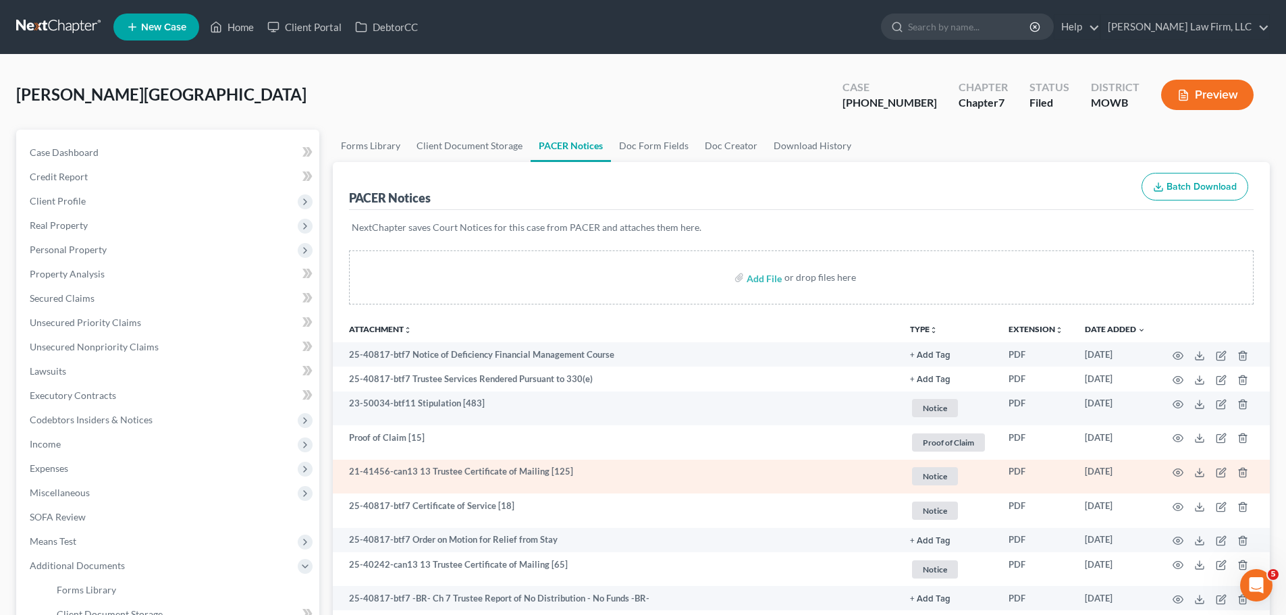
click at [924, 417] on span "Notice" at bounding box center [935, 408] width 46 height 18
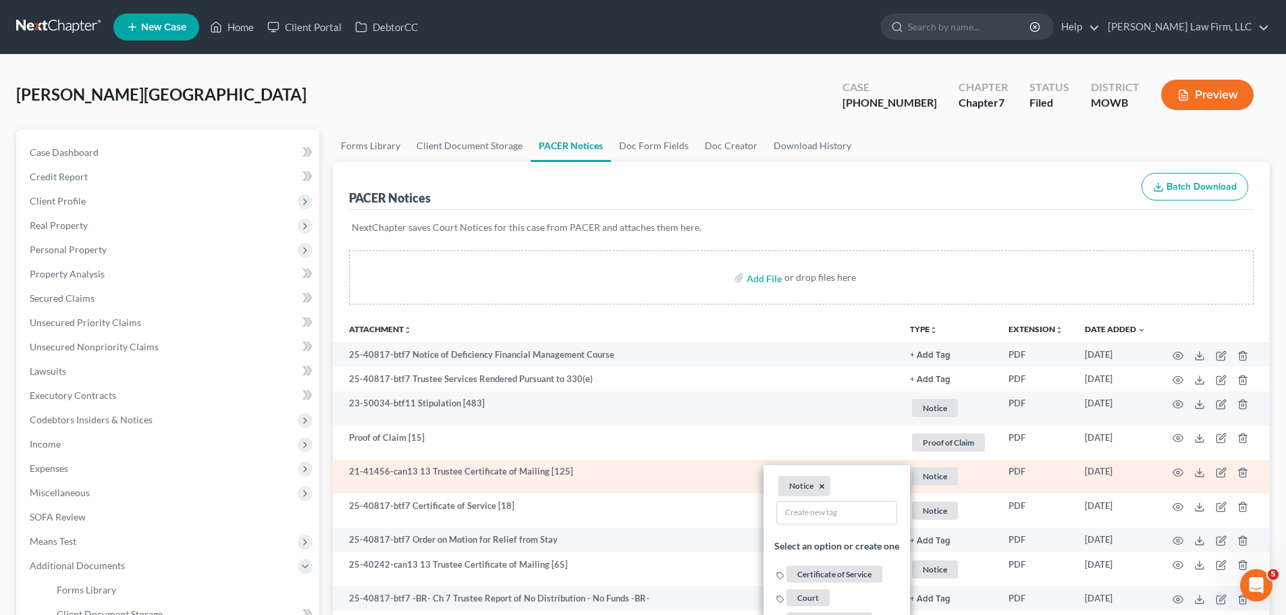
click at [822, 485] on button "×" at bounding box center [822, 487] width 6 height 12
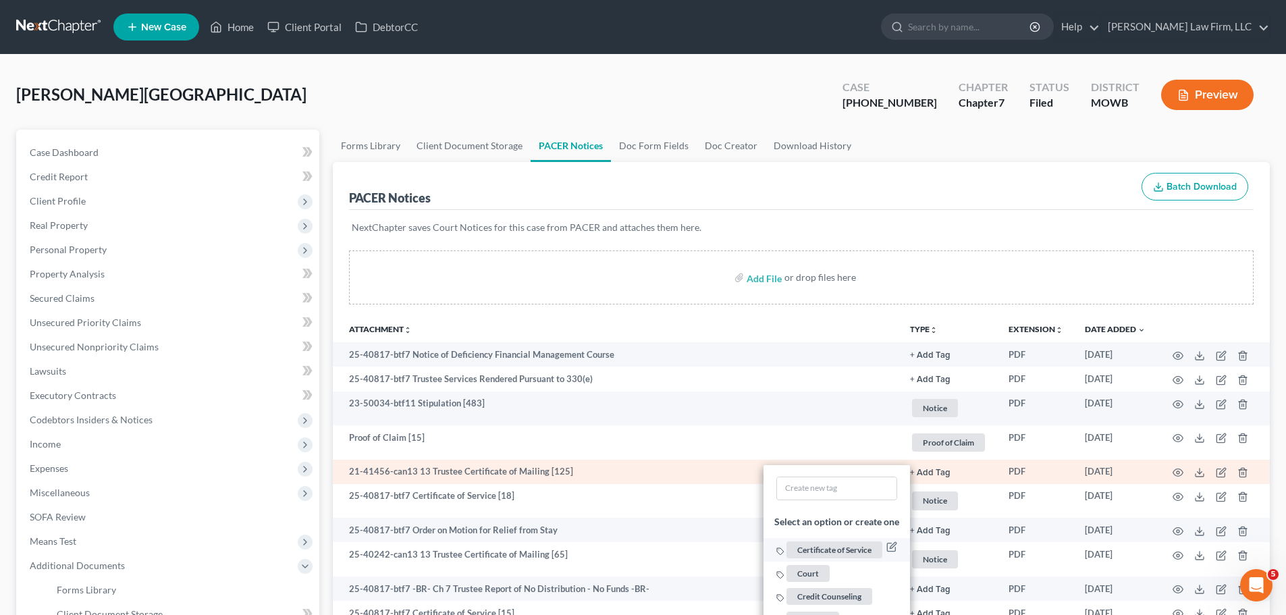
click at [846, 549] on span "Certificate of Service" at bounding box center [834, 550] width 96 height 17
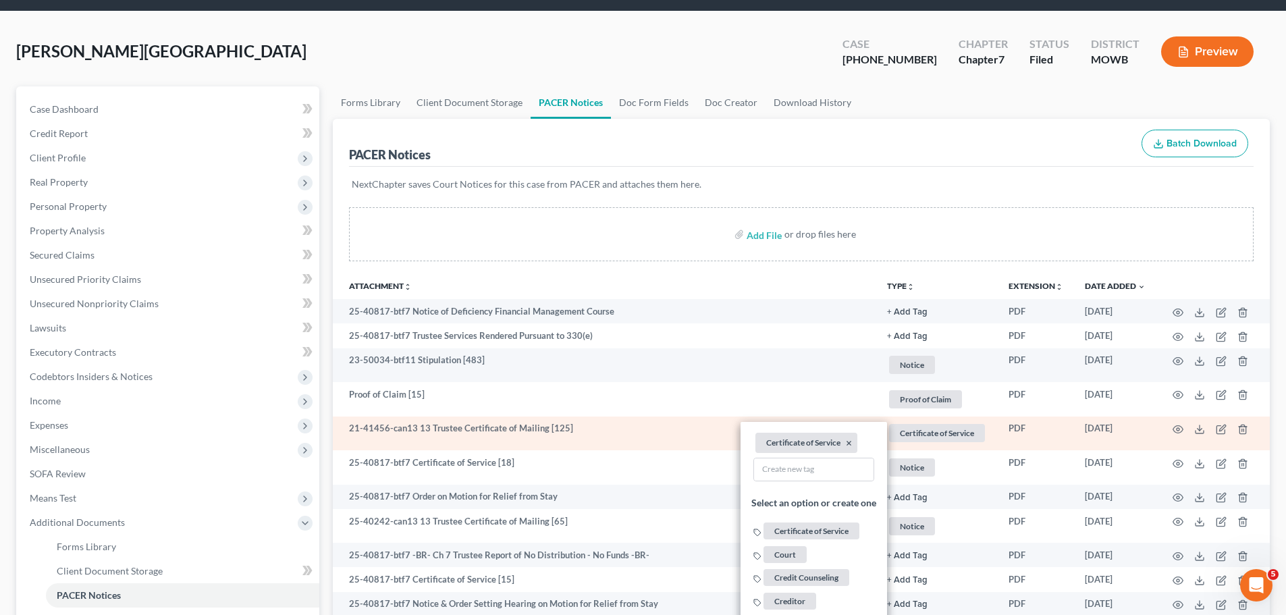
scroll to position [68, 0]
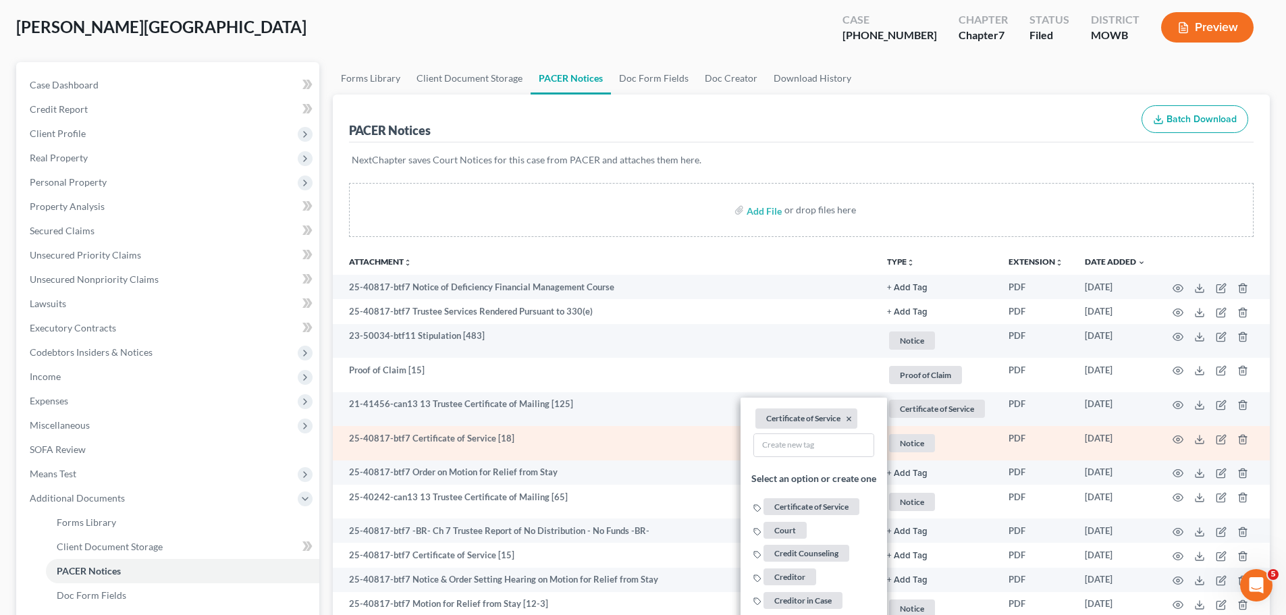
click at [909, 350] on span "Notice" at bounding box center [912, 340] width 46 height 18
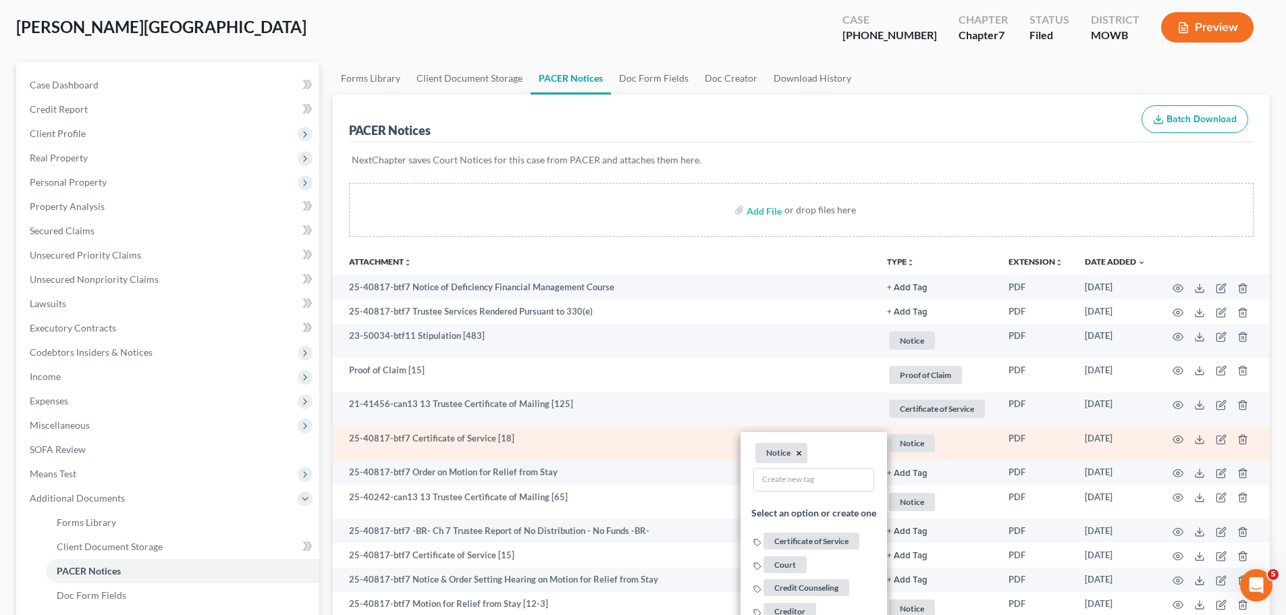
click at [799, 452] on button "×" at bounding box center [799, 454] width 6 height 12
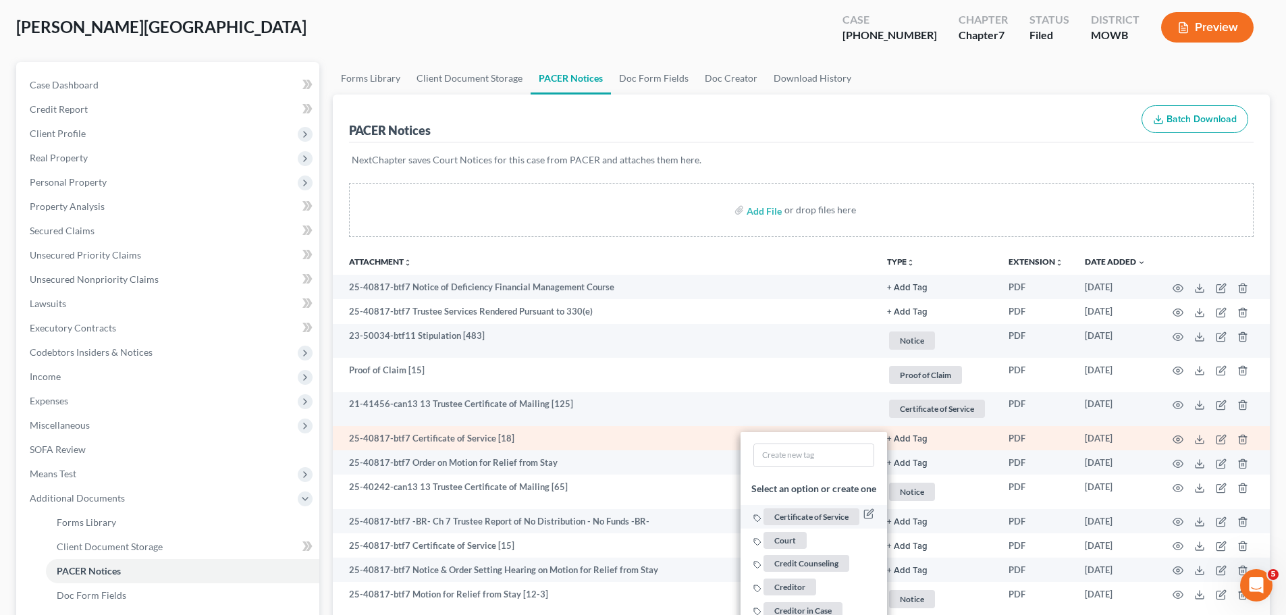
click at [808, 516] on span "Certificate of Service" at bounding box center [811, 516] width 96 height 17
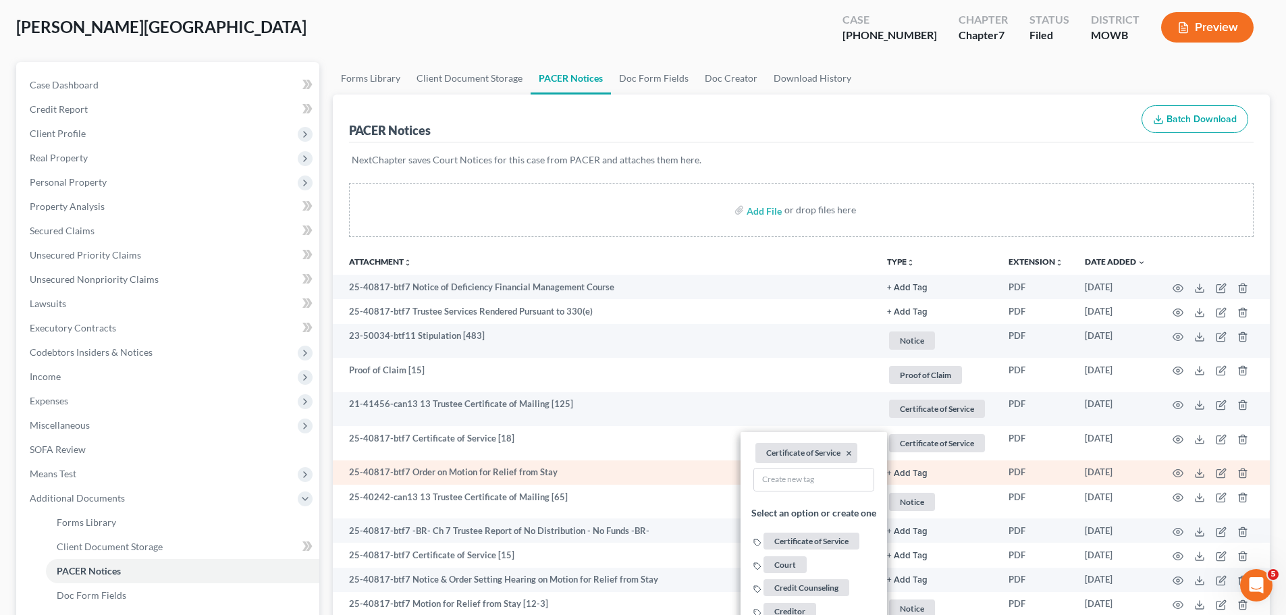
click at [918, 292] on button "+ Add Tag" at bounding box center [907, 288] width 41 height 9
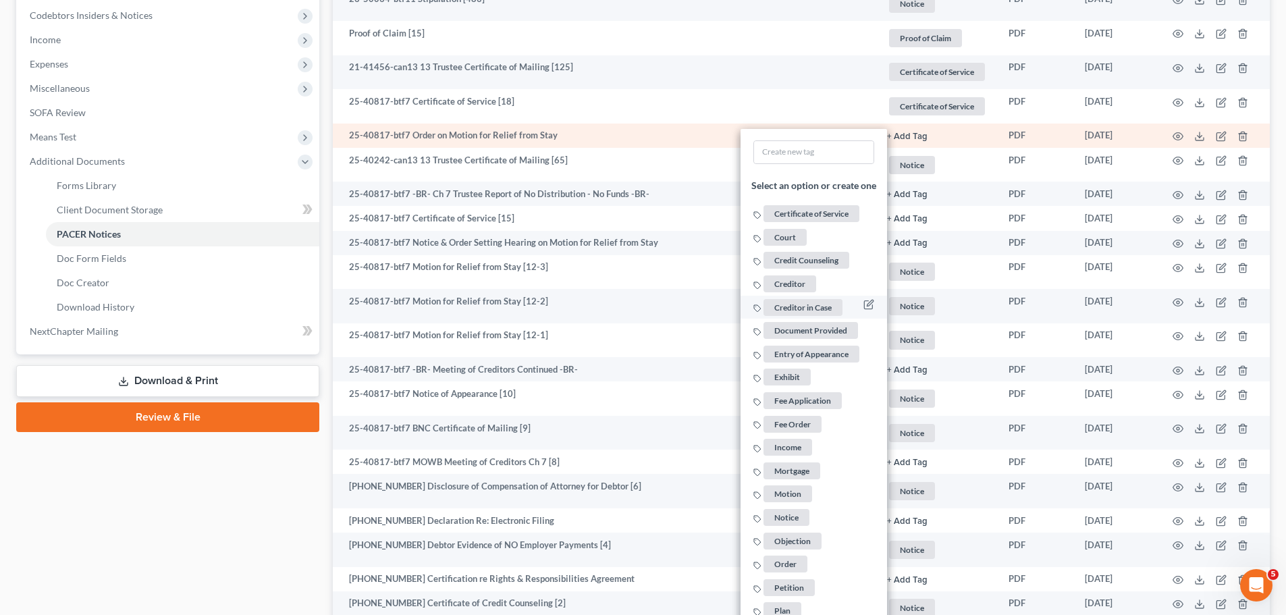
scroll to position [405, 0]
click at [794, 558] on span "Order" at bounding box center [785, 564] width 44 height 17
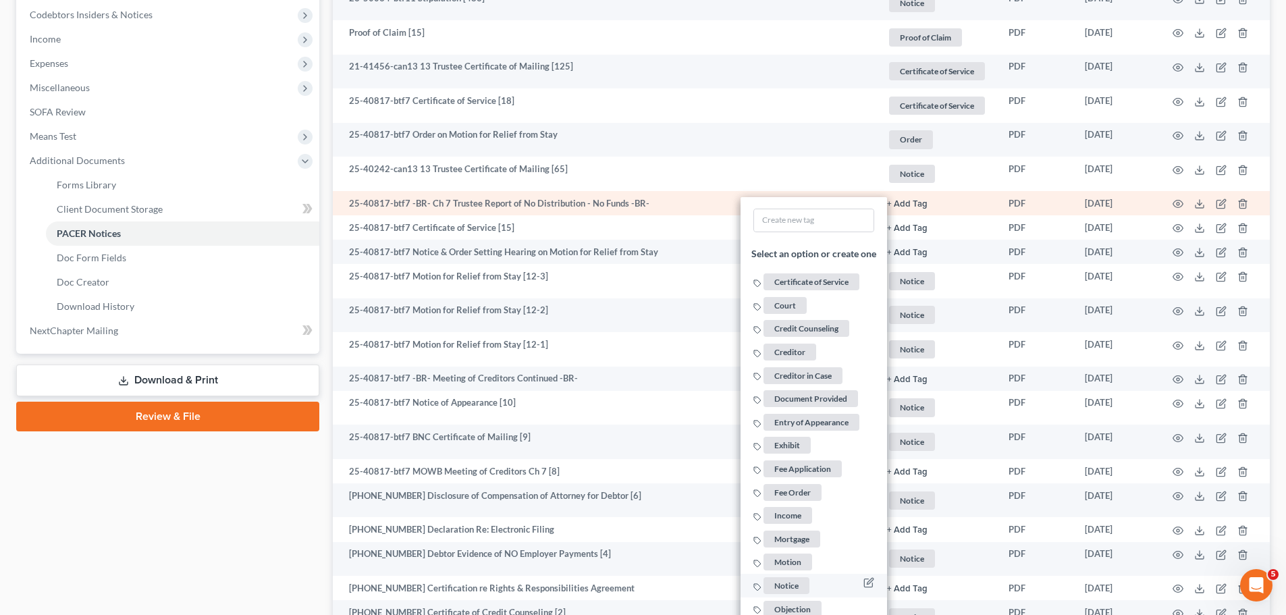
click at [781, 584] on span "Notice" at bounding box center [786, 584] width 46 height 17
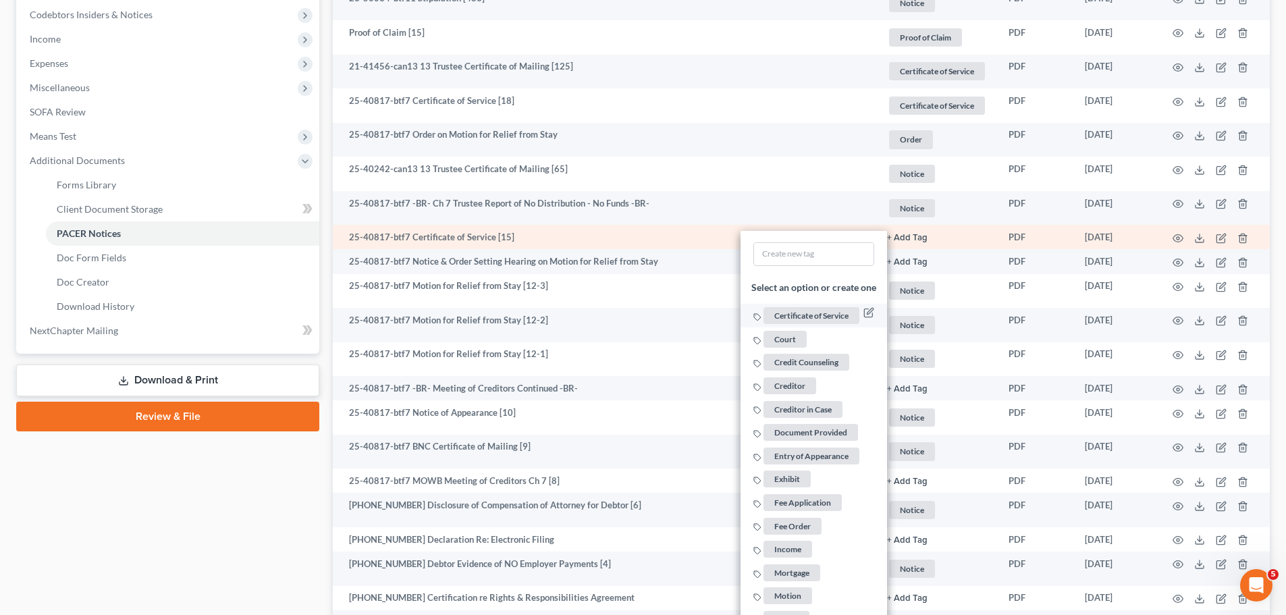
click at [824, 313] on span "Certificate of Service" at bounding box center [811, 315] width 96 height 17
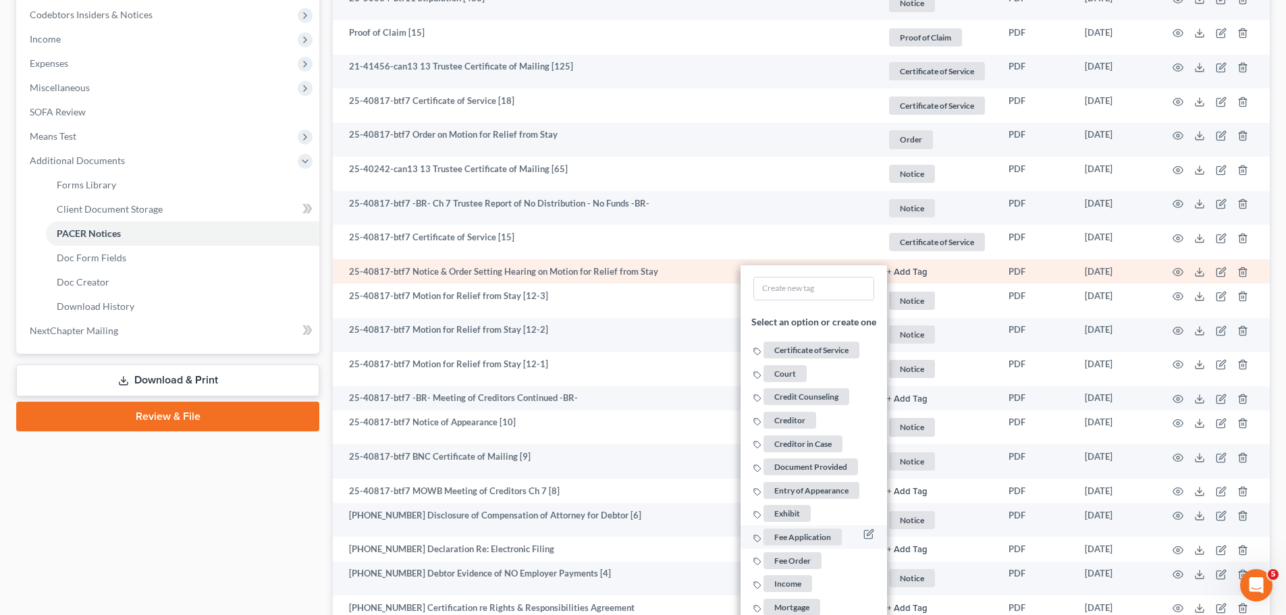
scroll to position [473, 0]
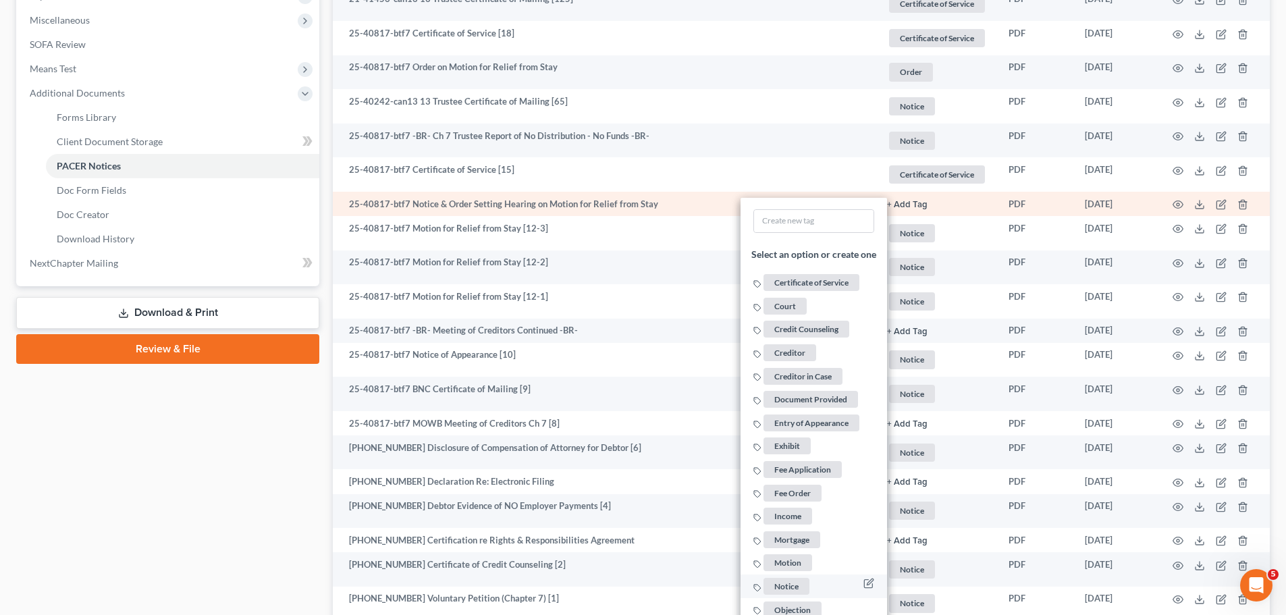
click at [782, 581] on span "Notice" at bounding box center [786, 586] width 46 height 17
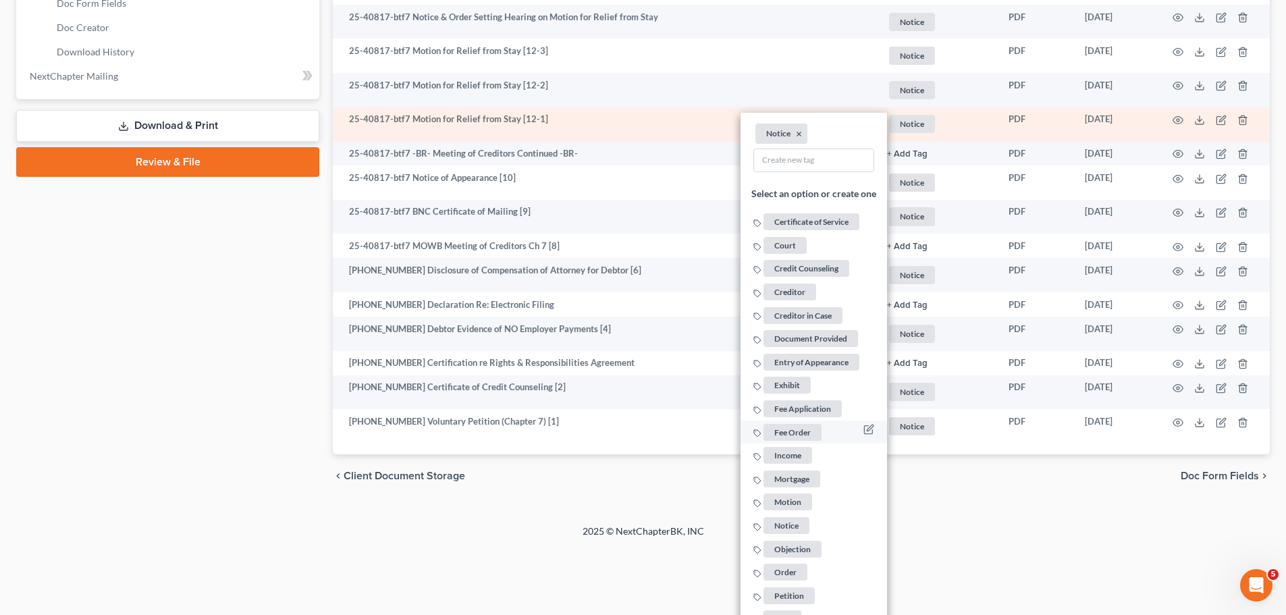
scroll to position [675, 0]
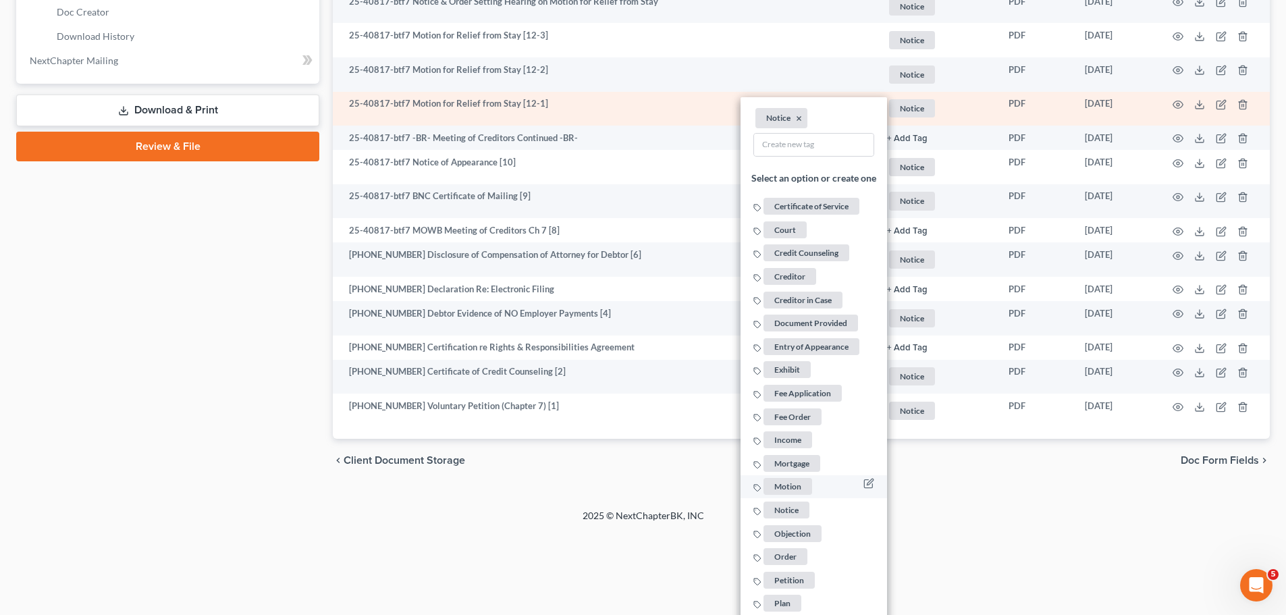
click at [791, 488] on span "Motion" at bounding box center [787, 487] width 49 height 17
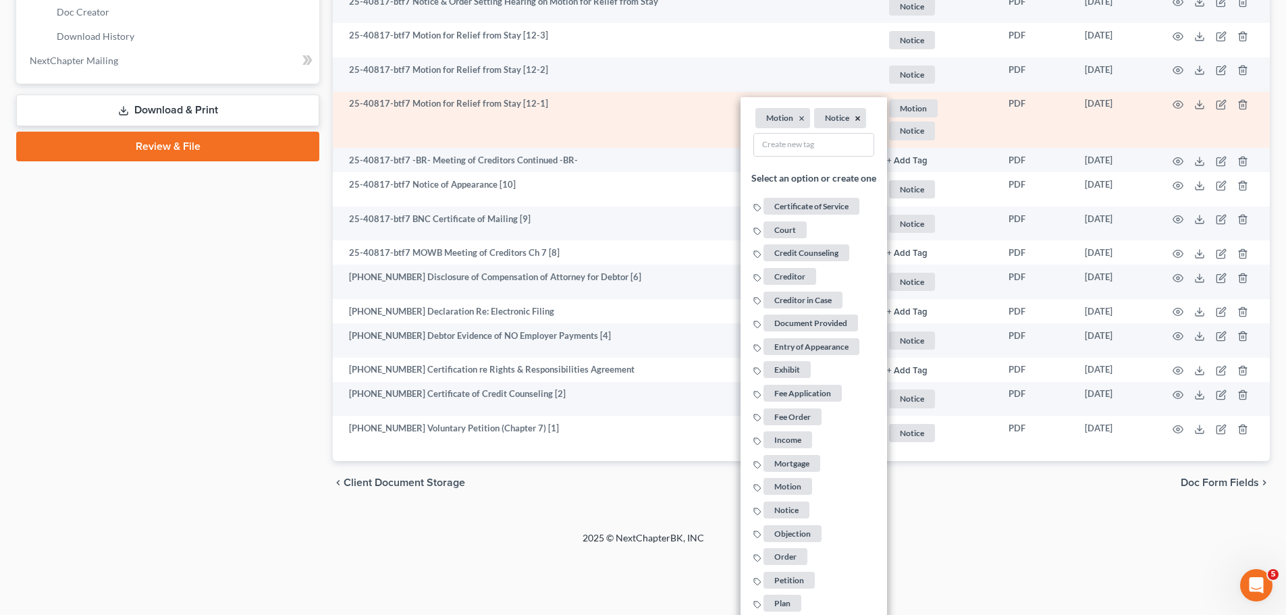
click at [855, 120] on button "×" at bounding box center [858, 119] width 6 height 12
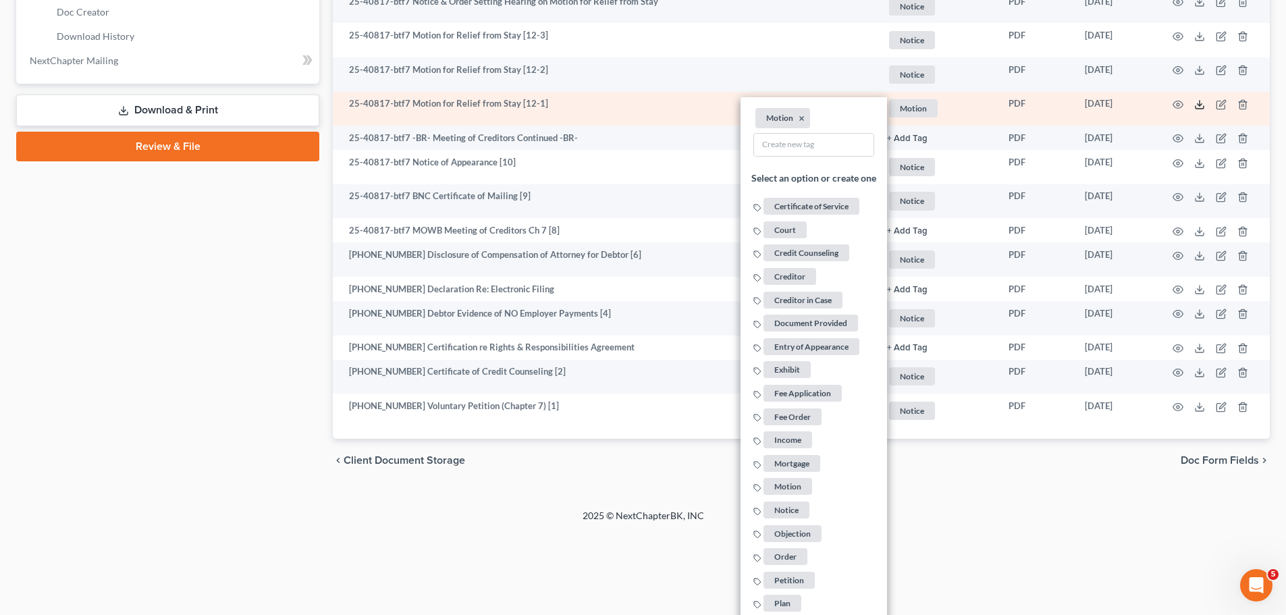
click at [1196, 107] on icon at bounding box center [1199, 104] width 11 height 11
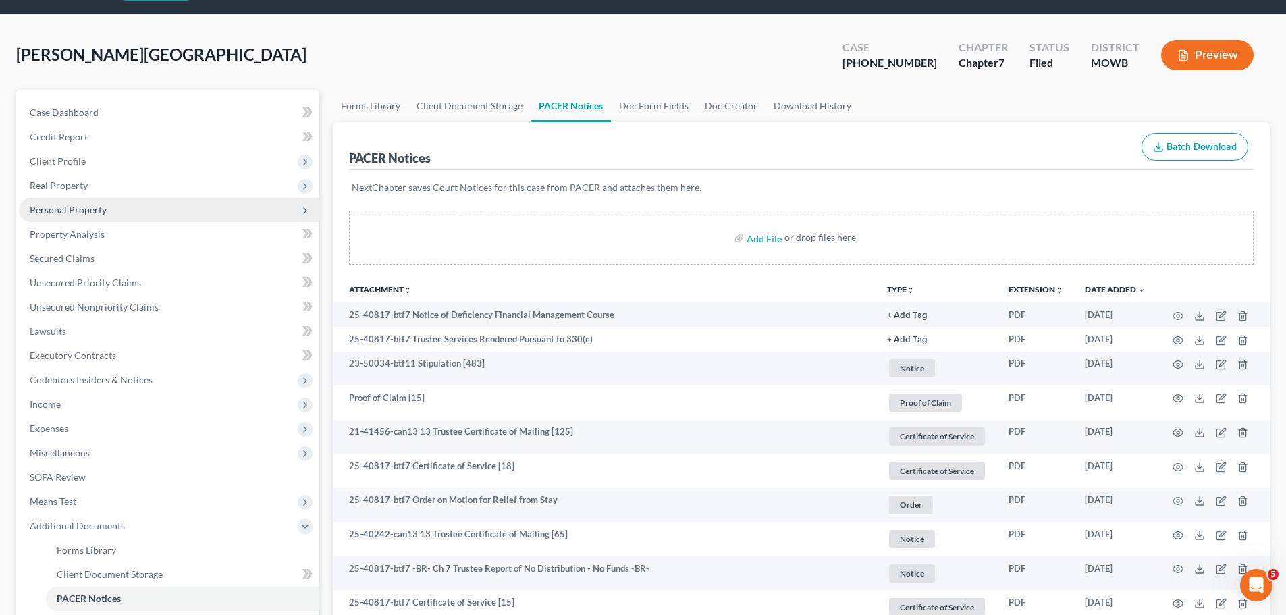
scroll to position [0, 0]
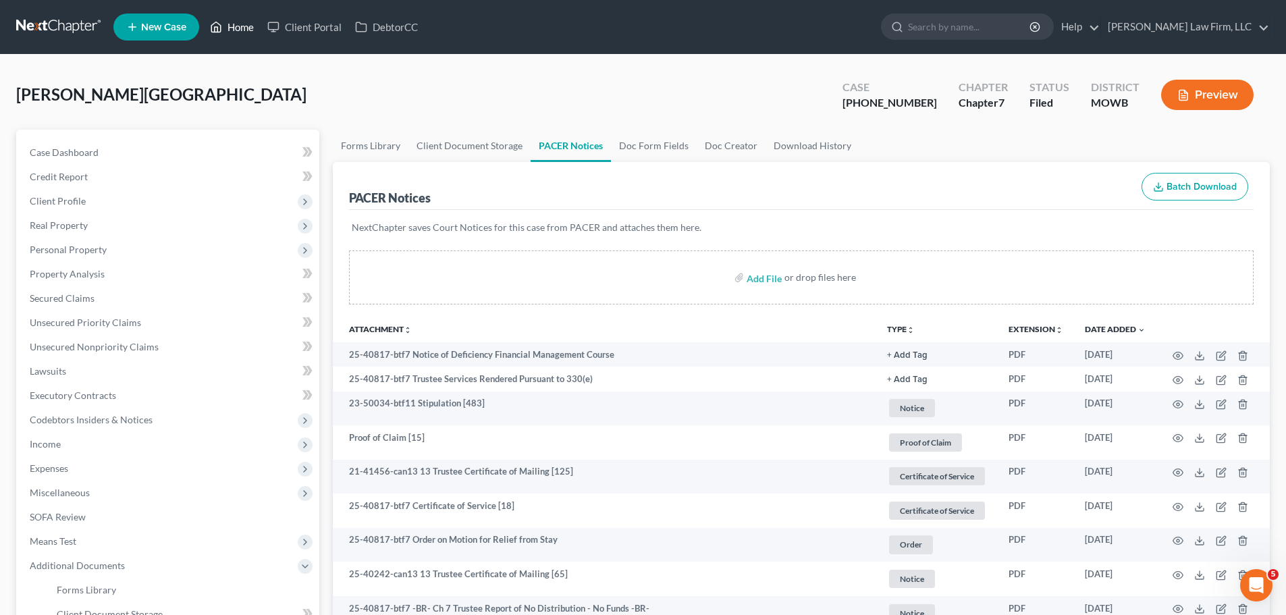
drag, startPoint x: 267, startPoint y: 71, endPoint x: 247, endPoint y: 31, distance: 44.4
click at [262, 46] on div "Home New Case Client Portal DebtorCC [PERSON_NAME] Law Firm, LLC [EMAIL_ADDRESS…" at bounding box center [643, 604] width 1286 height 1208
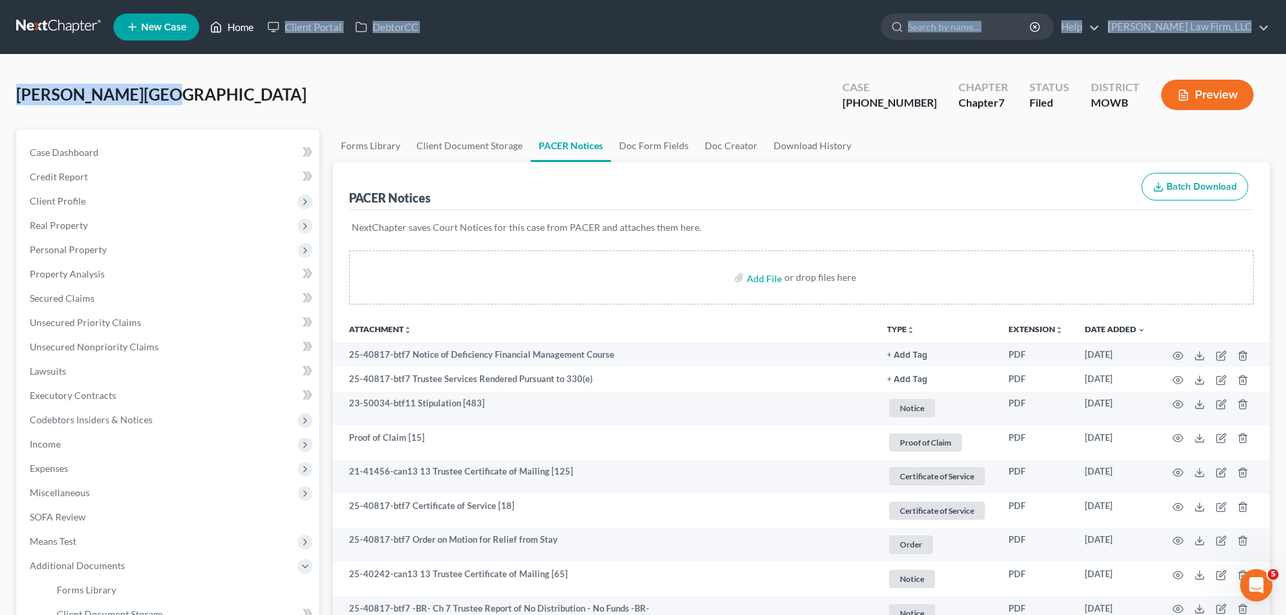
click at [247, 31] on link "Home" at bounding box center [231, 27] width 57 height 24
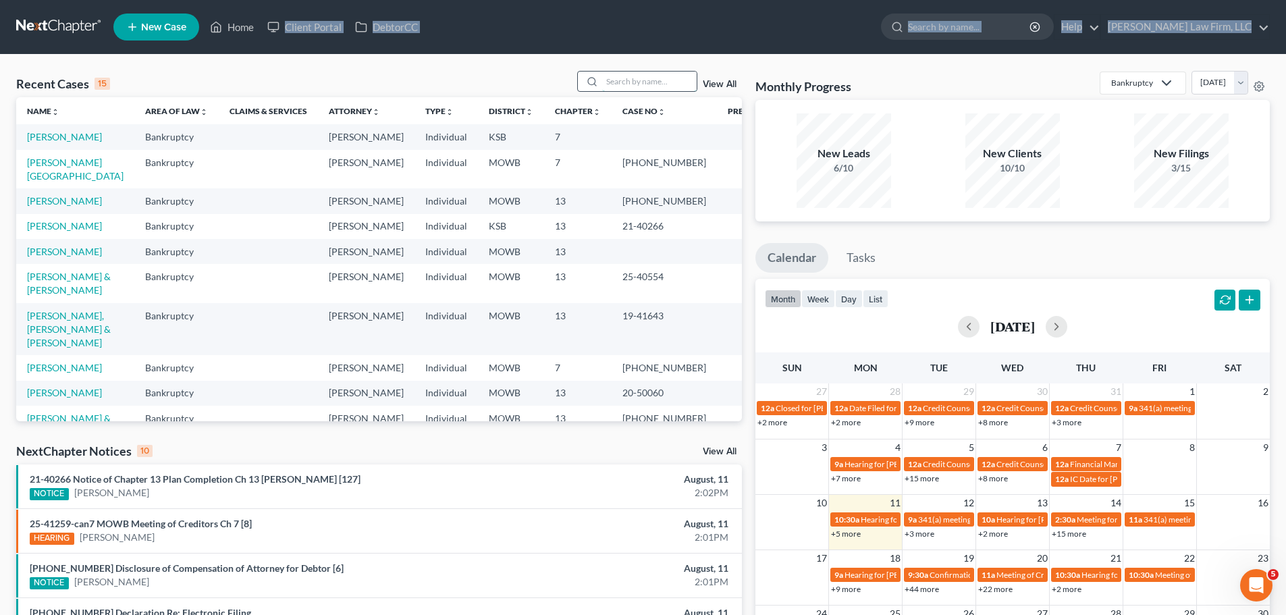
click at [640, 79] on input "search" at bounding box center [649, 82] width 95 height 20
type input "[PERSON_NAME]"
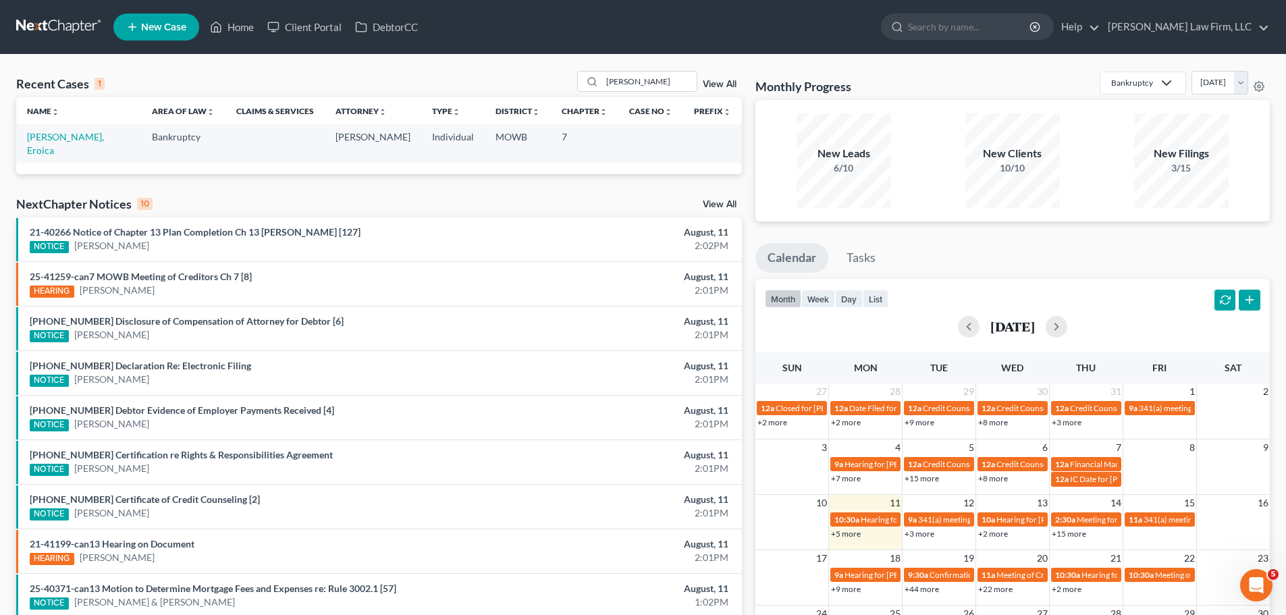
click at [71, 143] on td "[PERSON_NAME], Eroica" at bounding box center [78, 143] width 125 height 38
click at [72, 142] on link "[PERSON_NAME], Eroica" at bounding box center [65, 143] width 77 height 25
select select "4"
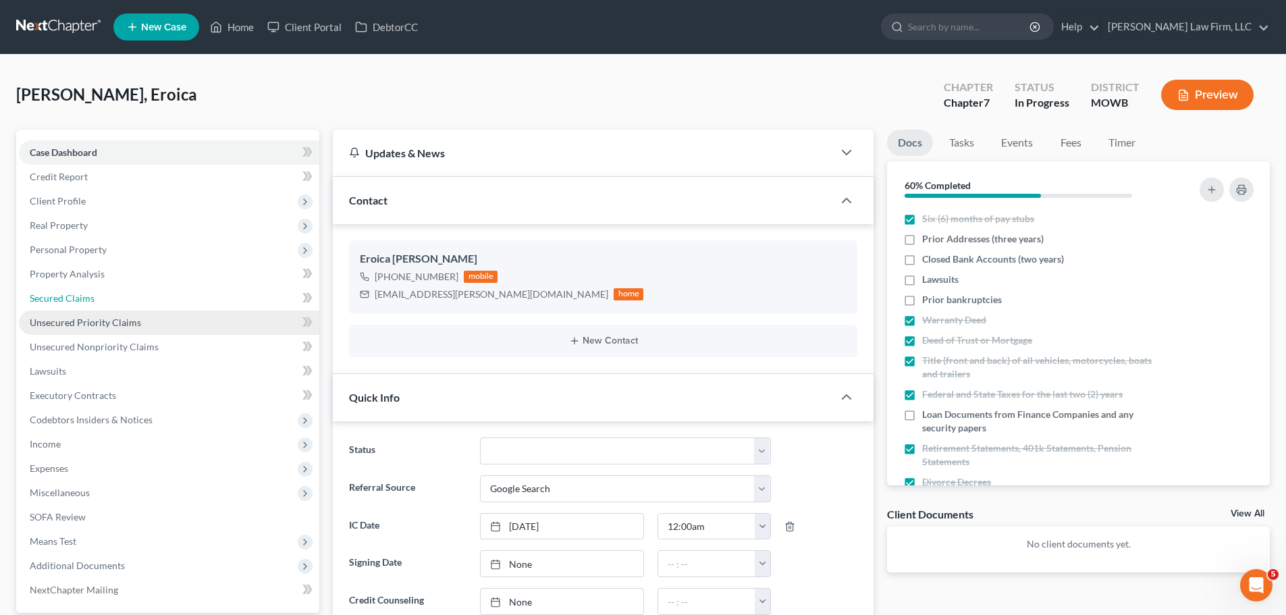
drag, startPoint x: 106, startPoint y: 299, endPoint x: 115, endPoint y: 318, distance: 20.8
click at [106, 299] on link "Secured Claims" at bounding box center [169, 298] width 300 height 24
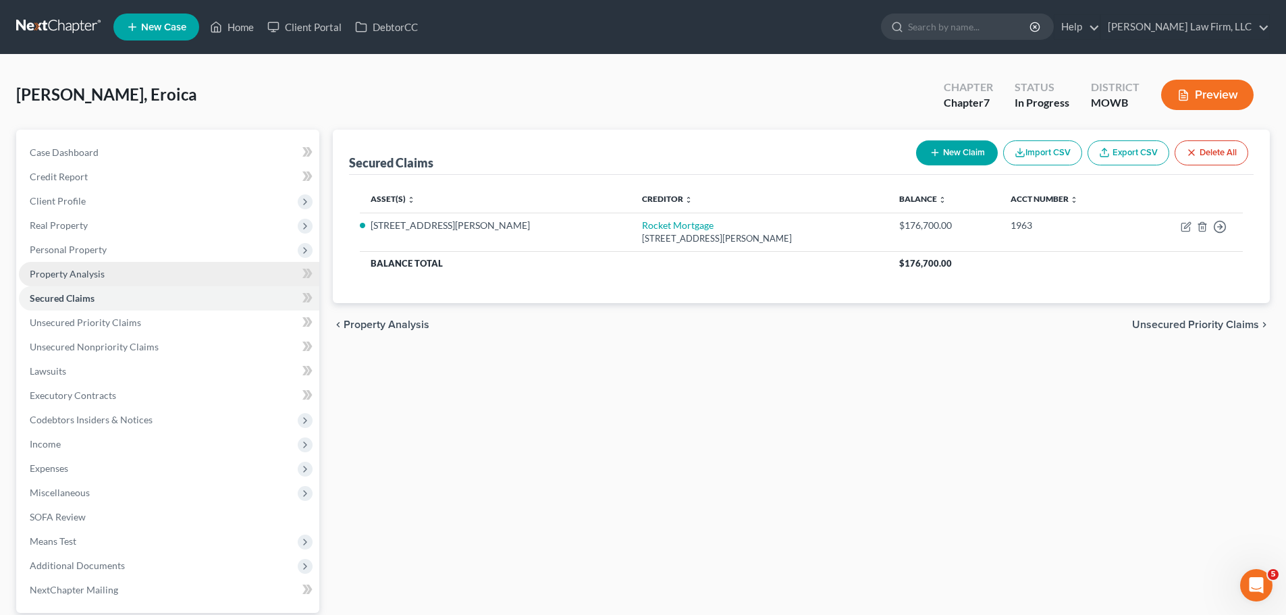
click at [125, 274] on link "Property Analysis" at bounding box center [169, 274] width 300 height 24
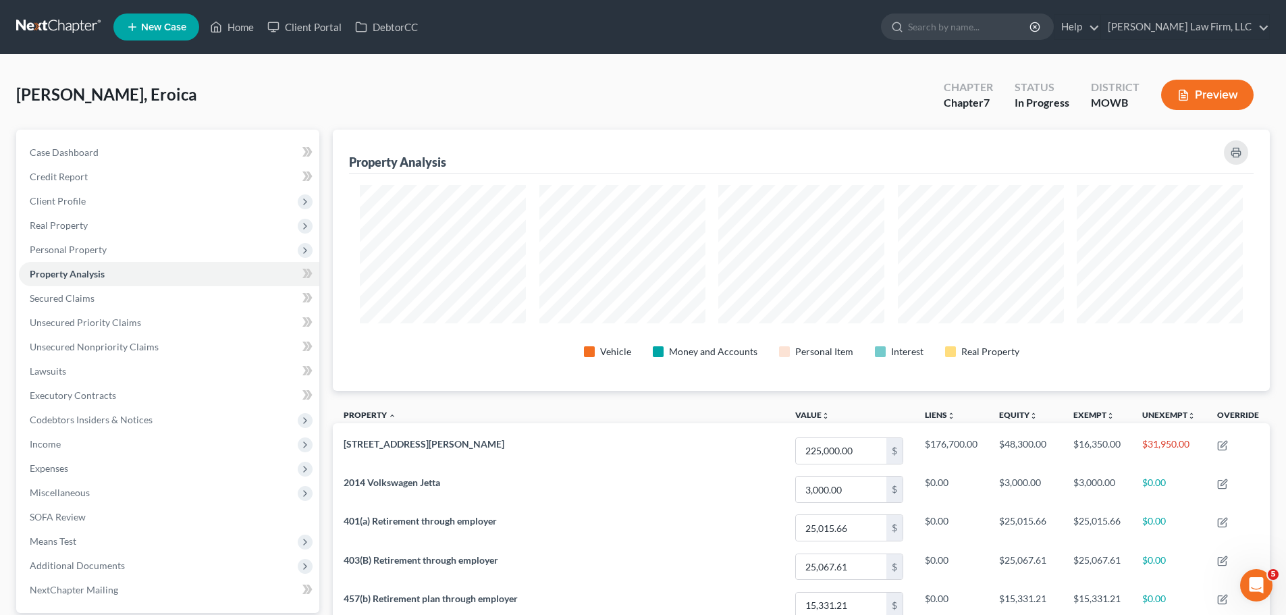
scroll to position [261, 937]
click at [238, 17] on link "Home" at bounding box center [231, 27] width 57 height 24
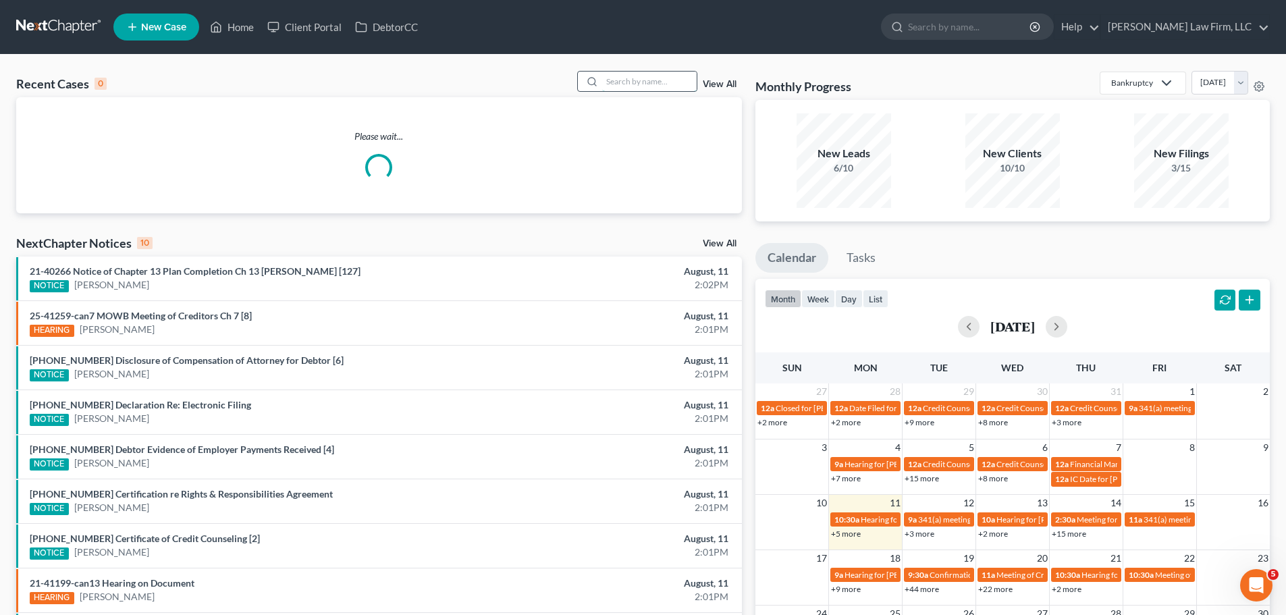
click at [679, 78] on input "search" at bounding box center [649, 82] width 95 height 20
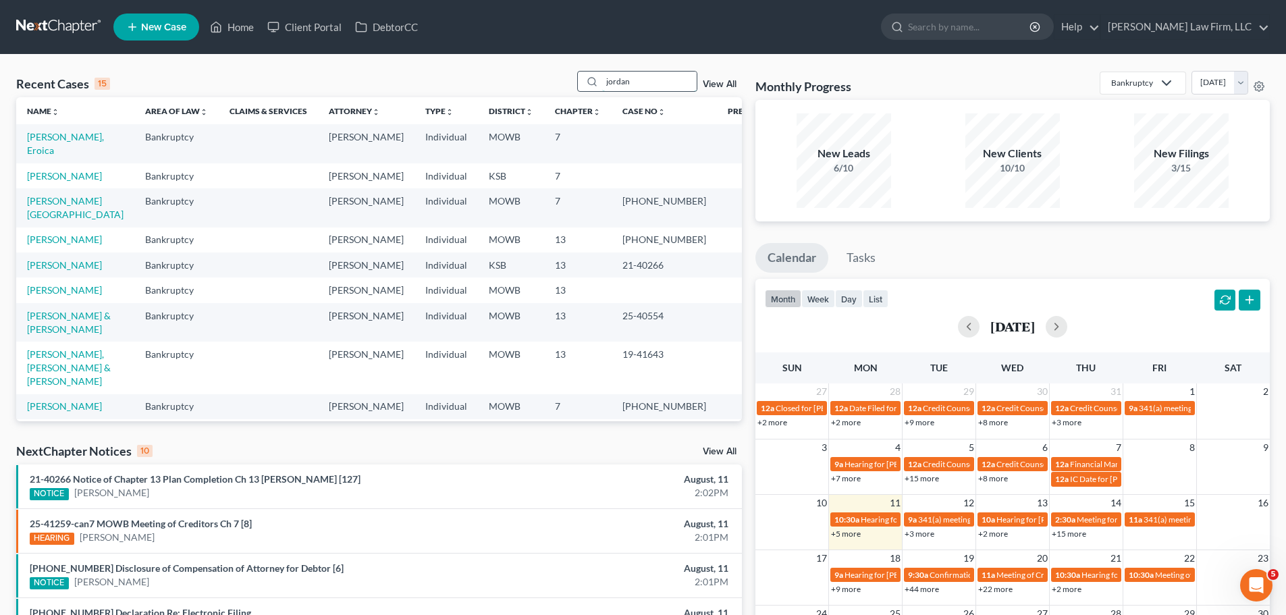
type input "jordan"
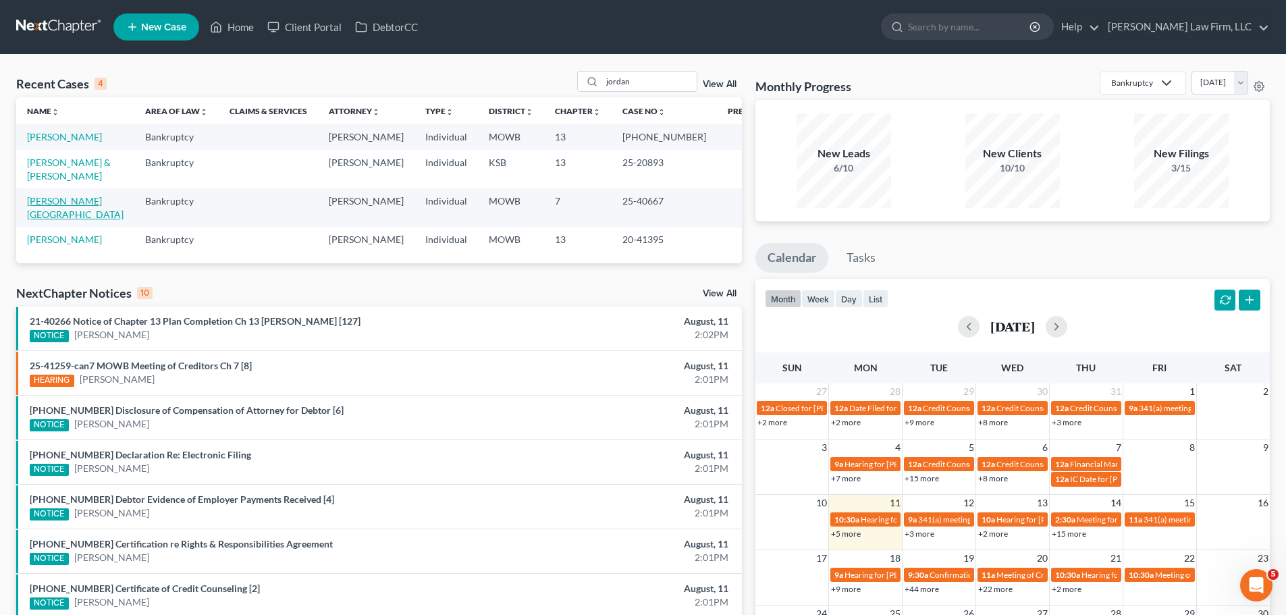
click at [78, 219] on link "[PERSON_NAME][GEOGRAPHIC_DATA]" at bounding box center [75, 207] width 97 height 25
select select "4"
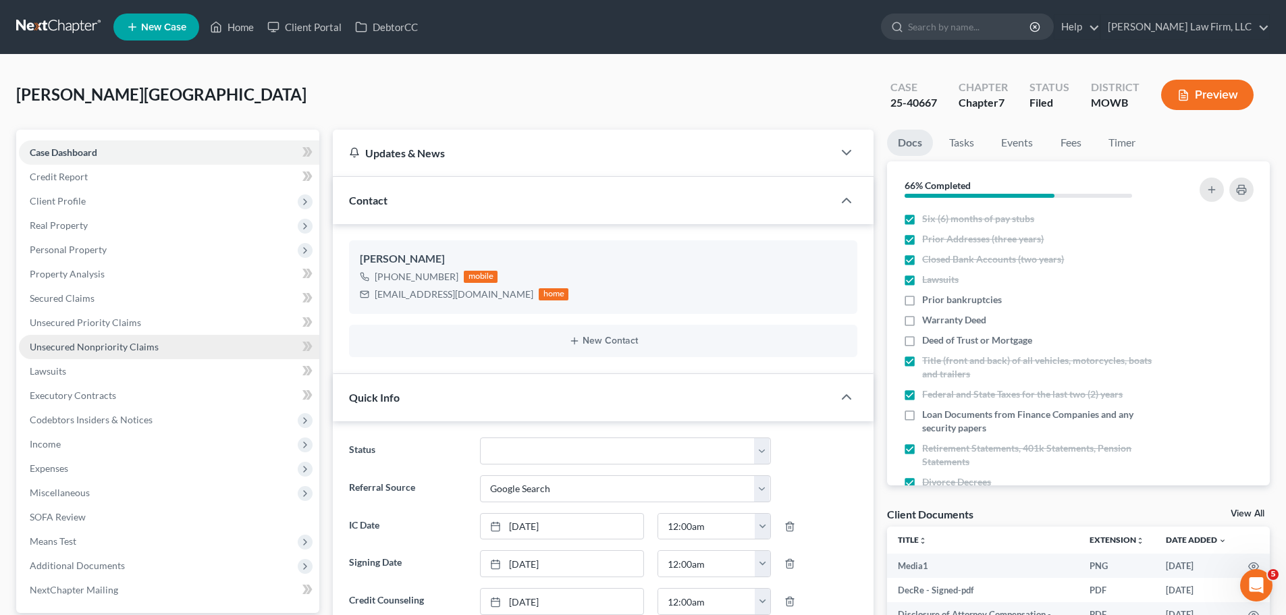
scroll to position [3339, 0]
click at [140, 349] on span "Unsecured Nonpriority Claims" at bounding box center [94, 346] width 129 height 11
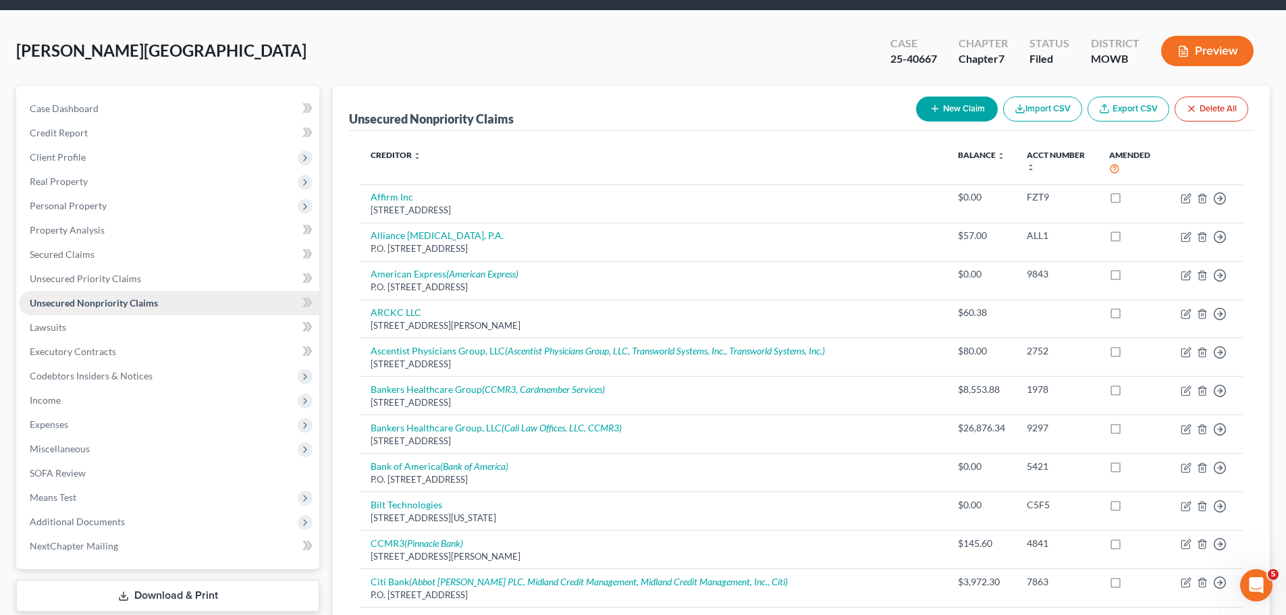
scroll to position [68, 0]
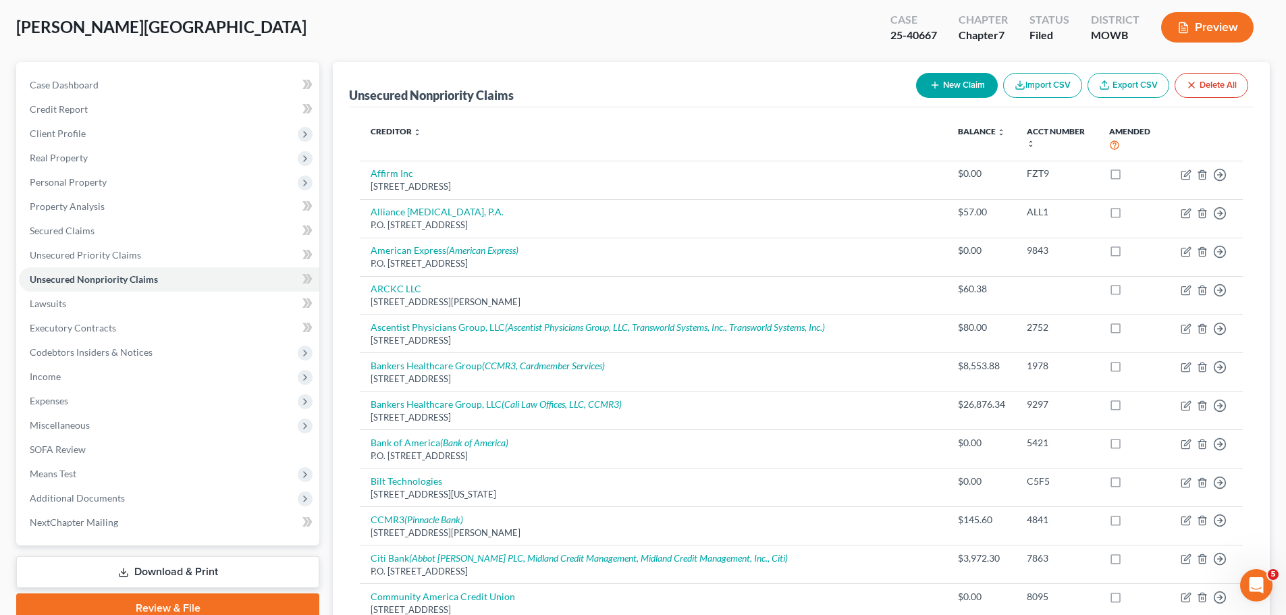
click at [683, 72] on div "Unsecured Nonpriority Claims New Claim Import CSV Export CSV Delete All" at bounding box center [801, 84] width 905 height 45
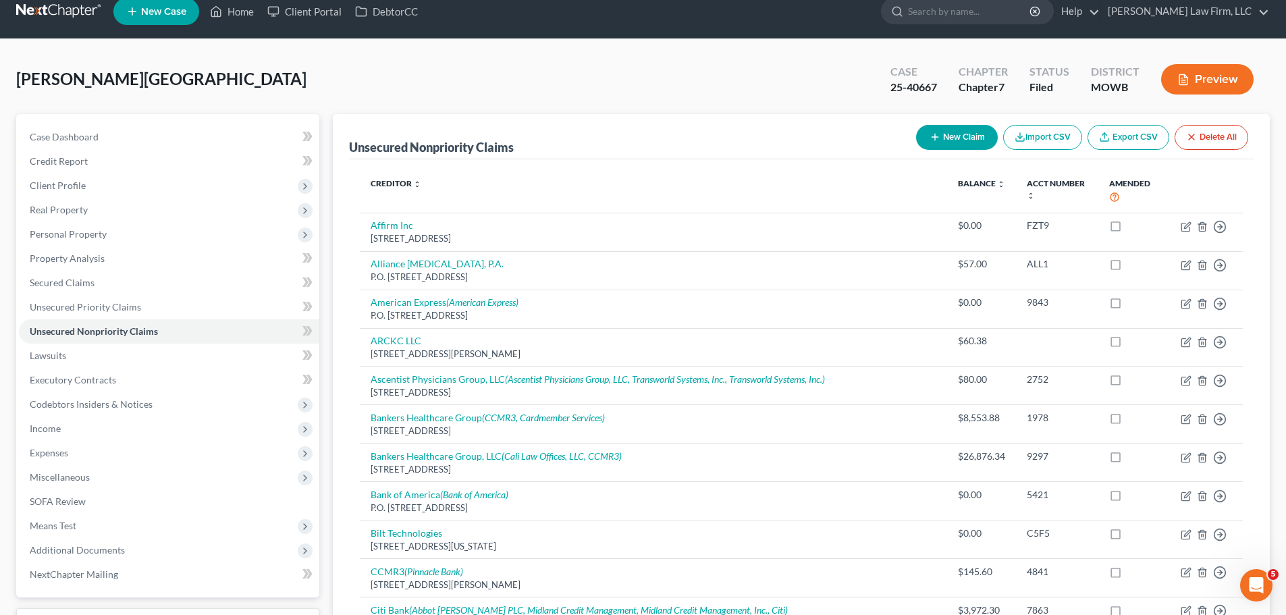
scroll to position [0, 0]
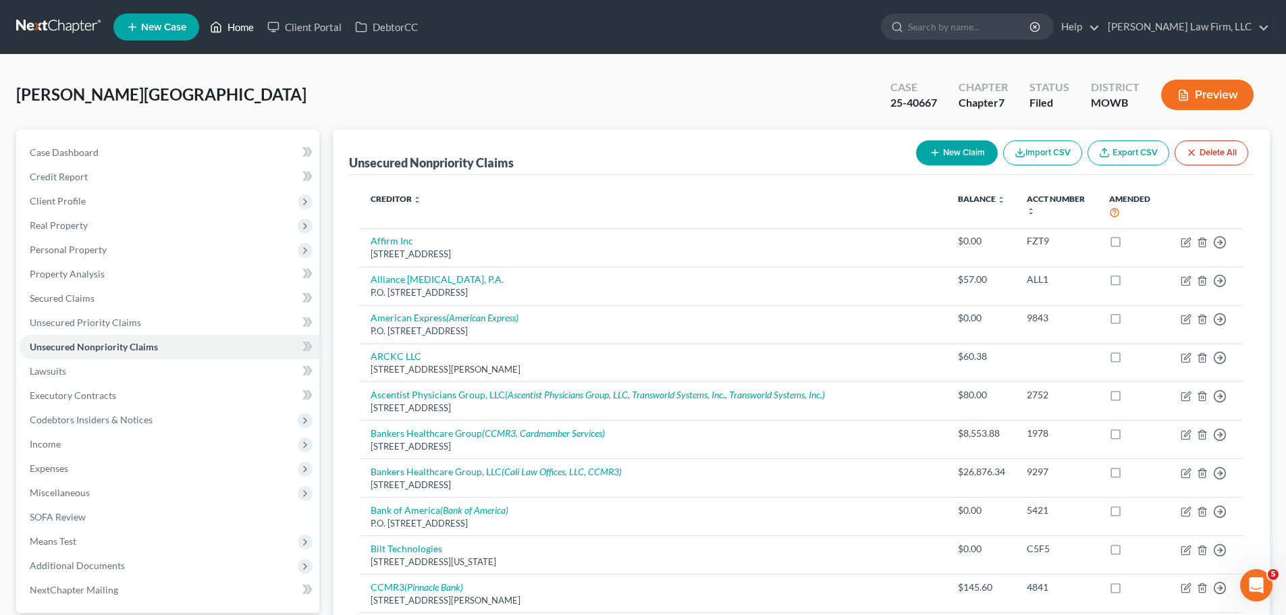
click at [236, 24] on link "Home" at bounding box center [231, 27] width 57 height 24
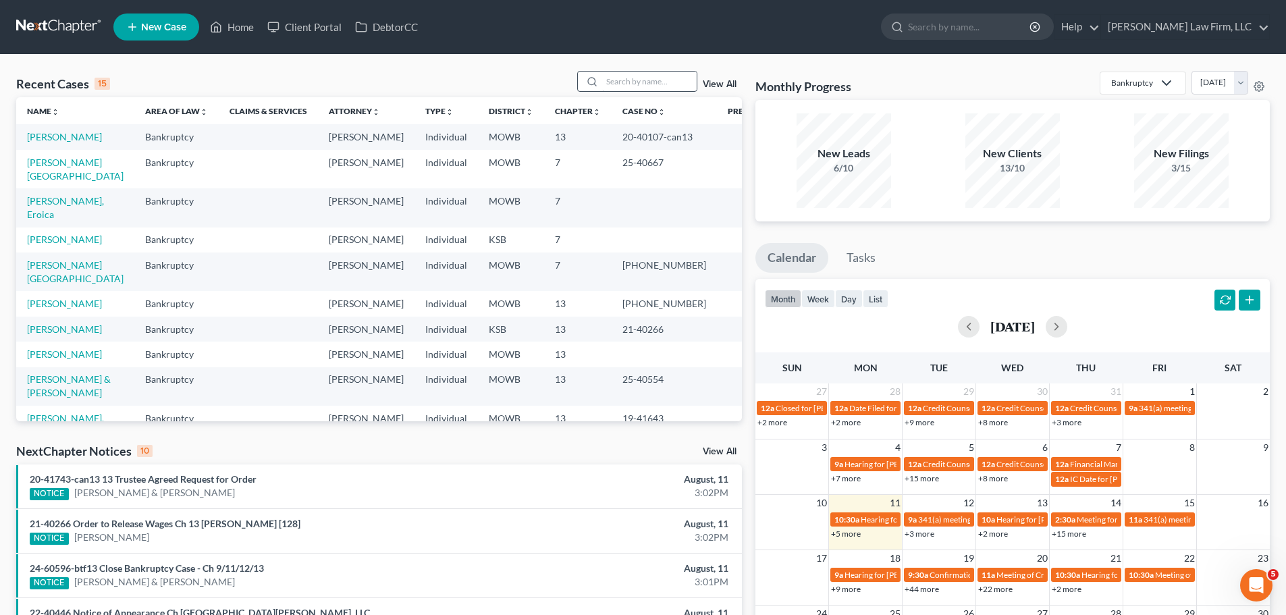
drag, startPoint x: 633, startPoint y: 92, endPoint x: 647, endPoint y: 78, distance: 20.0
click at [633, 92] on div "Recent Cases 15 View All" at bounding box center [379, 84] width 726 height 26
click at [650, 74] on input "search" at bounding box center [649, 82] width 95 height 20
type input "[PERSON_NAME]"
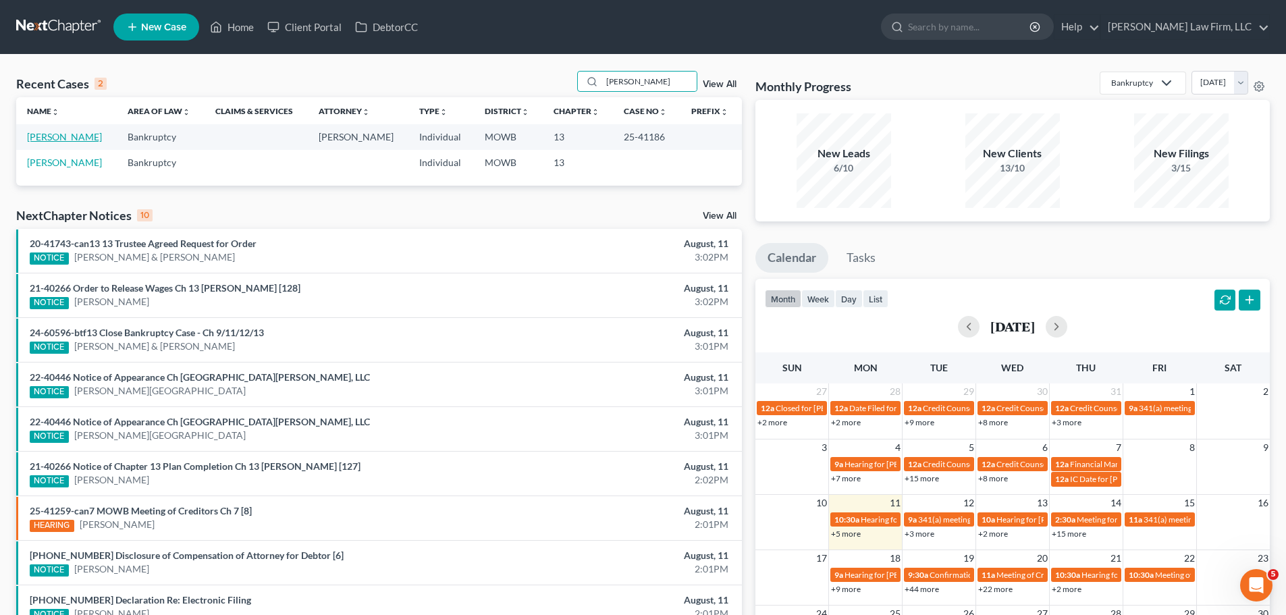
click at [53, 135] on link "[PERSON_NAME]" at bounding box center [64, 136] width 75 height 11
select select "4"
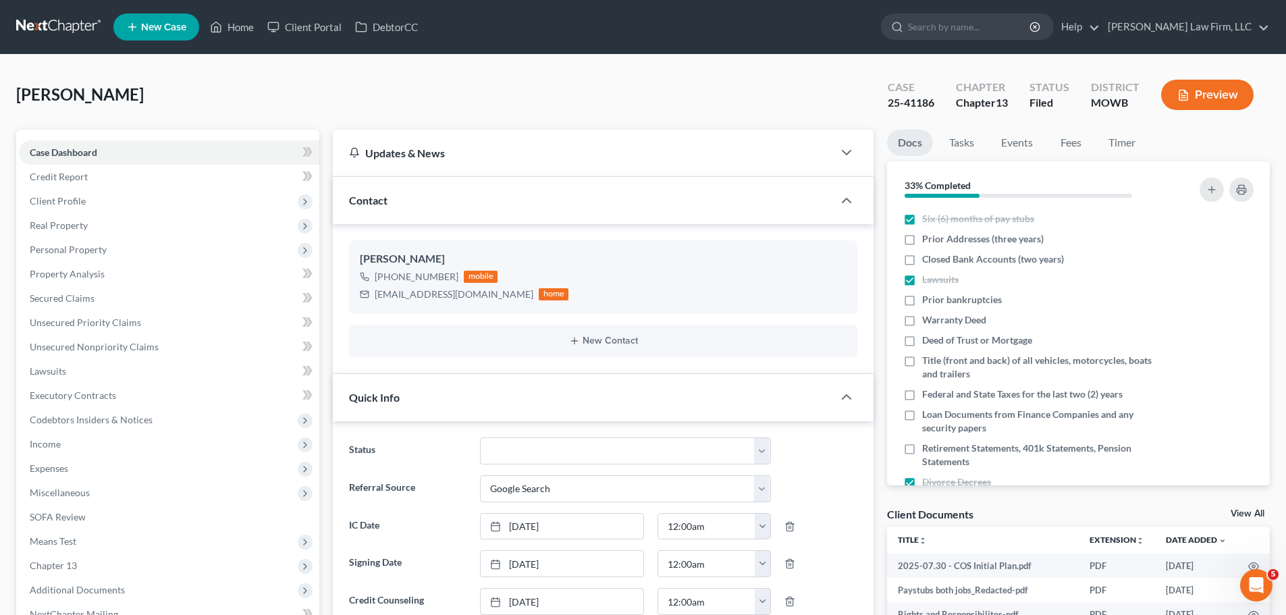
scroll to position [59, 0]
click at [448, 79] on div "[PERSON_NAME] Upgraded Case 25-41186 Chapter Chapter 13 Status [GEOGRAPHIC_DATA…" at bounding box center [643, 100] width 1254 height 59
click at [227, 34] on link "Home" at bounding box center [231, 27] width 57 height 24
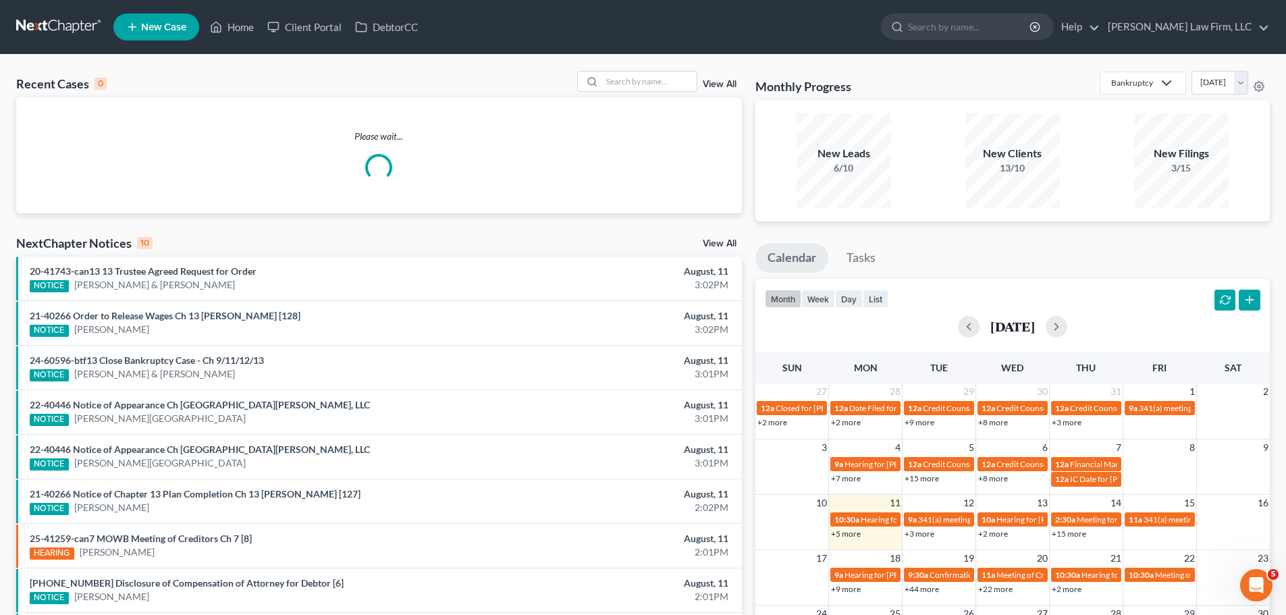
click at [653, 59] on div "Recent Cases 0 View All Please wait... NextChapter Notices 10 View All 20-41743…" at bounding box center [643, 405] width 1286 height 701
click at [657, 76] on input "search" at bounding box center [649, 82] width 95 height 20
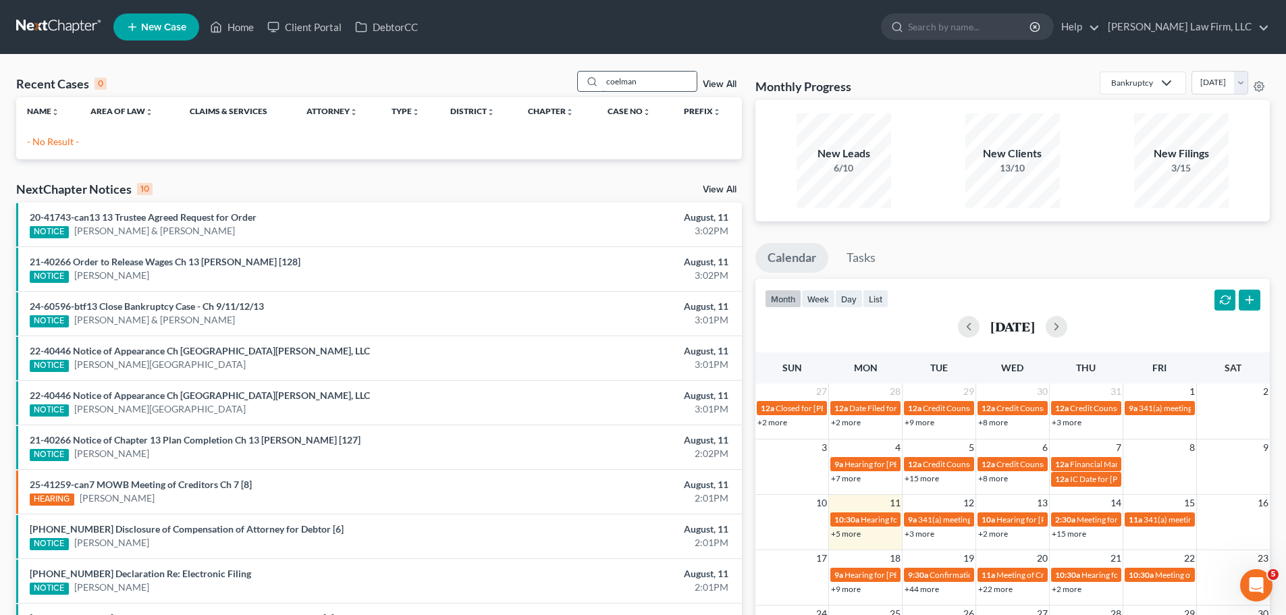
drag, startPoint x: 657, startPoint y: 76, endPoint x: 595, endPoint y: 78, distance: 62.1
click at [595, 78] on div "coelman" at bounding box center [637, 81] width 120 height 21
type input "[PERSON_NAME]"
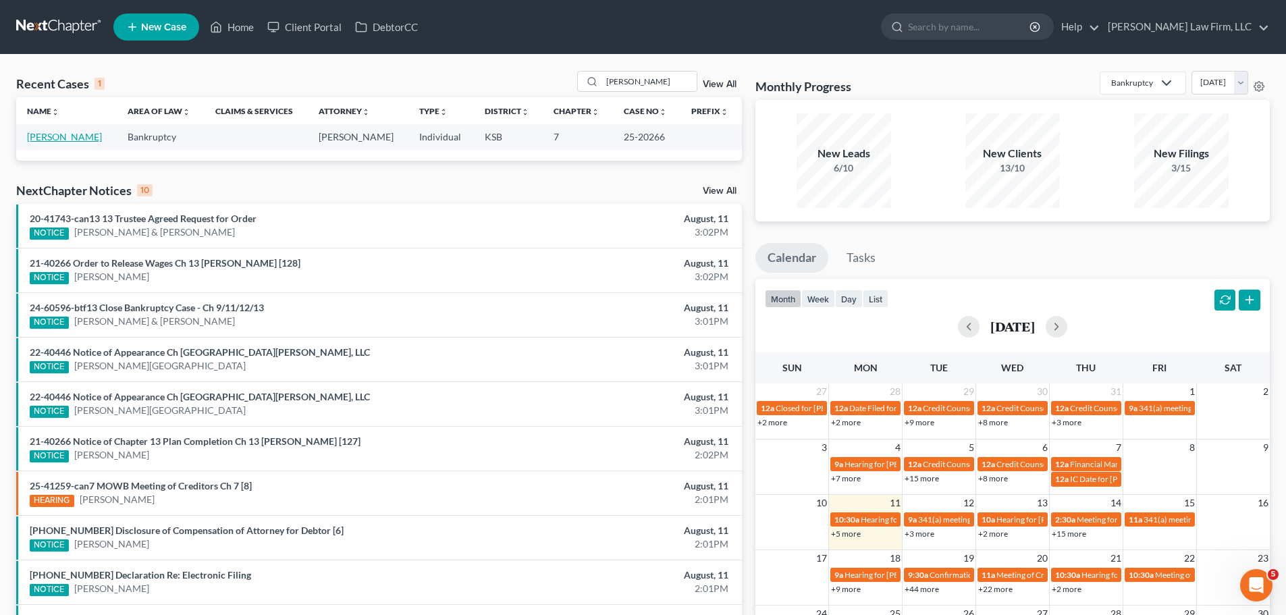
click at [76, 136] on link "[PERSON_NAME]" at bounding box center [64, 136] width 75 height 11
select select "6"
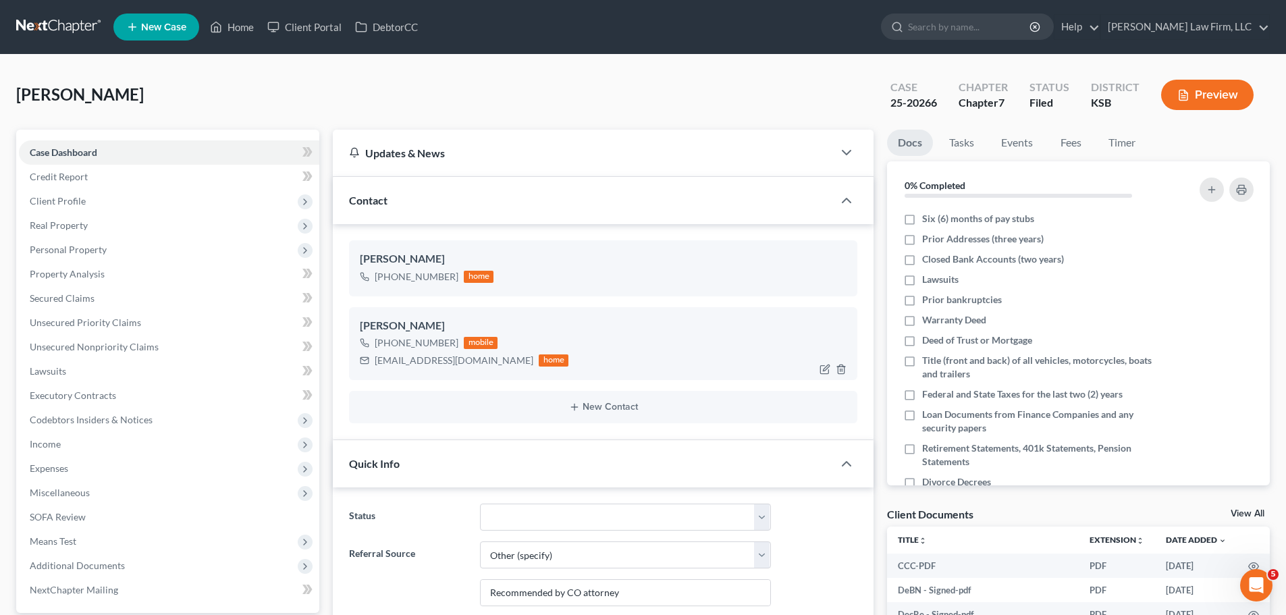
scroll to position [3613, 0]
click at [127, 242] on span "Personal Property" at bounding box center [169, 250] width 300 height 24
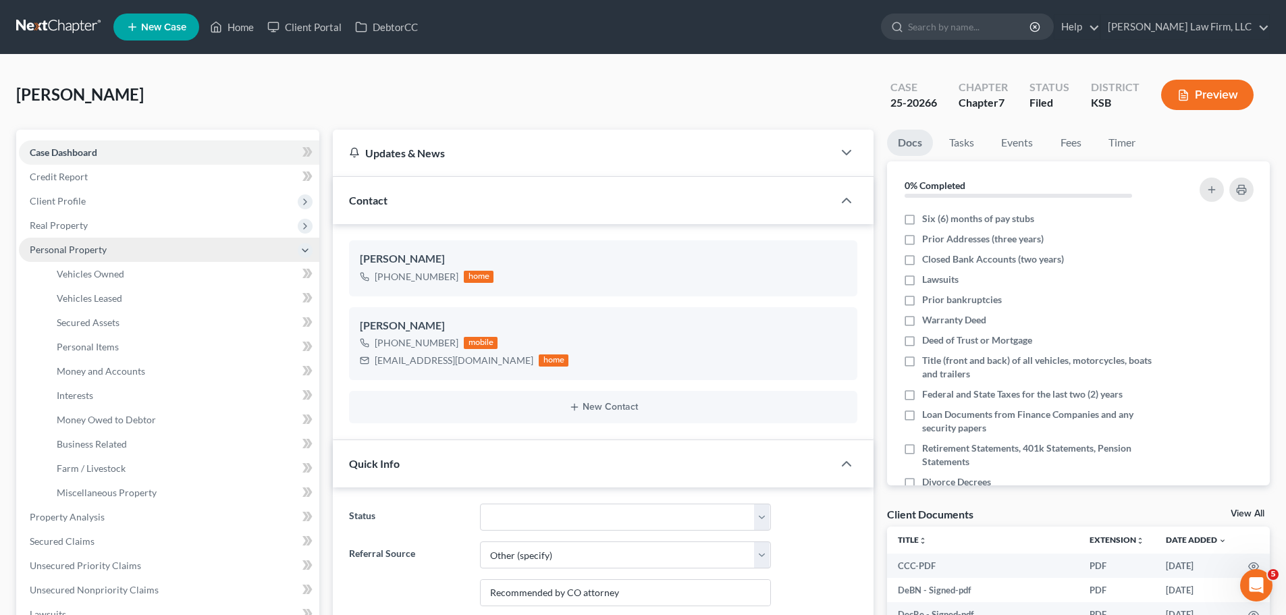
click at [130, 241] on span "Personal Property" at bounding box center [169, 250] width 300 height 24
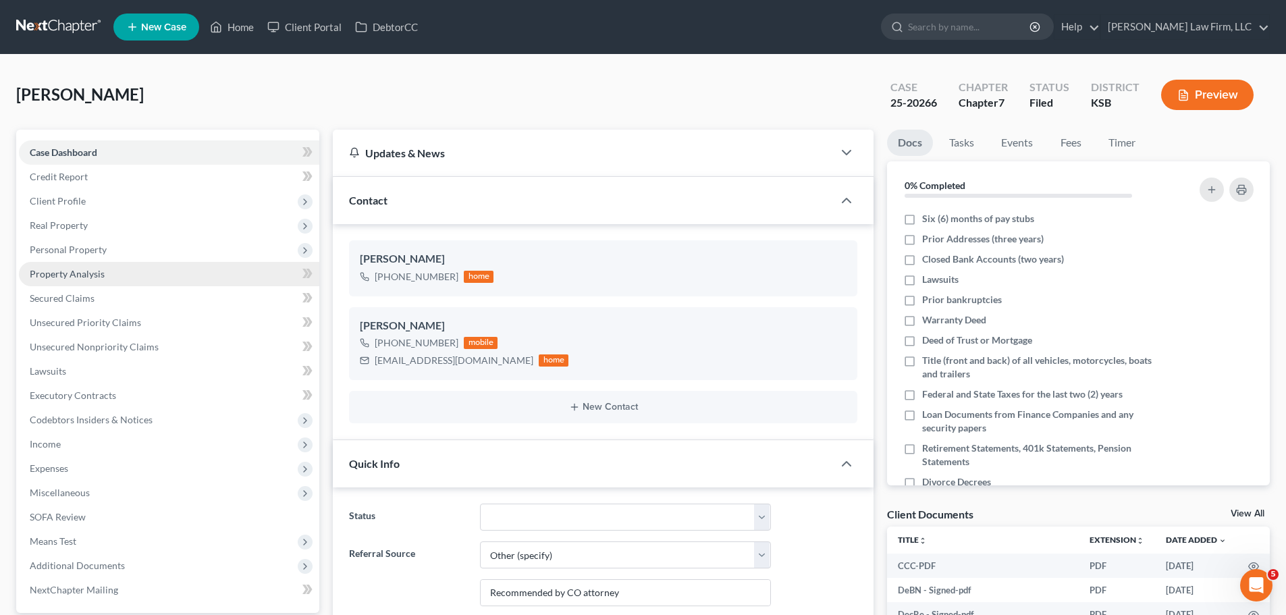
click at [109, 279] on link "Property Analysis" at bounding box center [169, 274] width 300 height 24
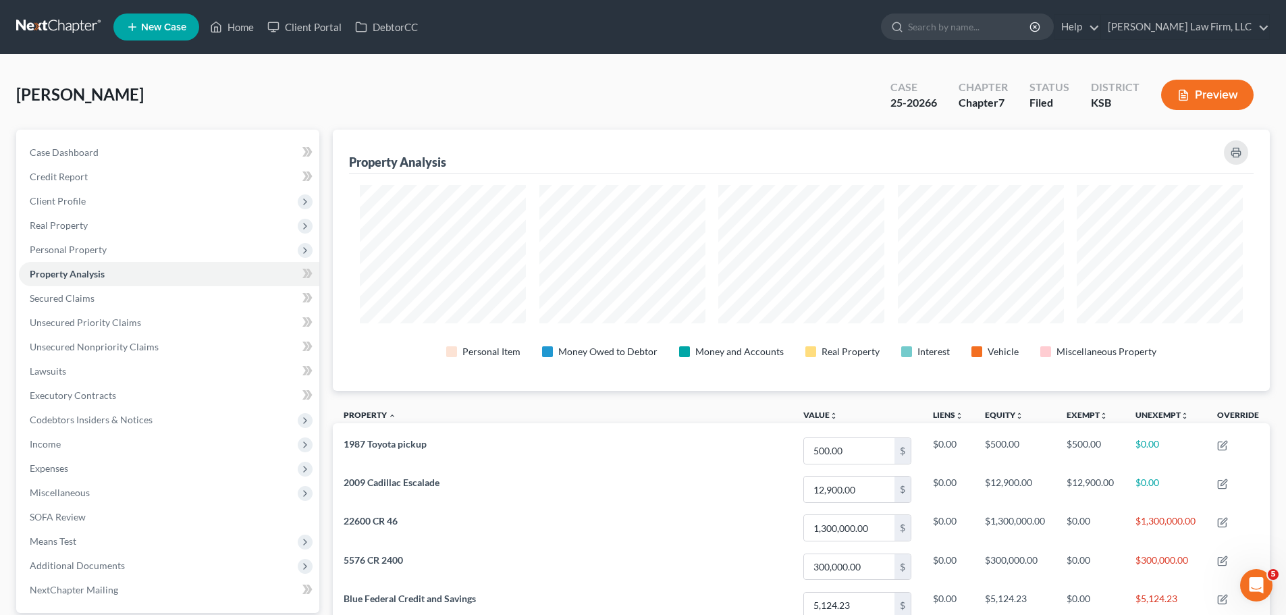
scroll to position [261, 937]
click at [772, 88] on div "[PERSON_NAME] Upgraded Case 25-20266 Chapter Chapter 7 Status [GEOGRAPHIC_DATA]…" at bounding box center [643, 100] width 1254 height 59
click at [126, 240] on span "Personal Property" at bounding box center [169, 250] width 300 height 24
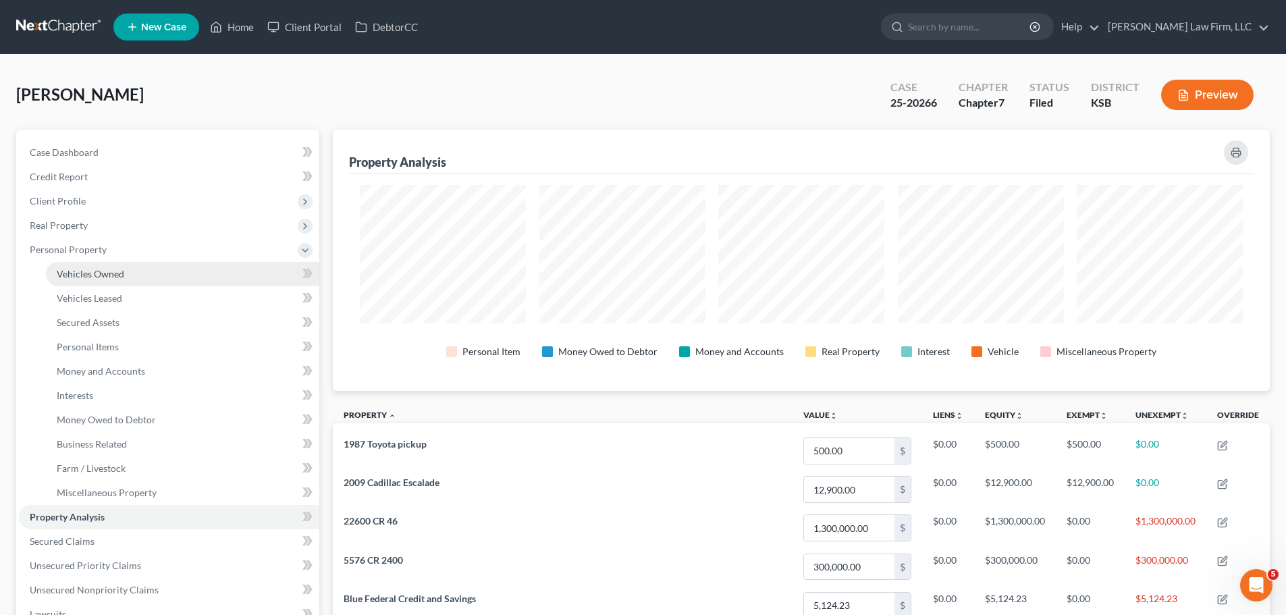
click at [124, 281] on link "Vehicles Owned" at bounding box center [182, 274] width 273 height 24
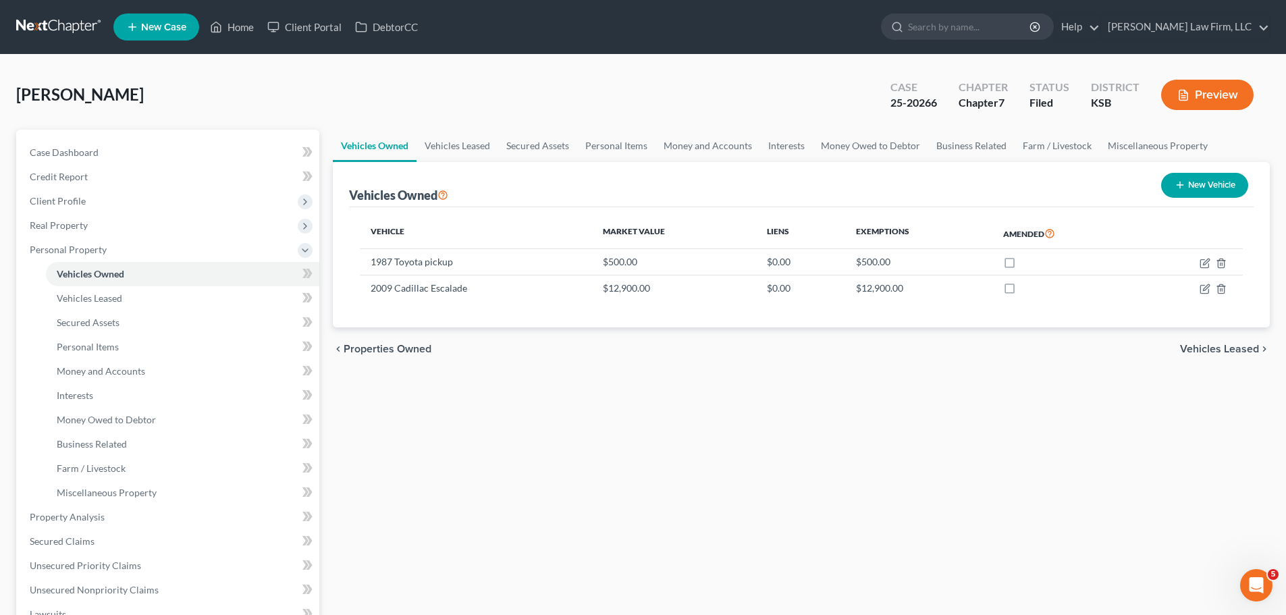
click at [1195, 188] on button "New Vehicle" at bounding box center [1204, 185] width 87 height 25
select select "0"
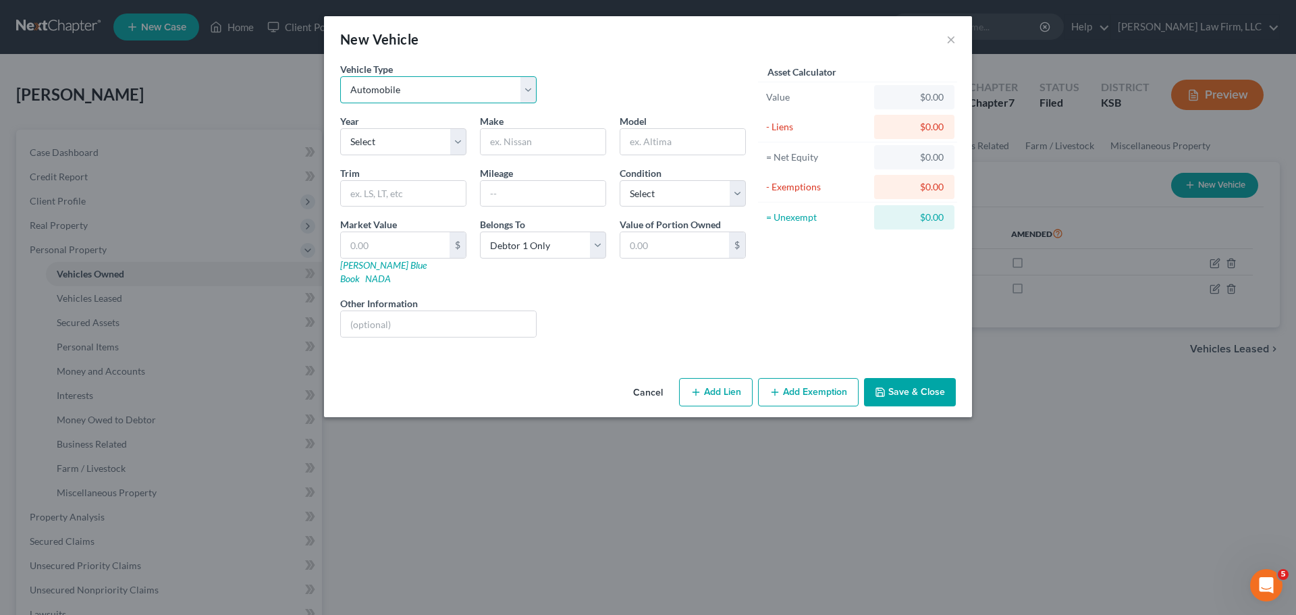
click at [525, 88] on select "Select Automobile Truck Trailer Watercraft Aircraft Motor Home Atv Other Vehicle" at bounding box center [438, 89] width 196 height 27
select select "7"
click at [340, 76] on select "Select Automobile Truck Trailer Watercraft Aircraft Motor Home Atv Other Vehicle" at bounding box center [438, 89] width 196 height 27
drag, startPoint x: 462, startPoint y: 356, endPoint x: 792, endPoint y: 391, distance: 332.6
click at [462, 356] on div "Vehicle Type Select Automobile Truck Trailer Watercraft Aircraft Motor Home Atv…" at bounding box center [648, 217] width 648 height 311
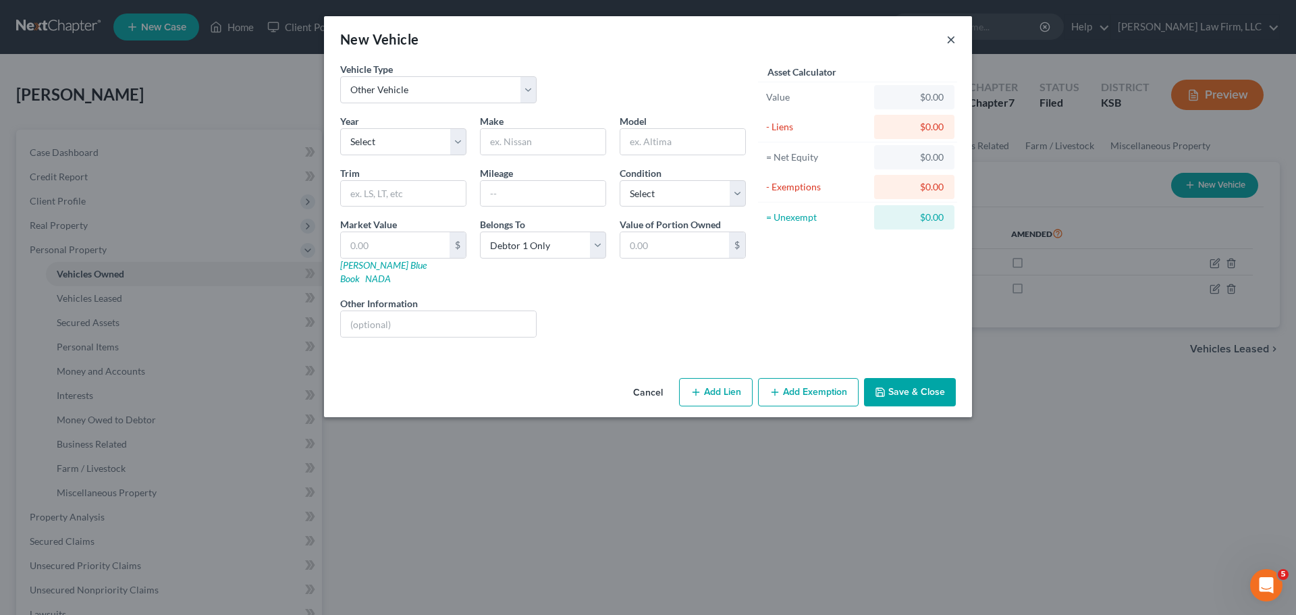
click at [949, 44] on button "×" at bounding box center [950, 39] width 9 height 16
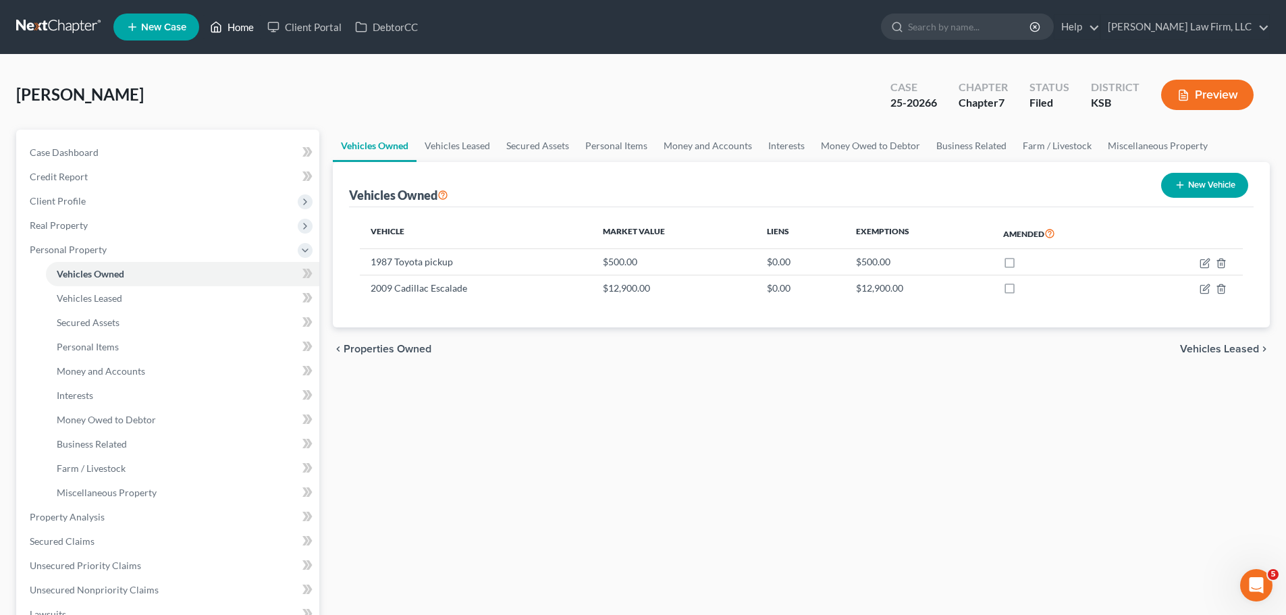
click at [230, 31] on link "Home" at bounding box center [231, 27] width 57 height 24
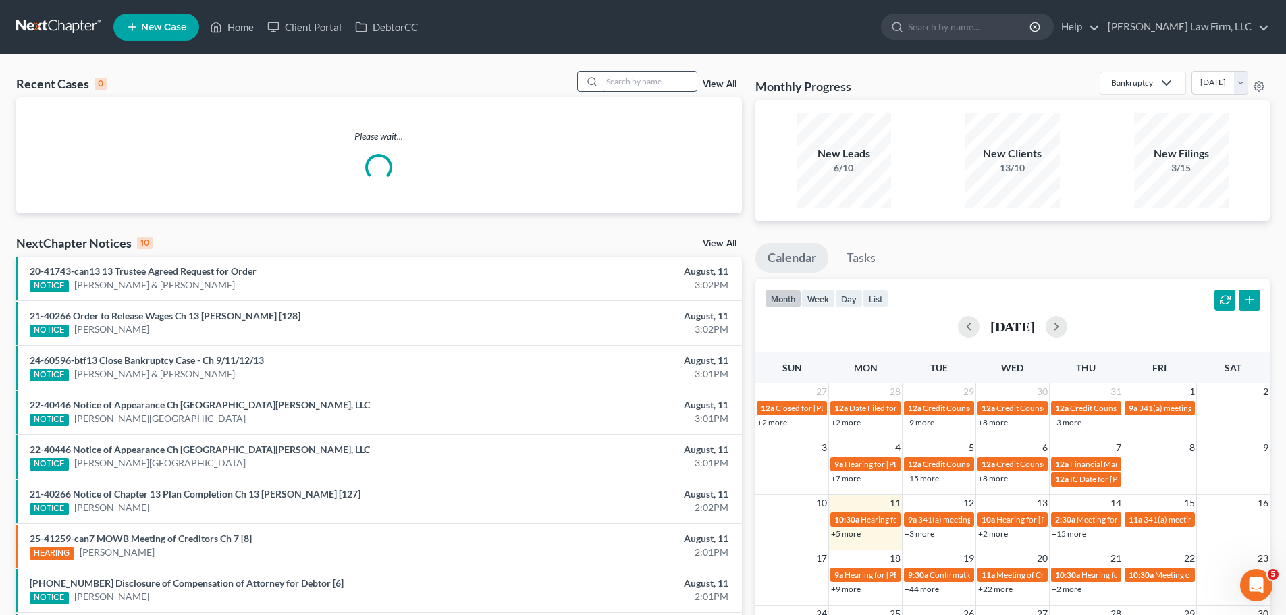
click at [651, 84] on input "search" at bounding box center [649, 82] width 95 height 20
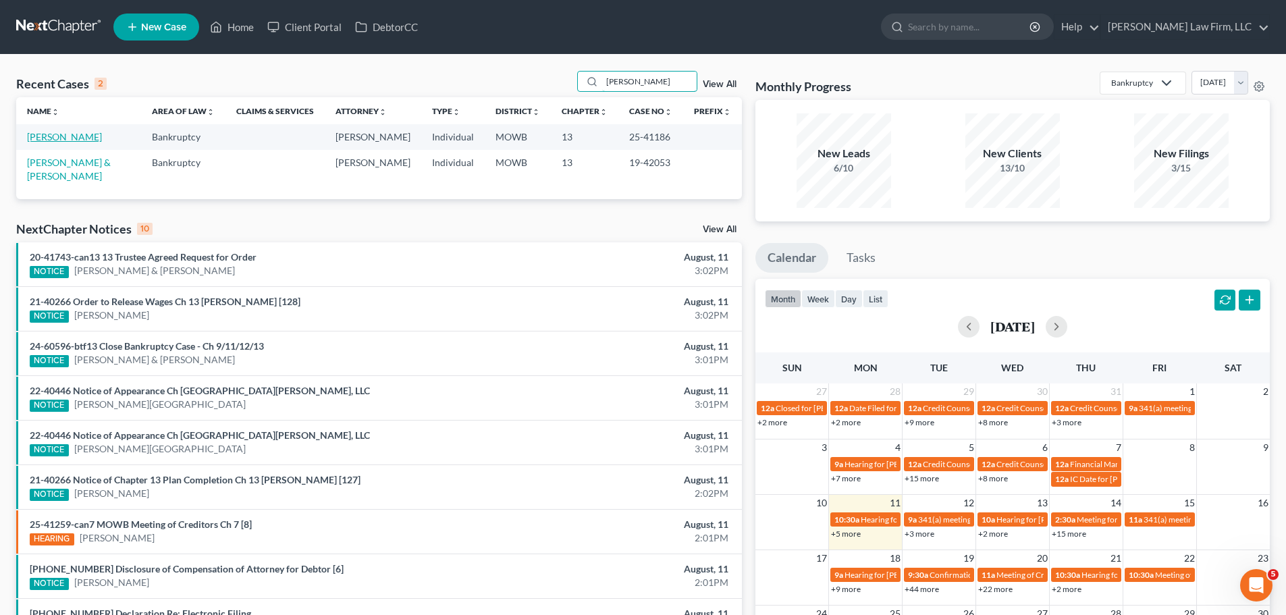
type input "[PERSON_NAME]"
click at [53, 136] on link "[PERSON_NAME]" at bounding box center [64, 136] width 75 height 11
select select "4"
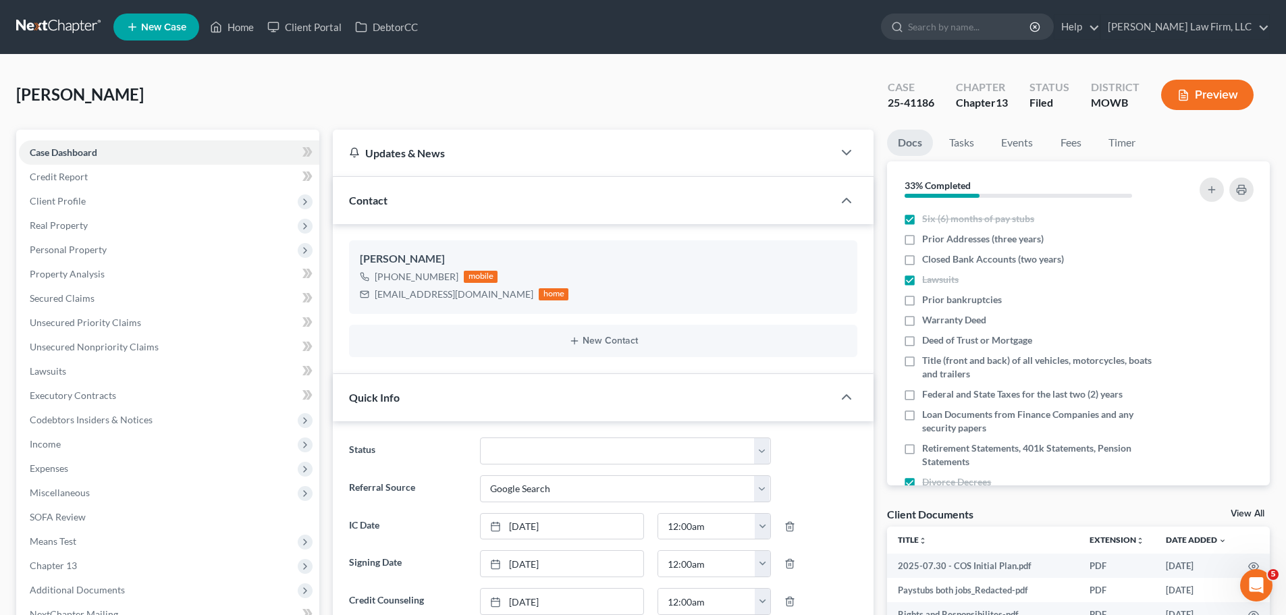
click at [348, 78] on div "[PERSON_NAME] Upgraded Case 25-41186 Chapter Chapter 13 Status [GEOGRAPHIC_DATA…" at bounding box center [643, 100] width 1254 height 59
click at [242, 28] on link "Home" at bounding box center [231, 27] width 57 height 24
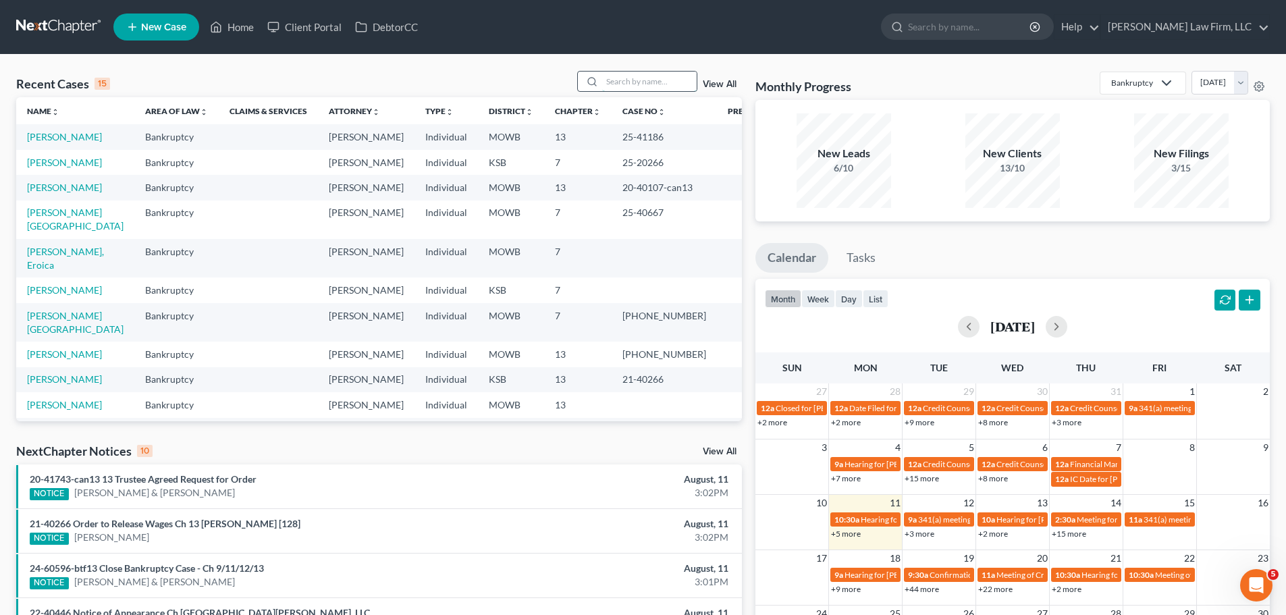
click at [622, 79] on input "search" at bounding box center [649, 82] width 95 height 20
type input "[PERSON_NAME]"
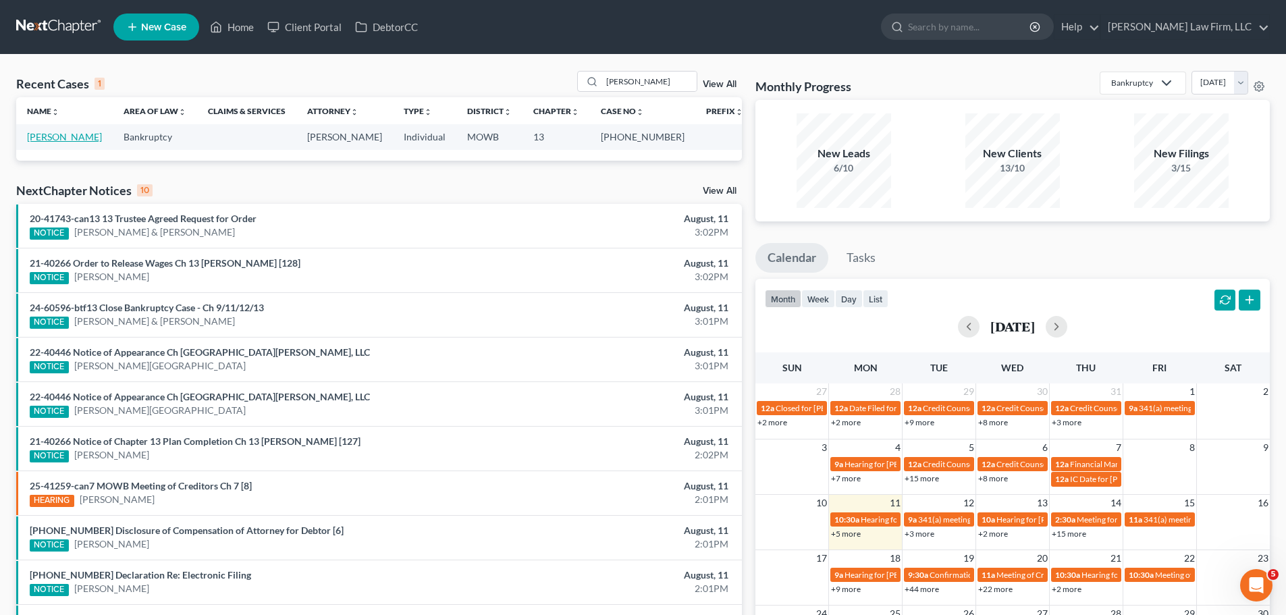
click at [93, 136] on link "[PERSON_NAME]" at bounding box center [64, 136] width 75 height 11
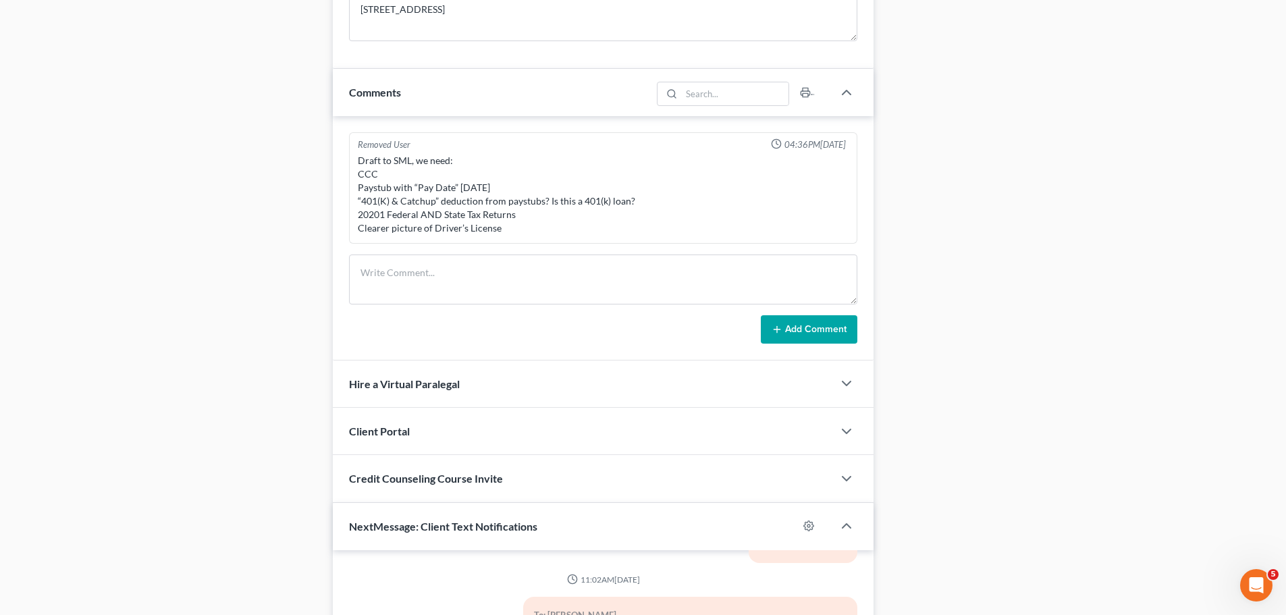
scroll to position [1379, 0]
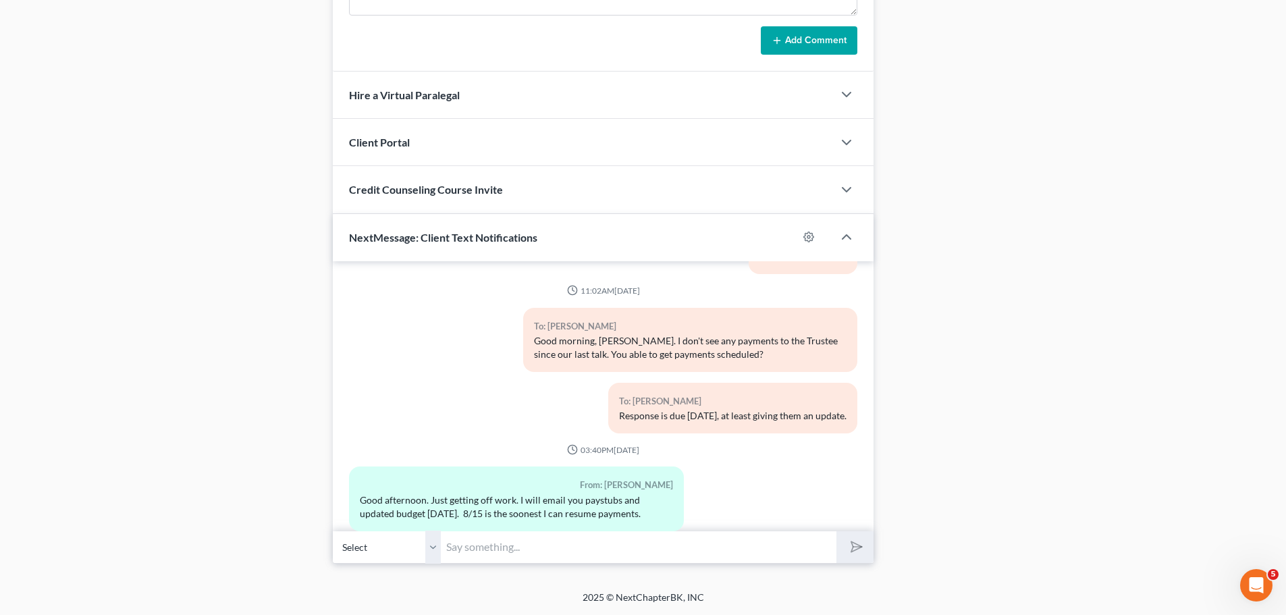
click at [504, 543] on input "text" at bounding box center [639, 547] width 396 height 33
type input "Any chance you could sit down at TFS and schedule the payments, with the schedu…"
click at [836, 531] on button "submit" at bounding box center [854, 547] width 37 height 32
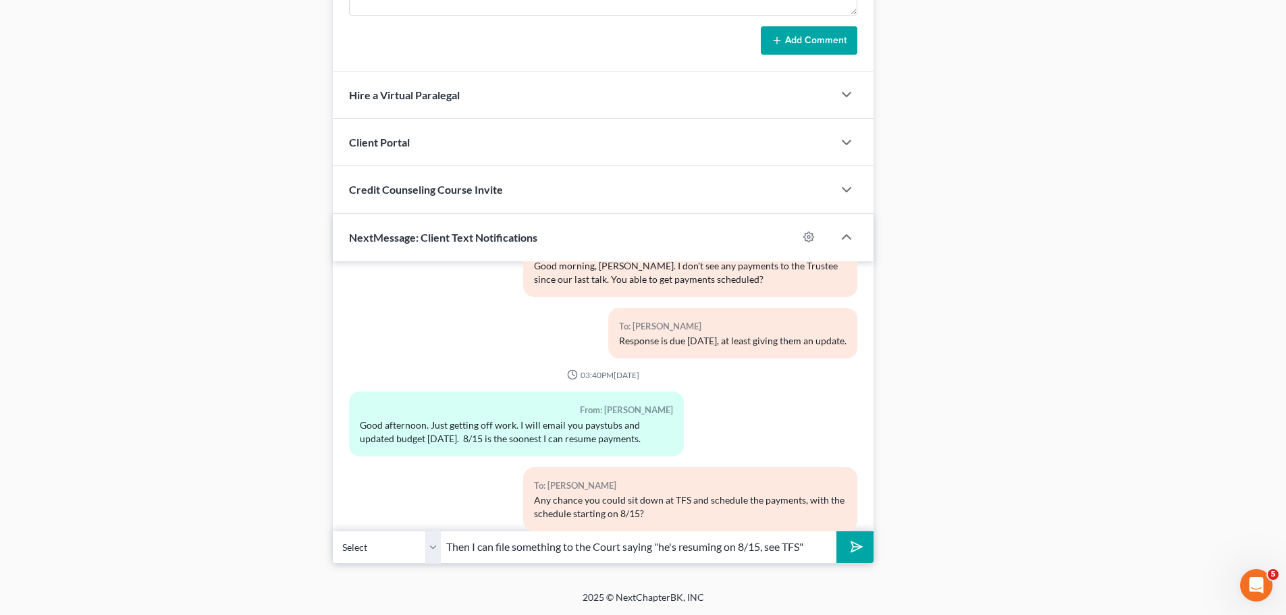
type input "Then I can file something to the Court saying "he's resuming on 8/15, see TFS""
click at [836, 531] on button "submit" at bounding box center [854, 547] width 37 height 32
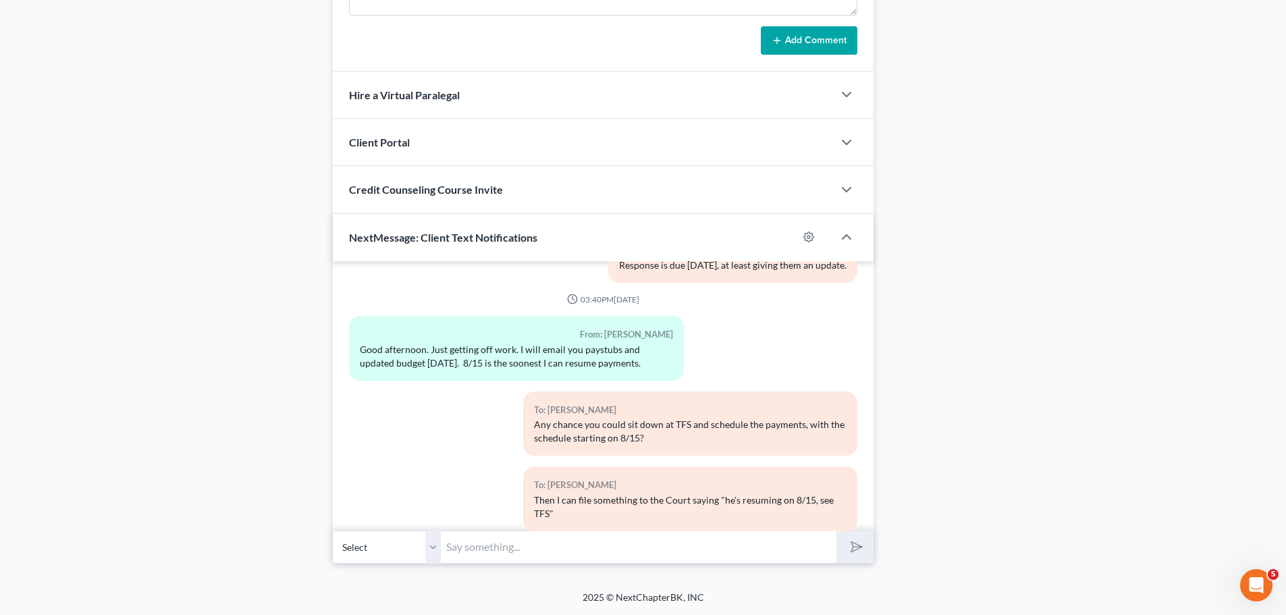
scroll to position [8588, 0]
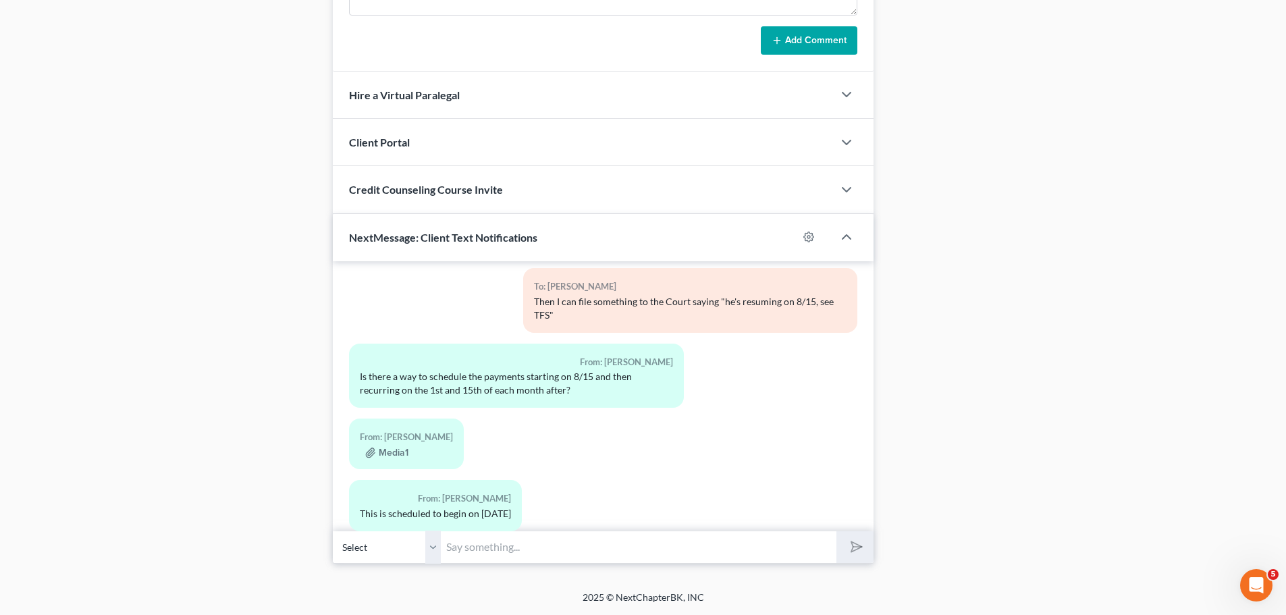
click at [535, 553] on input "text" at bounding box center [639, 547] width 396 height 33
type input "Thank you! And there should be 'twice a month payments' should get that done."
click at [836, 531] on button "submit" at bounding box center [854, 547] width 37 height 32
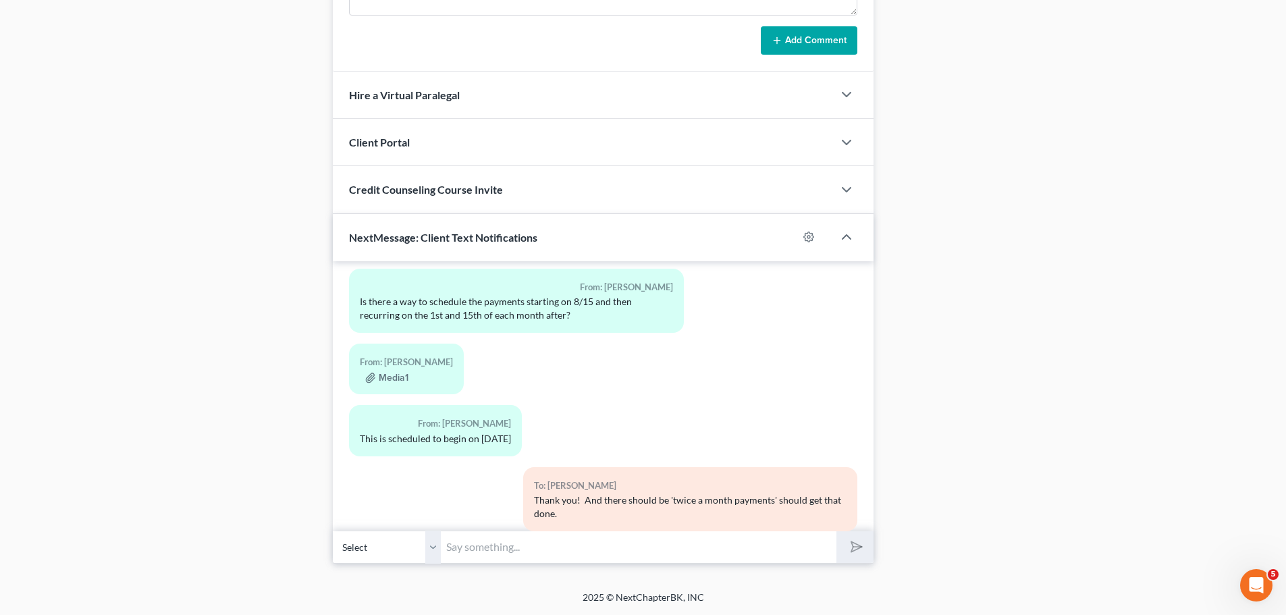
click at [556, 544] on input "text" at bounding box center [639, 547] width 396 height 33
type input "Sure thing!"
click at [836, 531] on button "submit" at bounding box center [854, 547] width 37 height 32
